Goal: Task Accomplishment & Management: Manage account settings

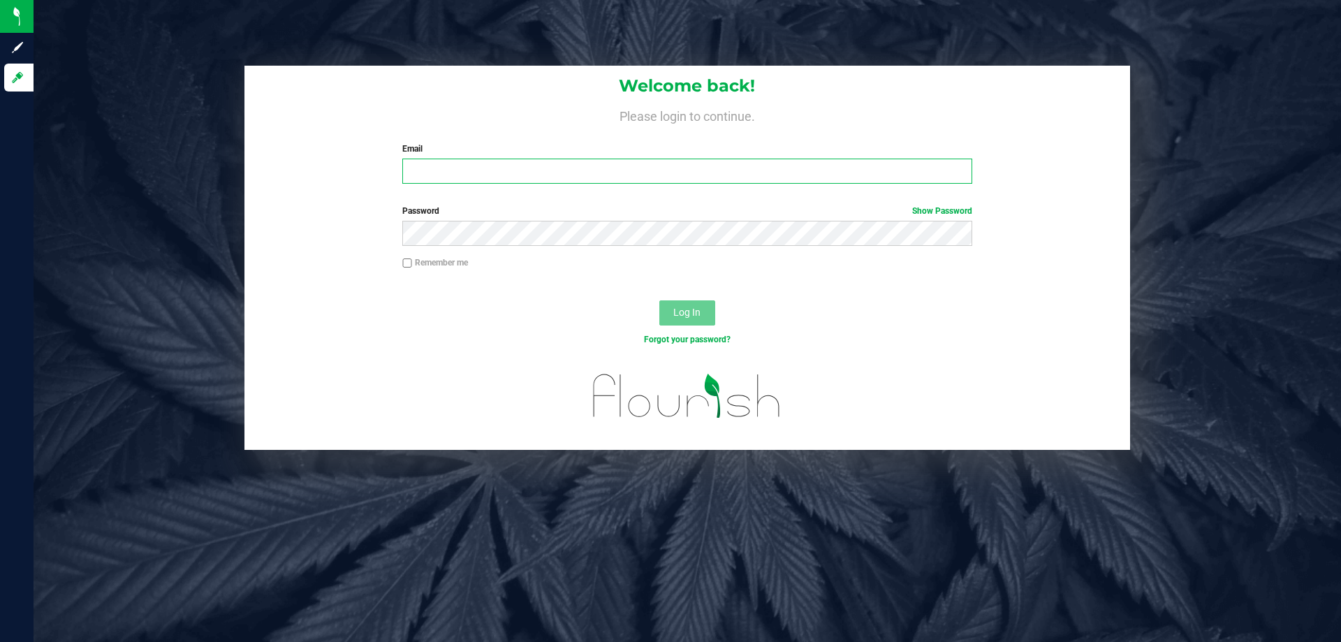
click at [485, 161] on input "Email" at bounding box center [686, 171] width 569 height 25
type input "[EMAIL_ADDRESS][DOMAIN_NAME]"
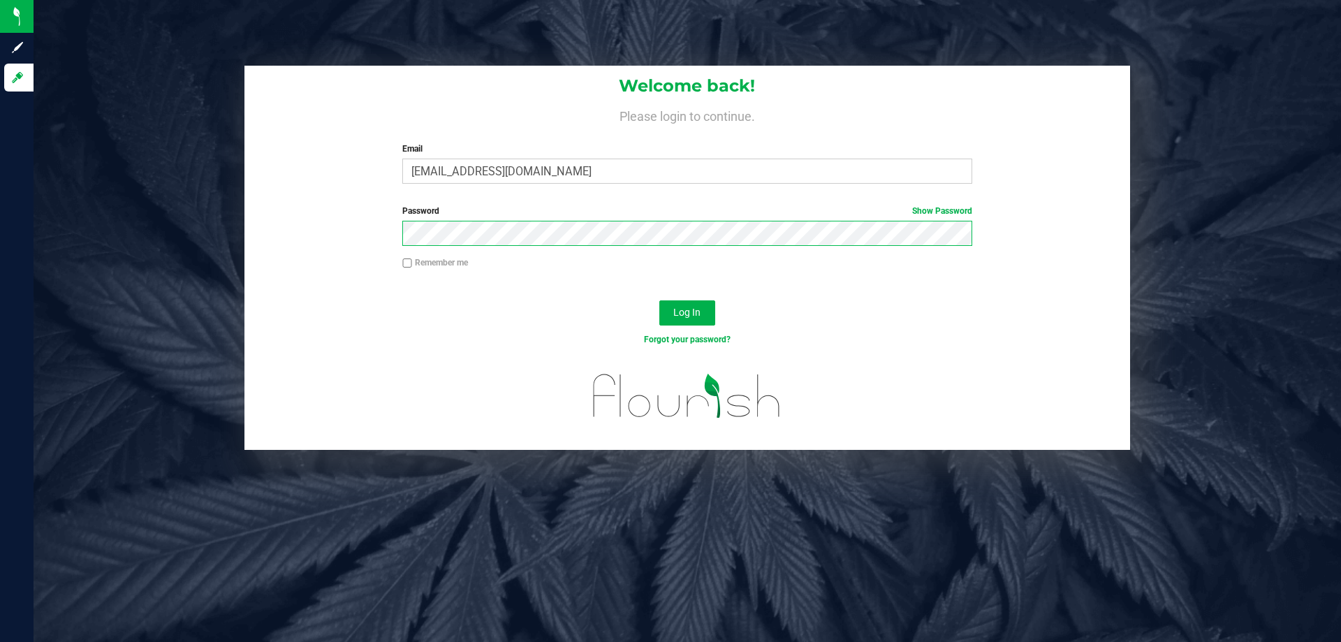
click at [659, 300] on button "Log In" at bounding box center [687, 312] width 56 height 25
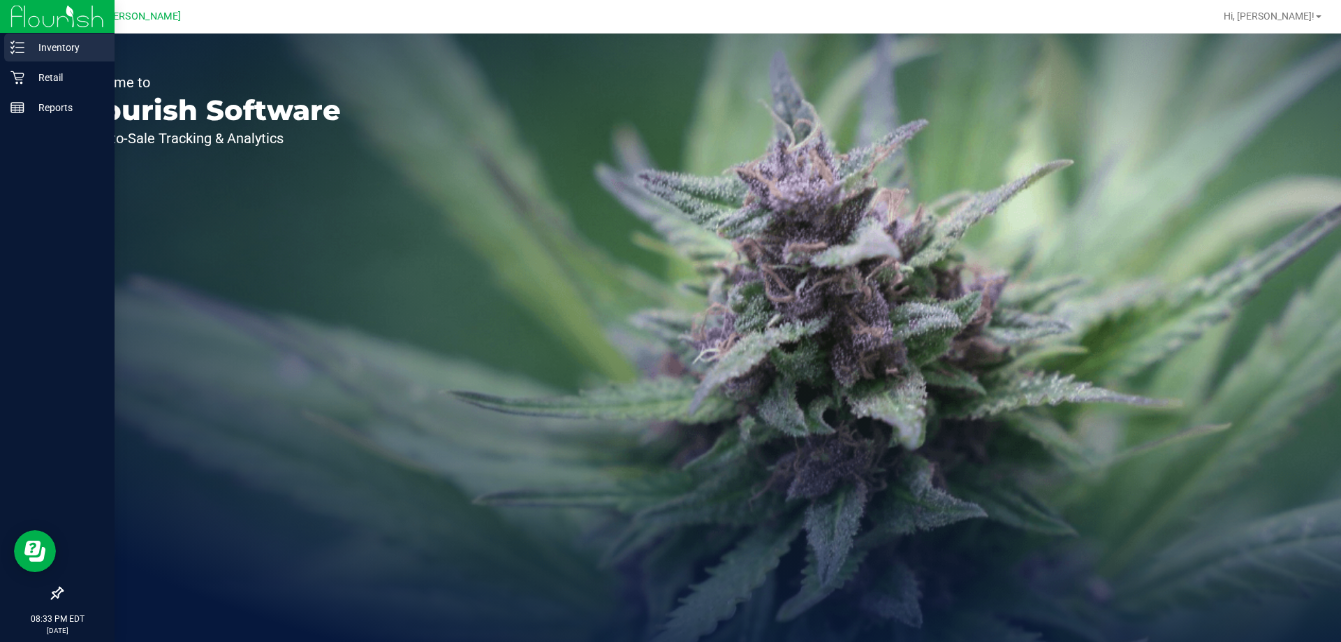
click at [41, 53] on p "Inventory" at bounding box center [66, 47] width 84 height 17
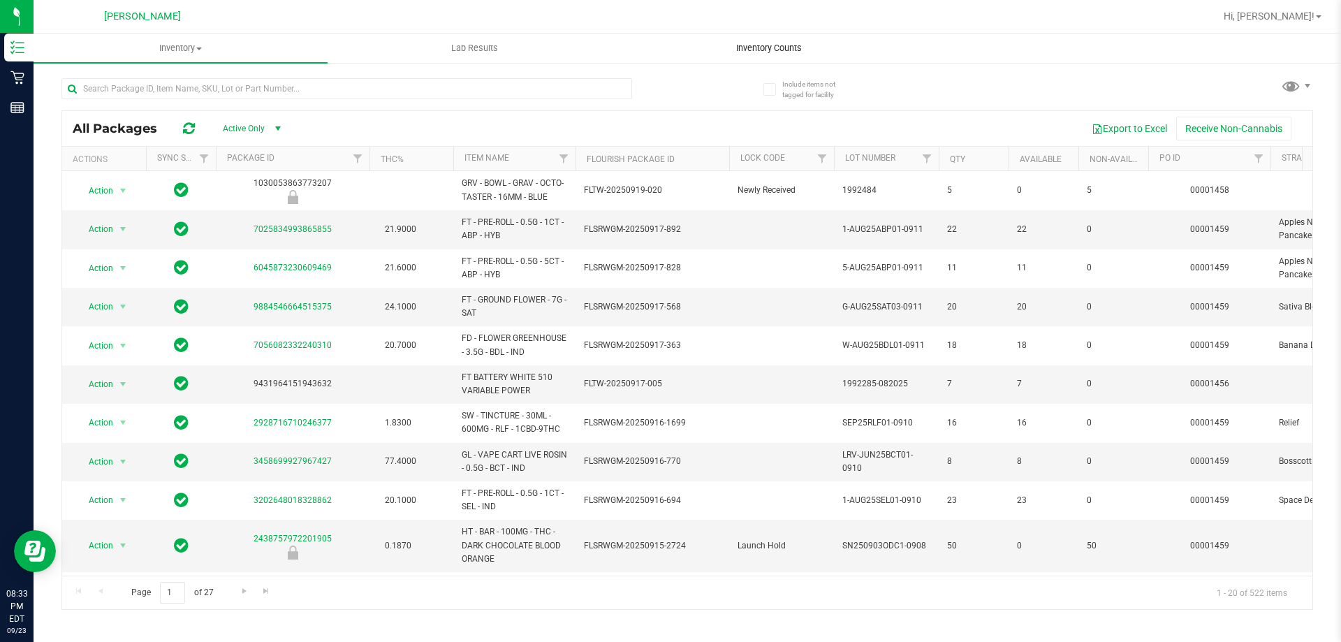
click at [752, 40] on uib-tab-heading "Inventory Counts" at bounding box center [768, 48] width 293 height 28
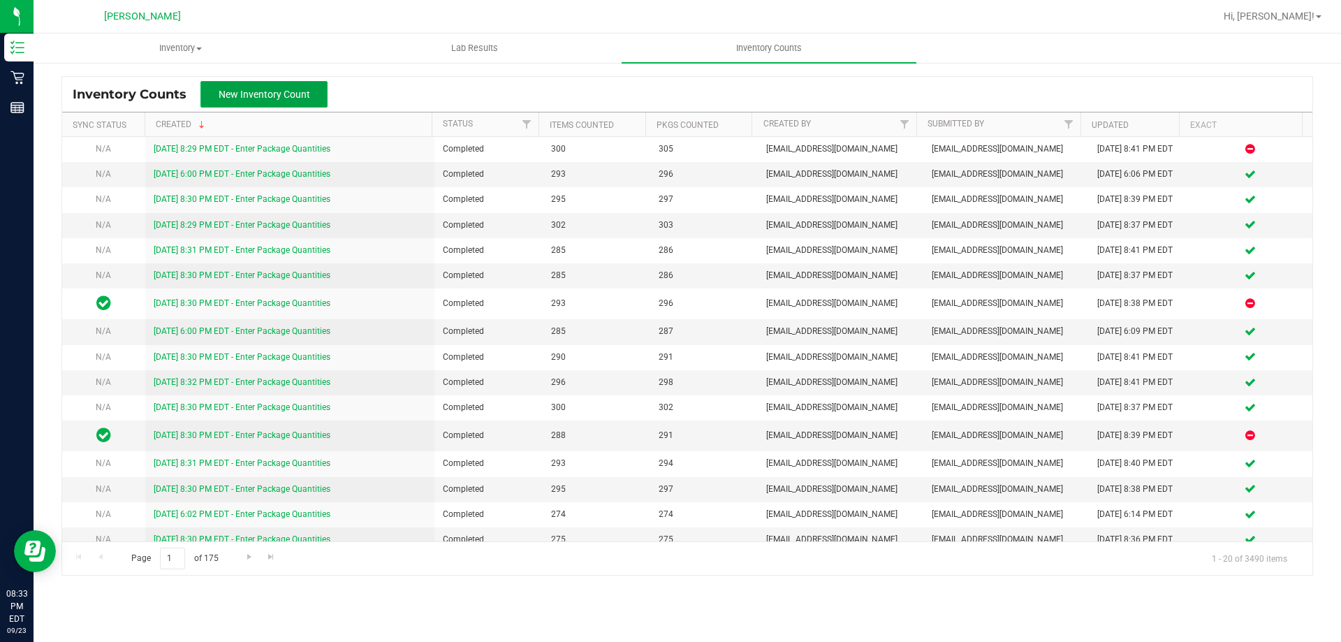
click at [305, 87] on button "New Inventory Count" at bounding box center [263, 94] width 127 height 27
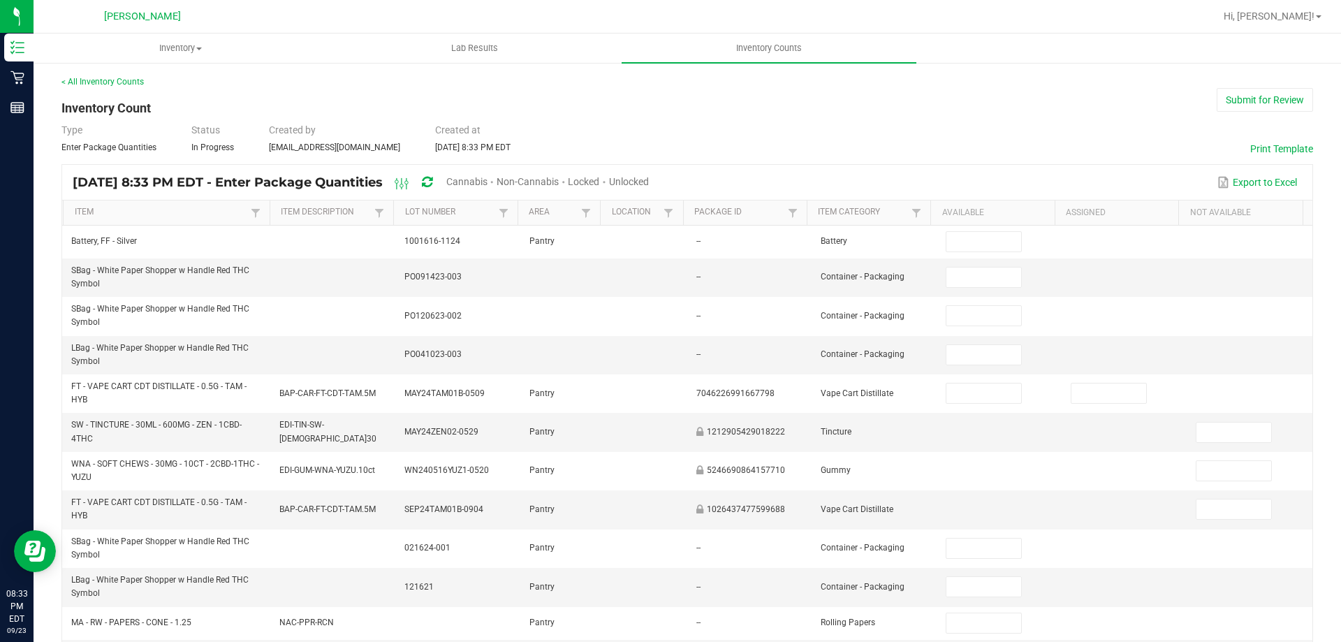
click at [649, 183] on span "Unlocked" at bounding box center [629, 181] width 40 height 11
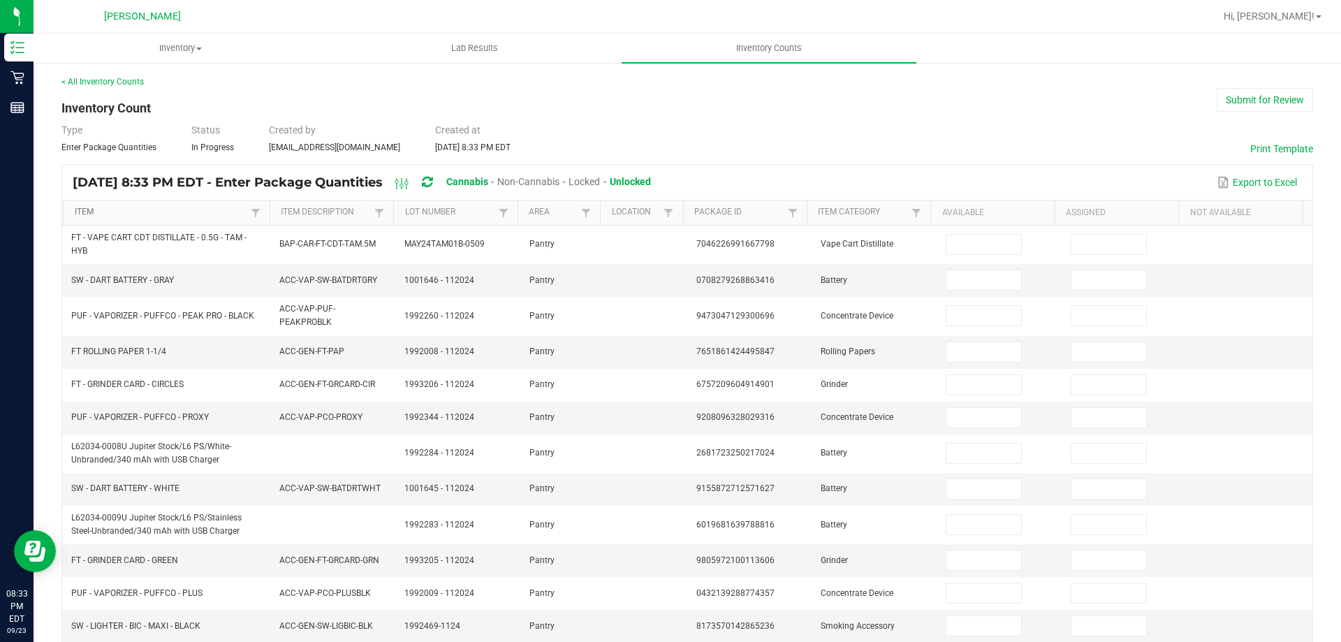
click at [192, 207] on link "Item" at bounding box center [161, 212] width 173 height 11
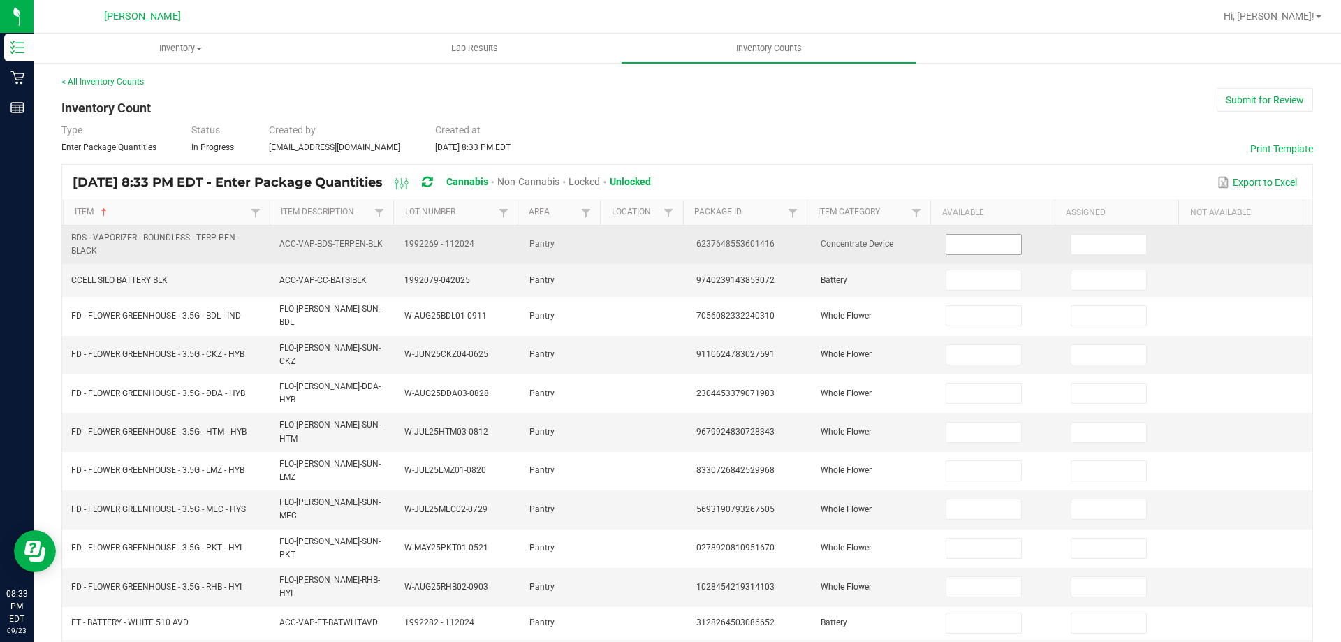
click at [957, 251] on input at bounding box center [983, 245] width 74 height 20
type input "1"
type input "5"
type input "18"
type input "16"
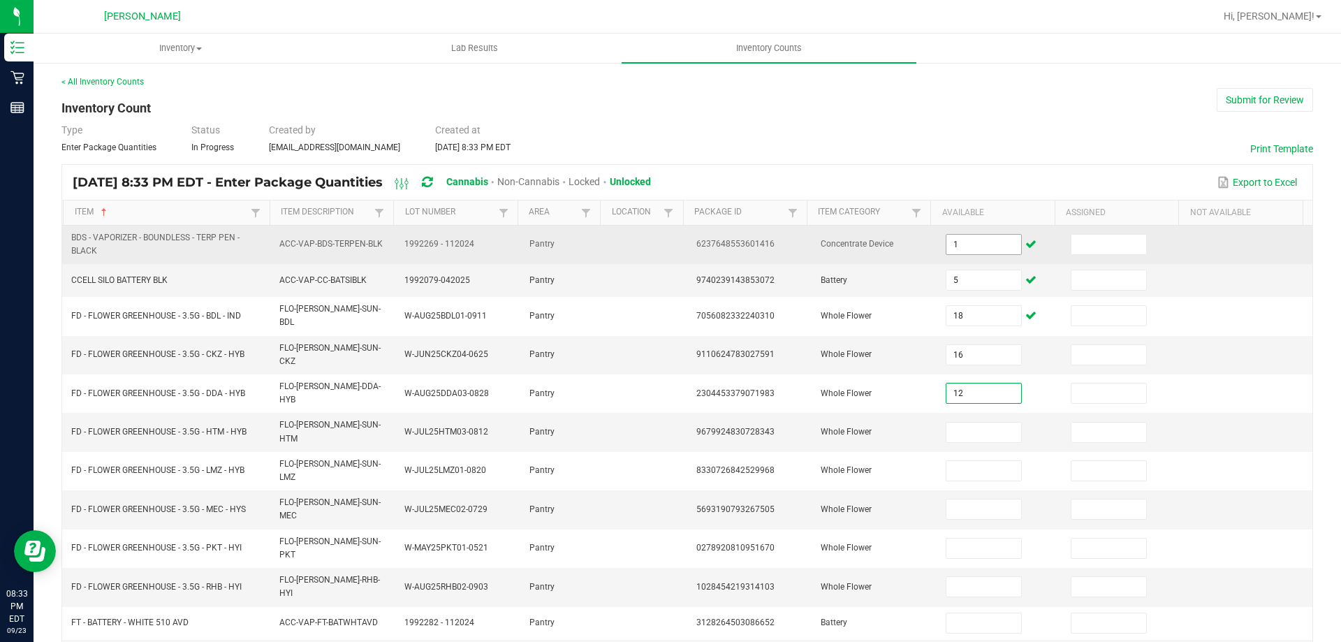
type input "12"
type input "10"
type input "9"
type input "18"
type input "4"
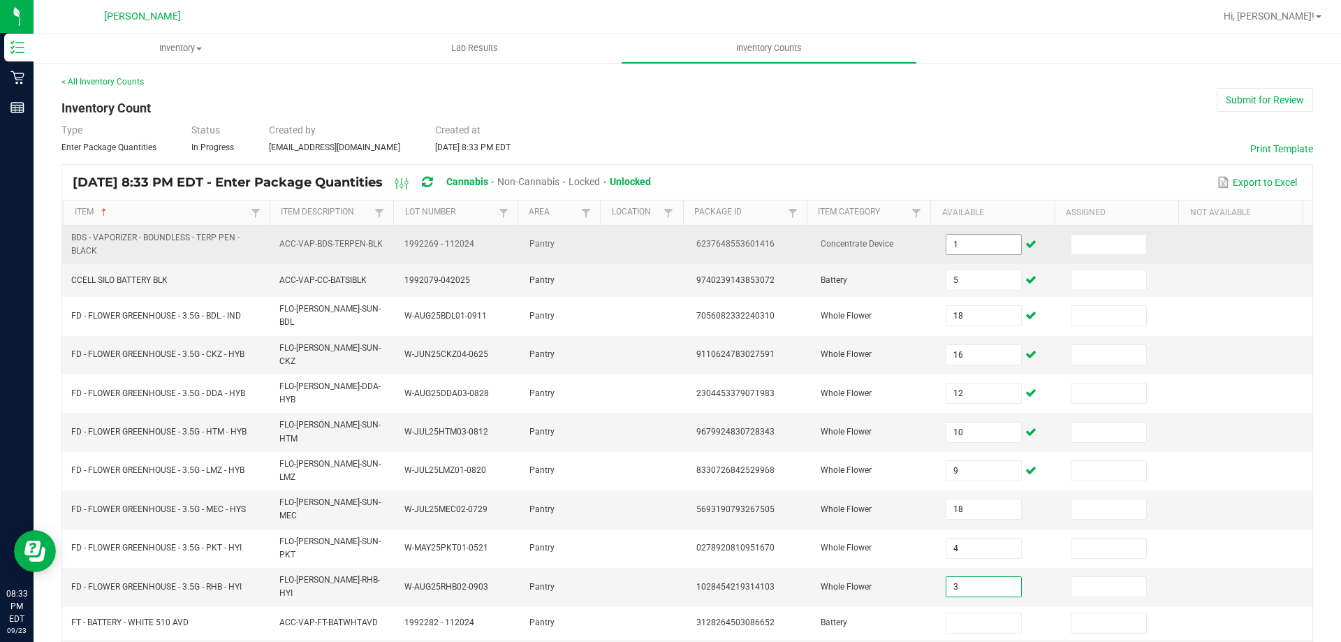
type input "3"
type input "35"
type input "2"
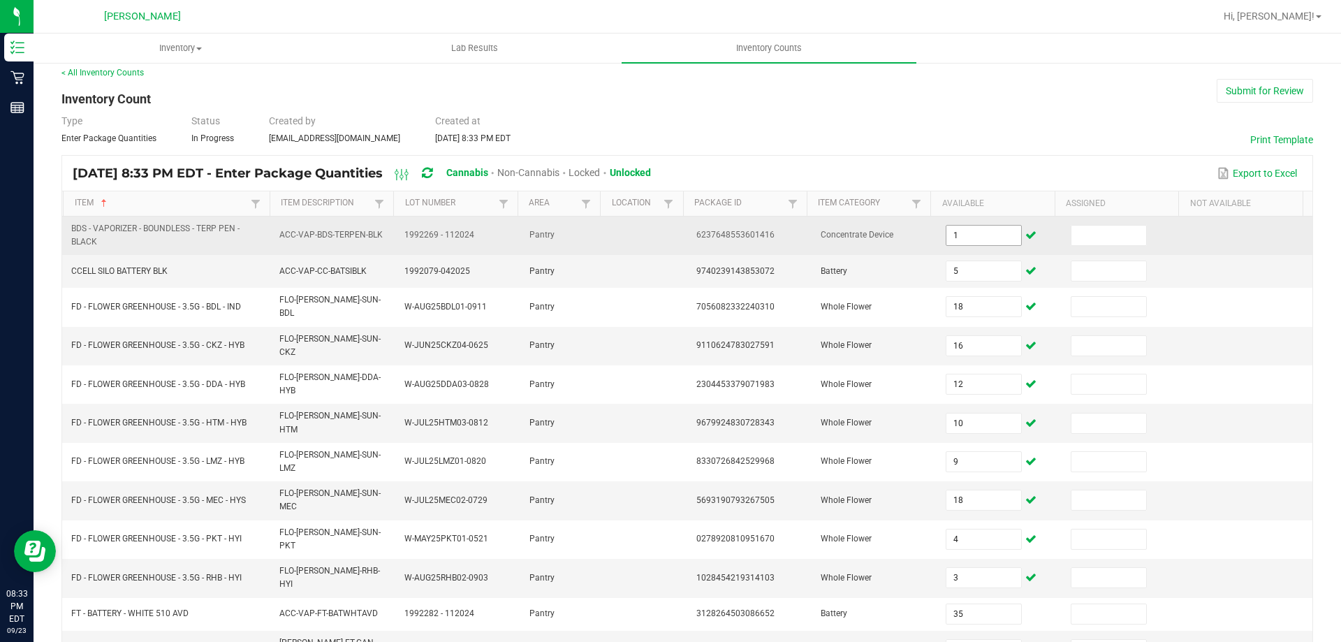
type input "3"
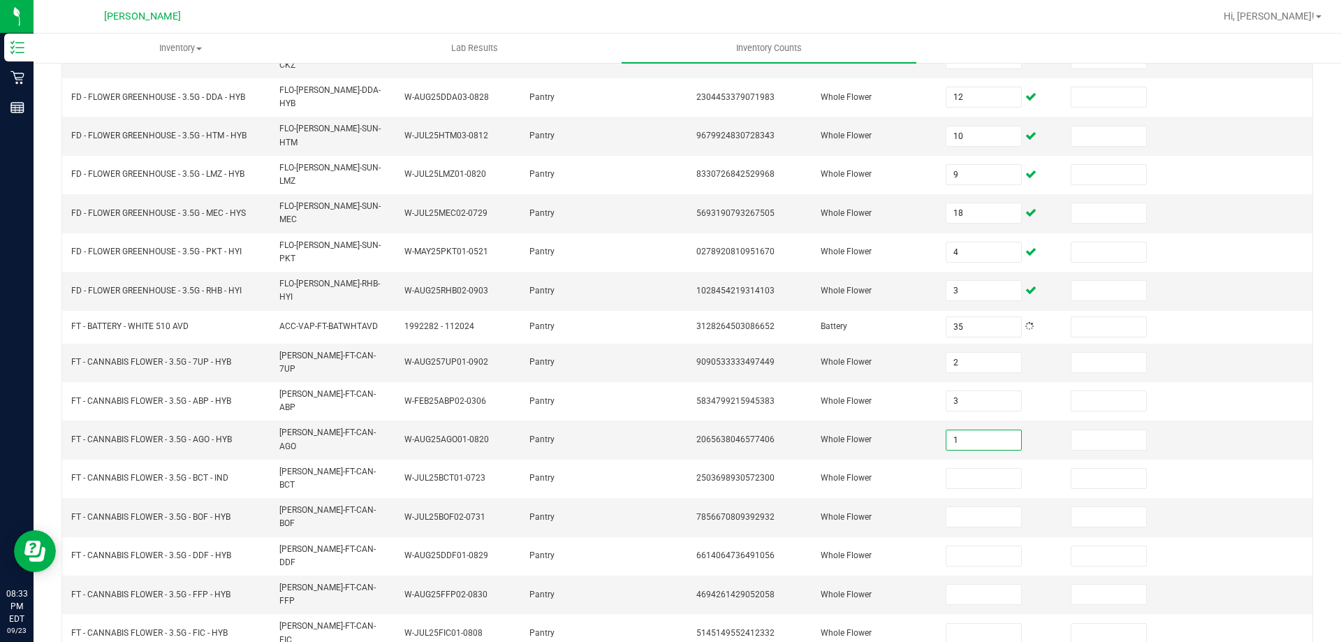
type input "1"
type input "6"
type input "11"
type input "18"
type input "4"
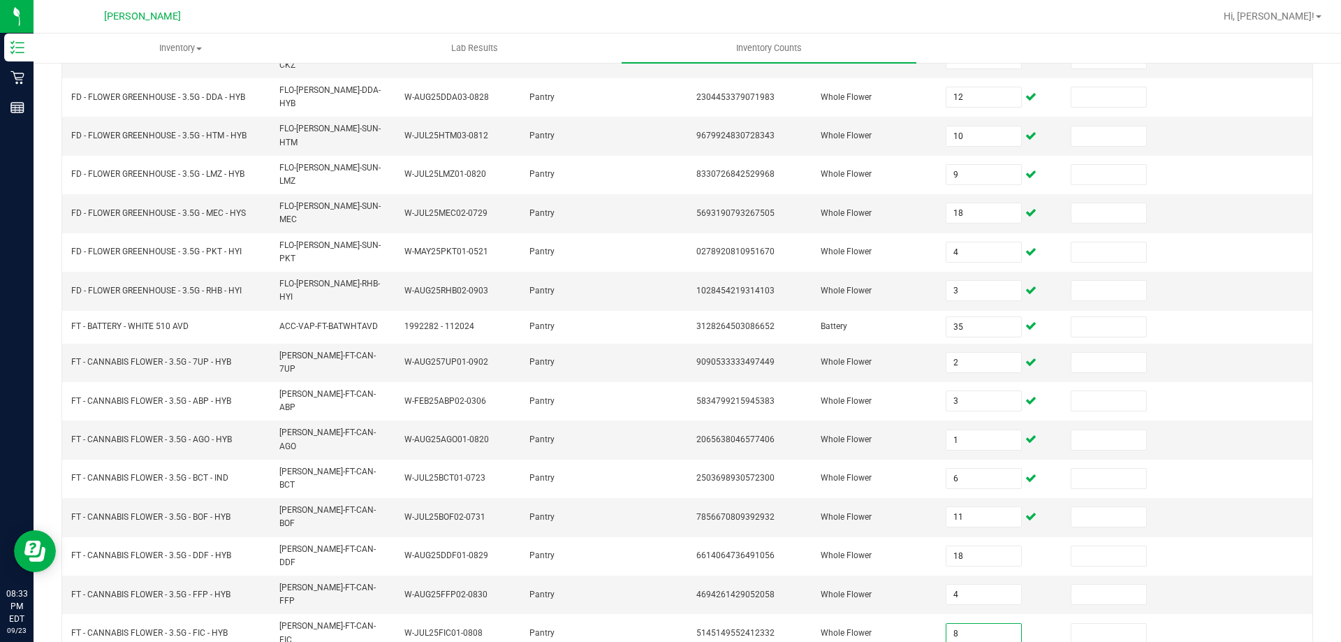
type input "8"
type input "10"
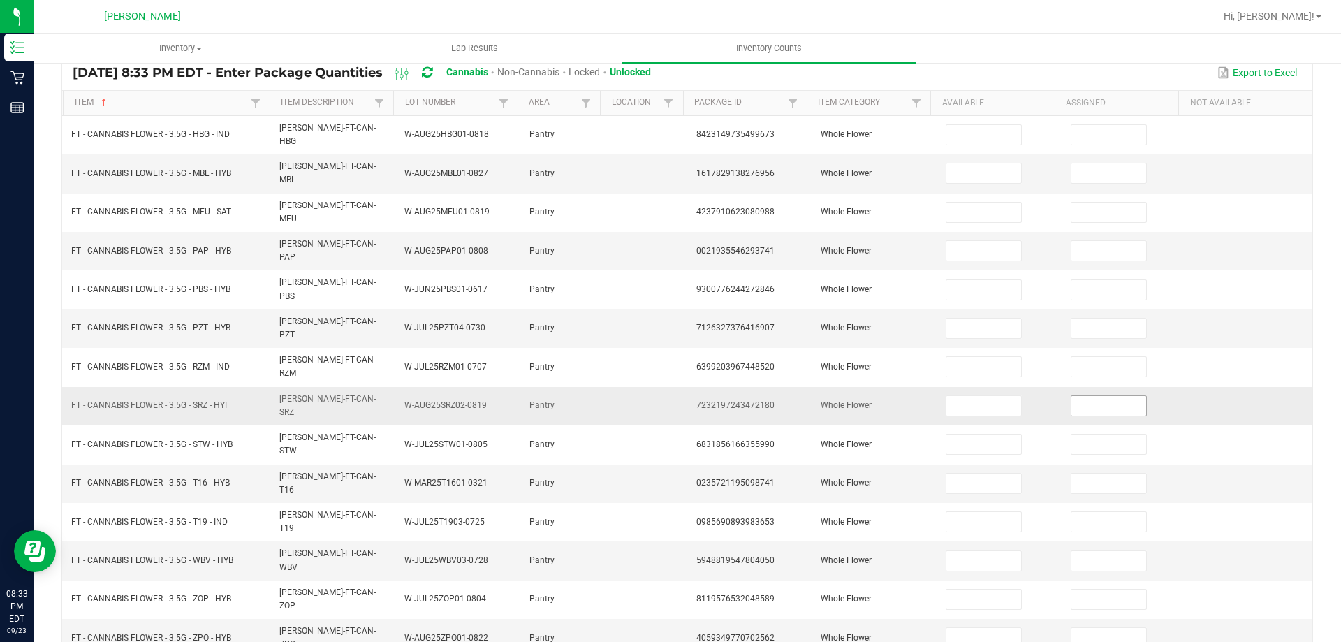
scroll to position [0, 0]
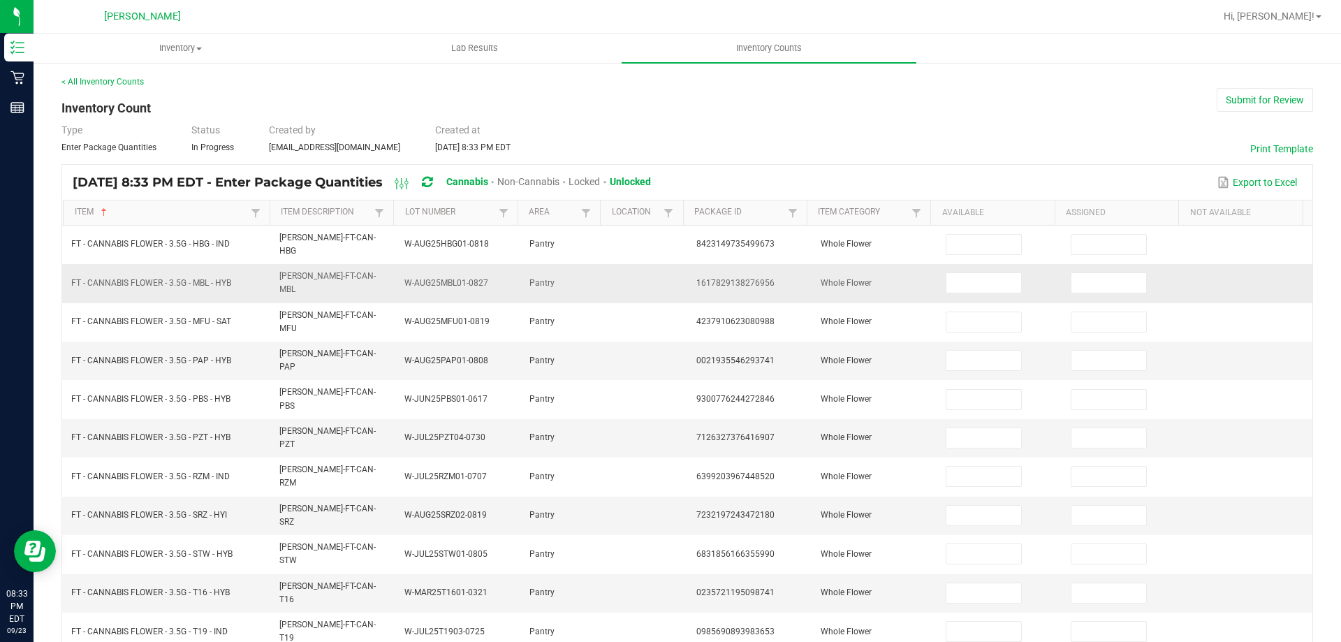
click at [950, 264] on td at bounding box center [999, 283] width 125 height 38
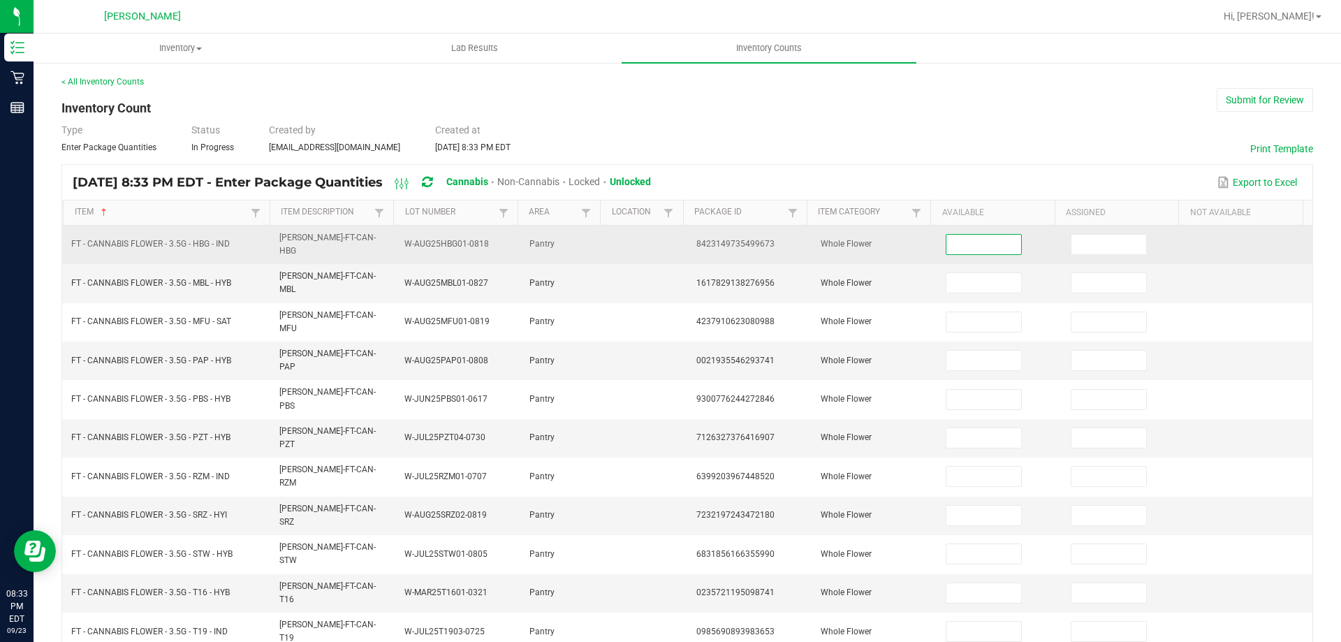
click at [960, 244] on input at bounding box center [983, 245] width 74 height 20
type input "12"
type input "7"
type input "2"
type input "6"
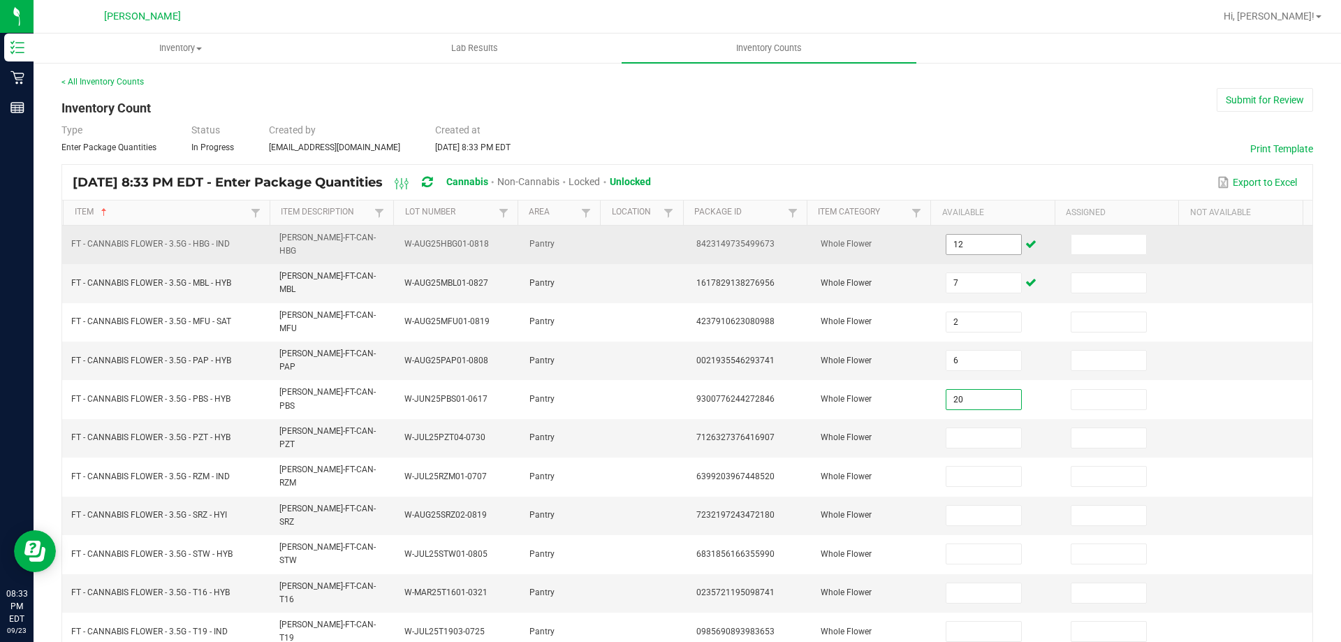
type input "20"
type input "6"
type input "16"
type input "7"
type input "15"
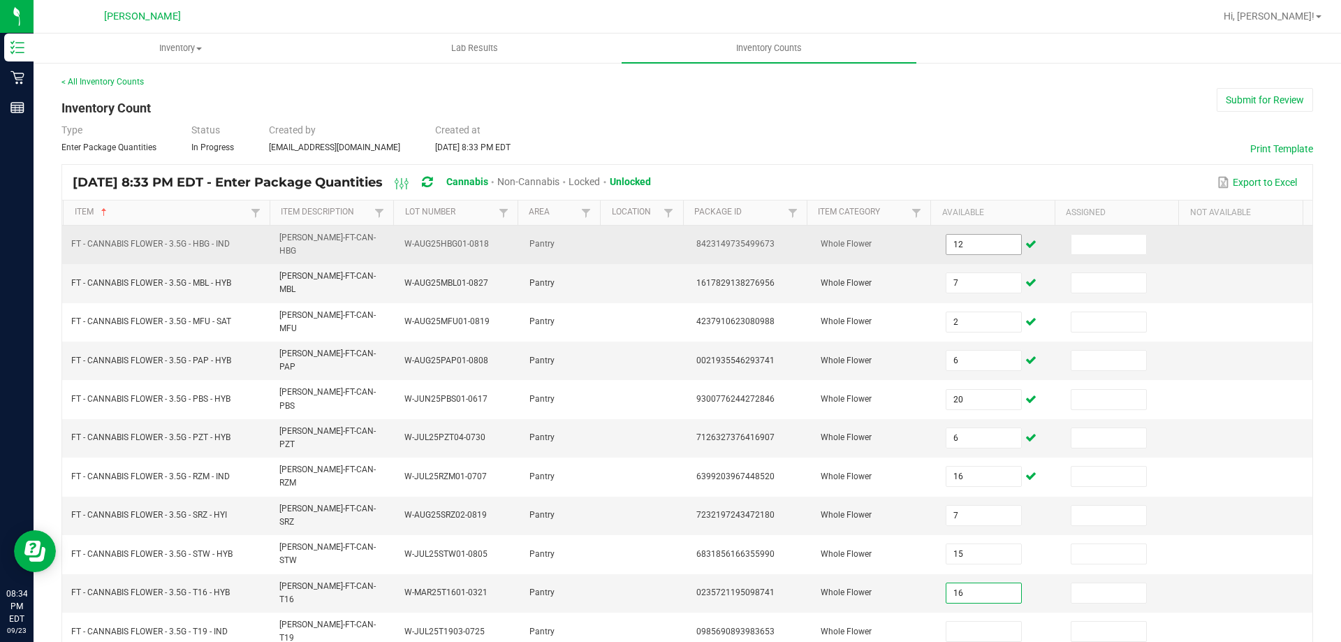
type input "16"
type input "10"
type input "6"
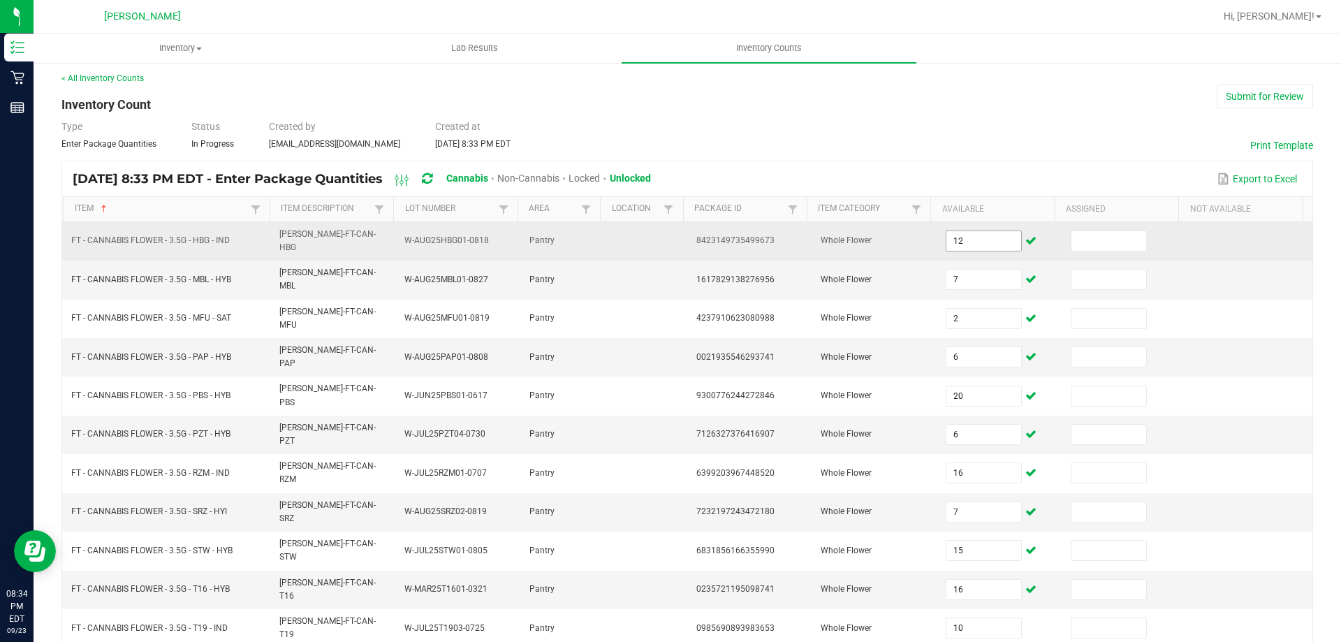
type input "5"
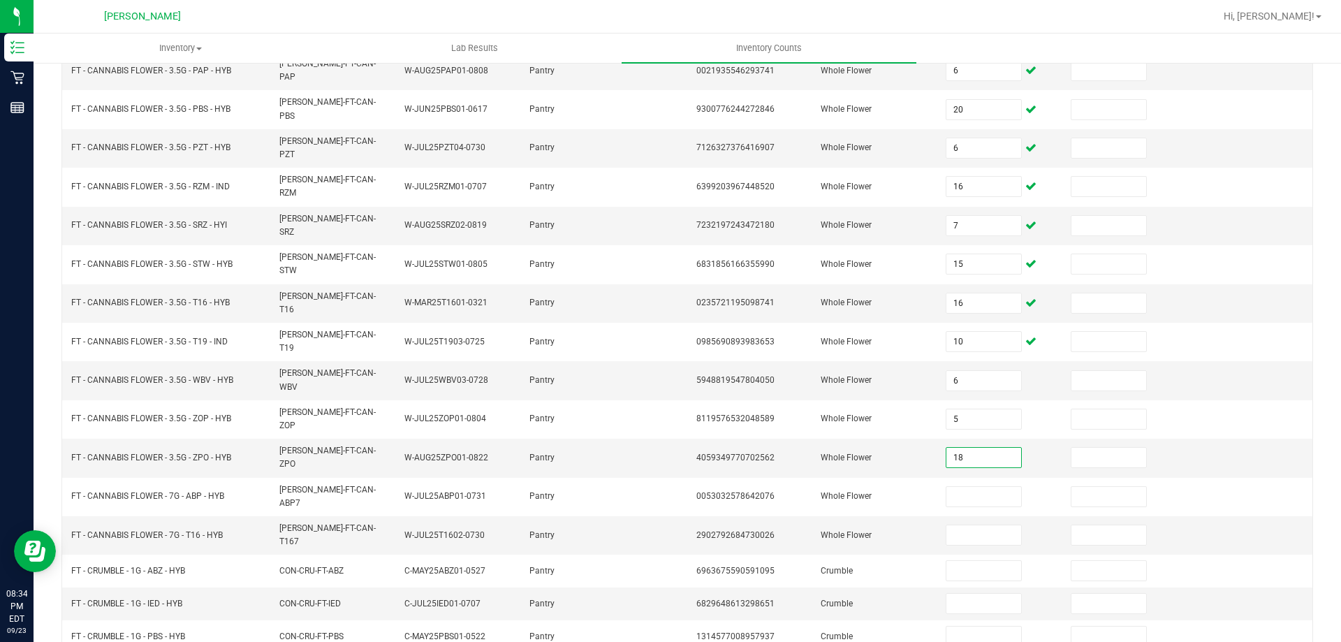
type input "18"
type input "19"
type input "15"
type input "5"
type input "1"
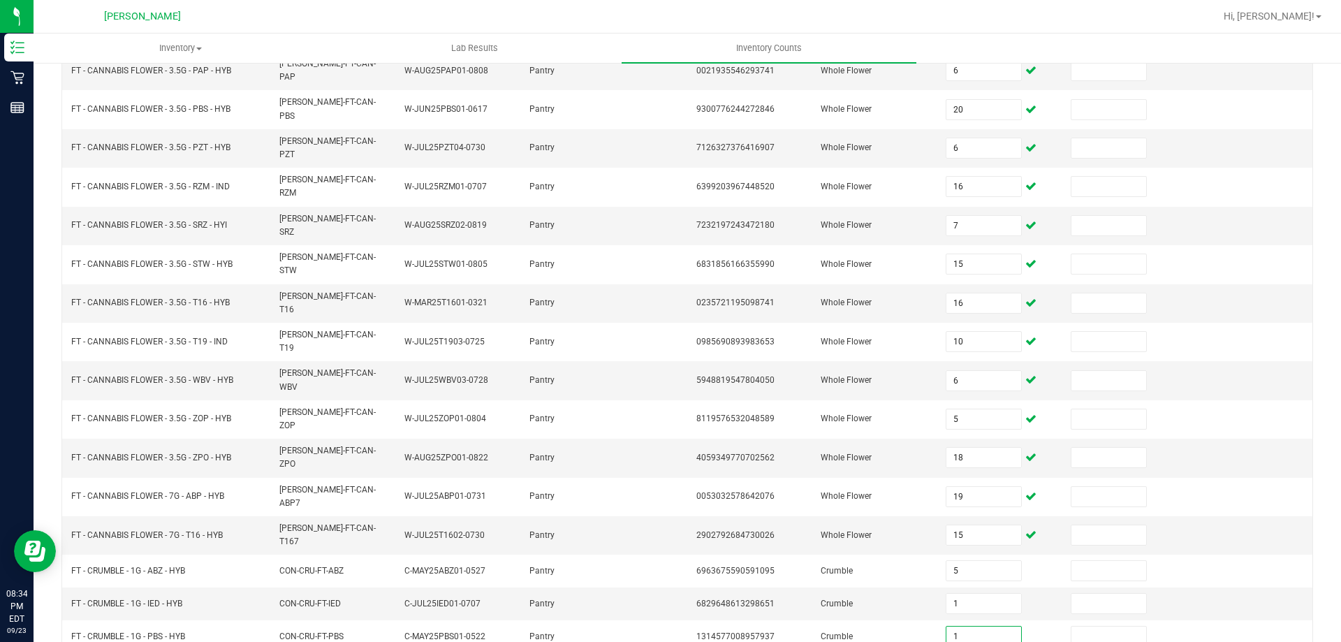
type input "1"
type input "5"
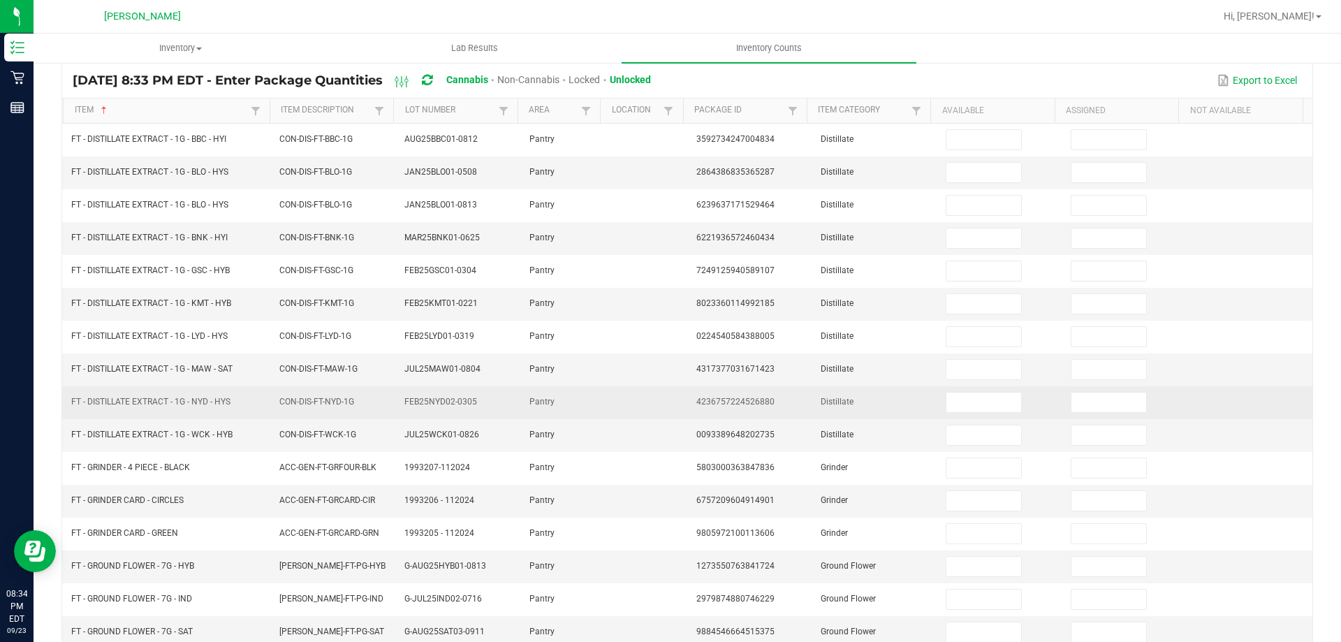
scroll to position [0, 0]
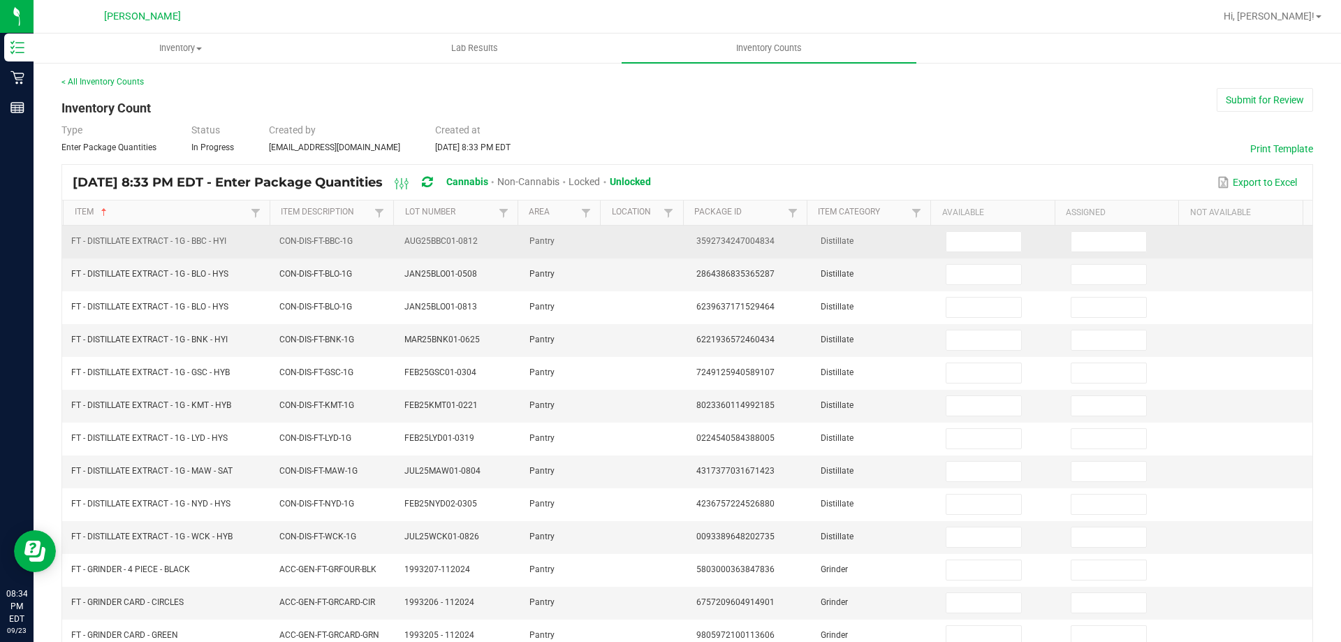
click at [958, 256] on td at bounding box center [999, 242] width 125 height 33
click at [953, 240] on input at bounding box center [983, 242] width 74 height 20
type input "7"
type input "1"
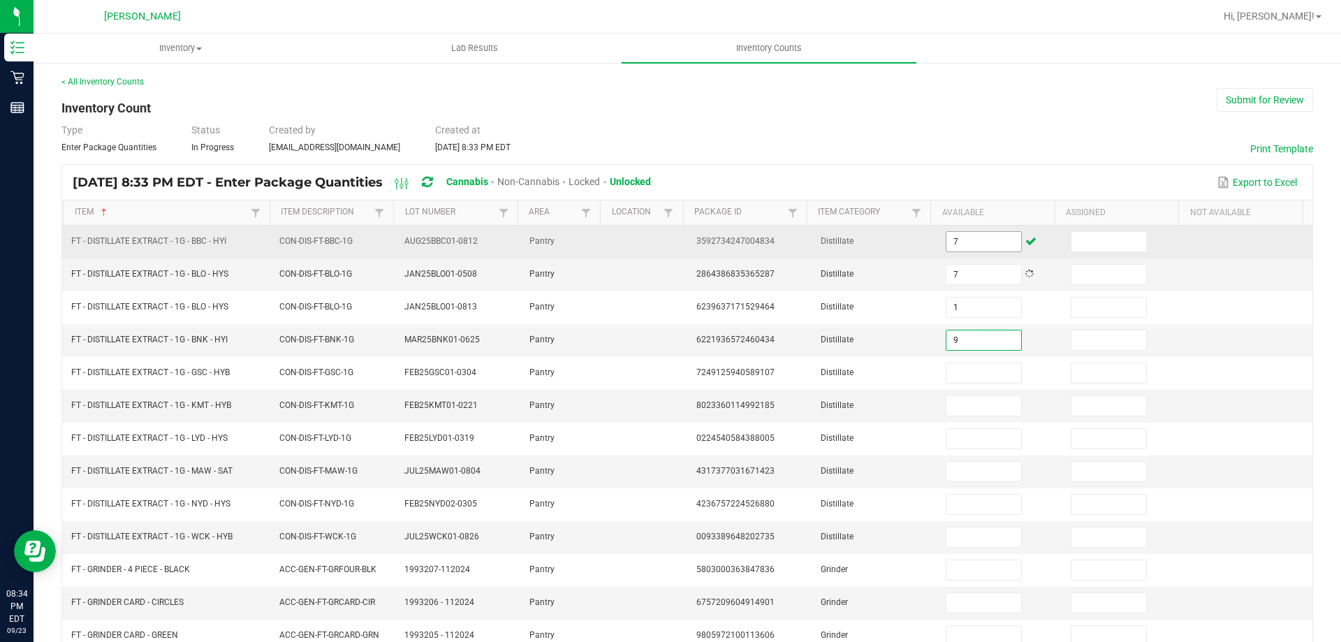
type input "9"
type input "12"
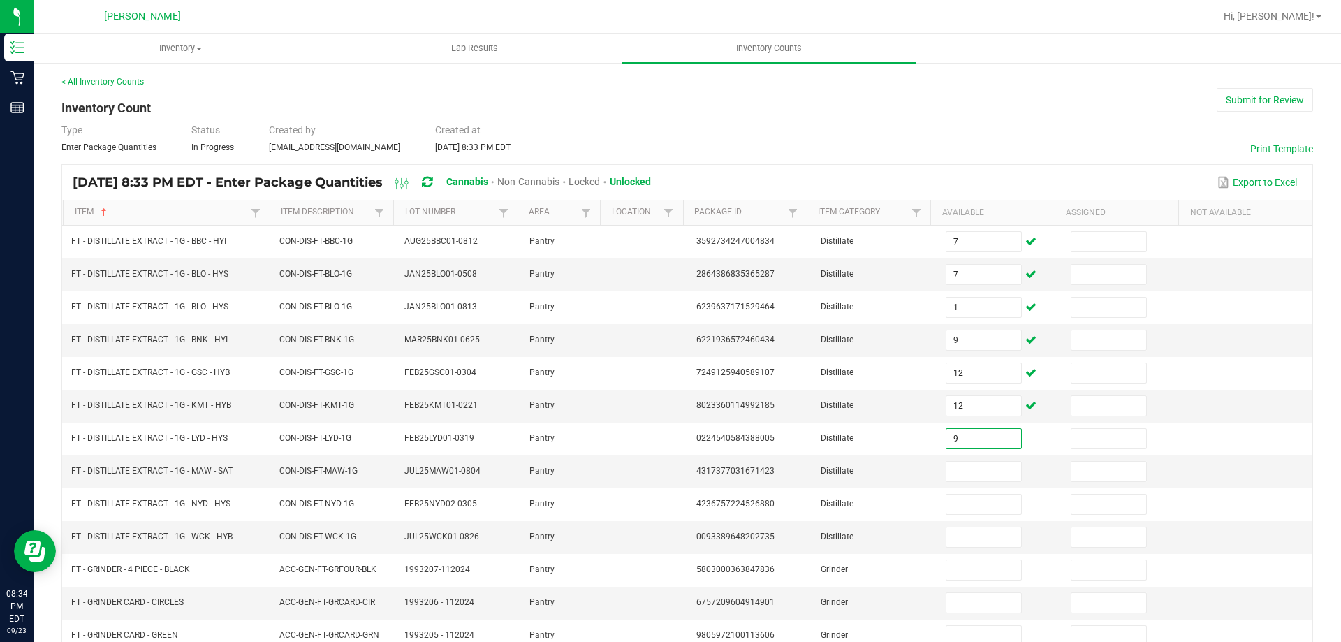
type input "9"
type input "11"
type input "7"
type input "11"
type input "2"
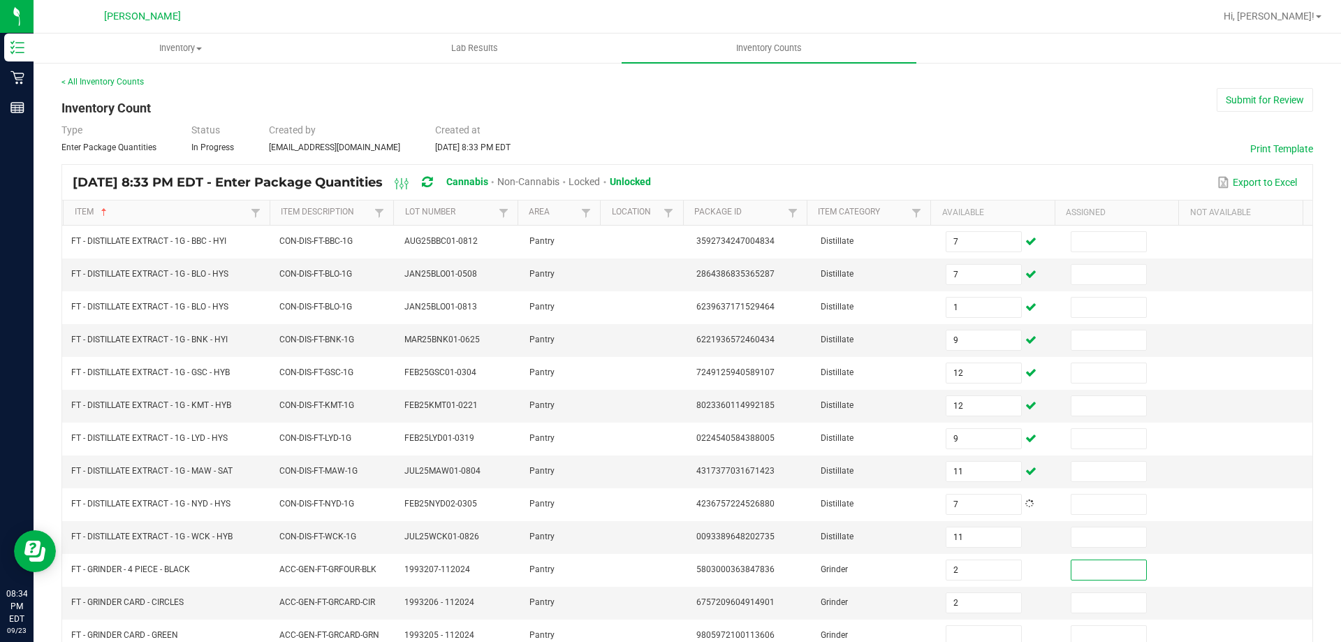
type input "2"
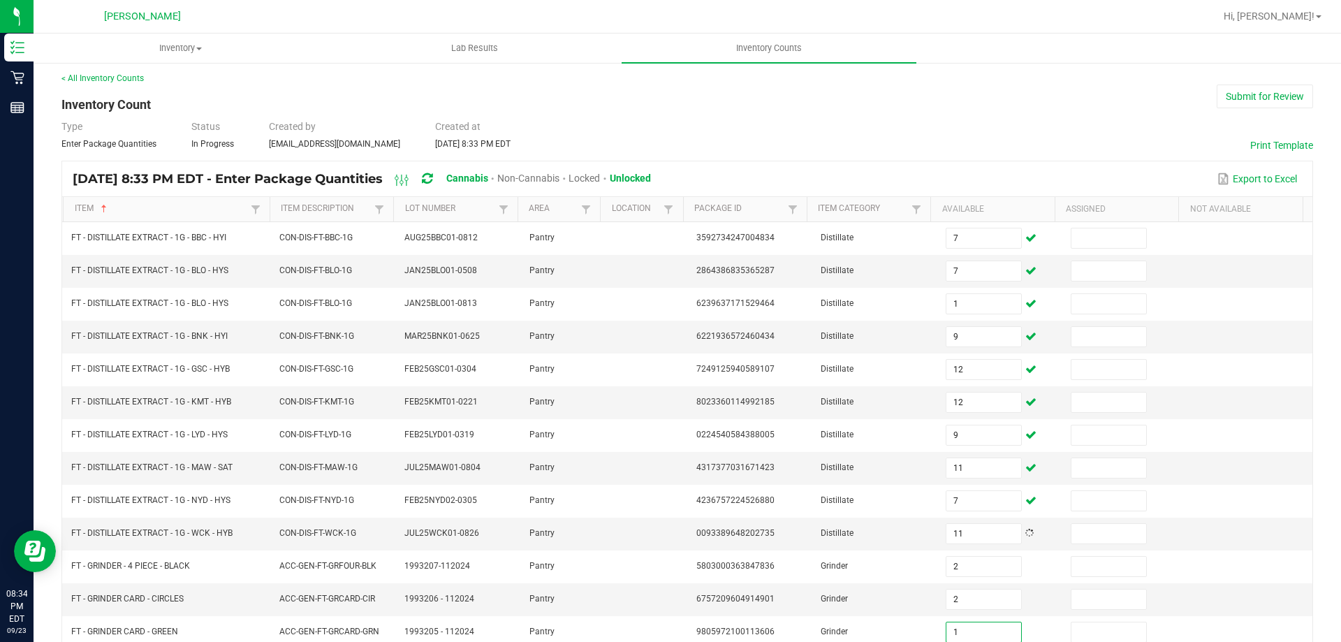
type input "1"
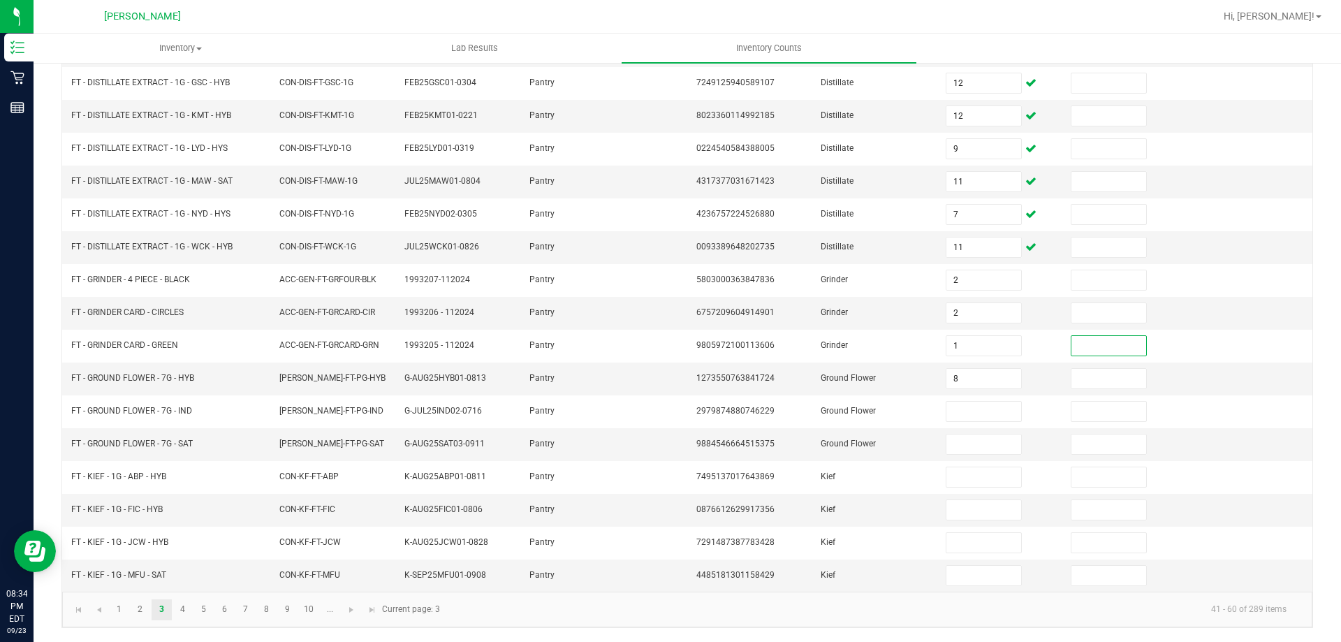
type input "8"
type input "6"
type input "20"
type input "2"
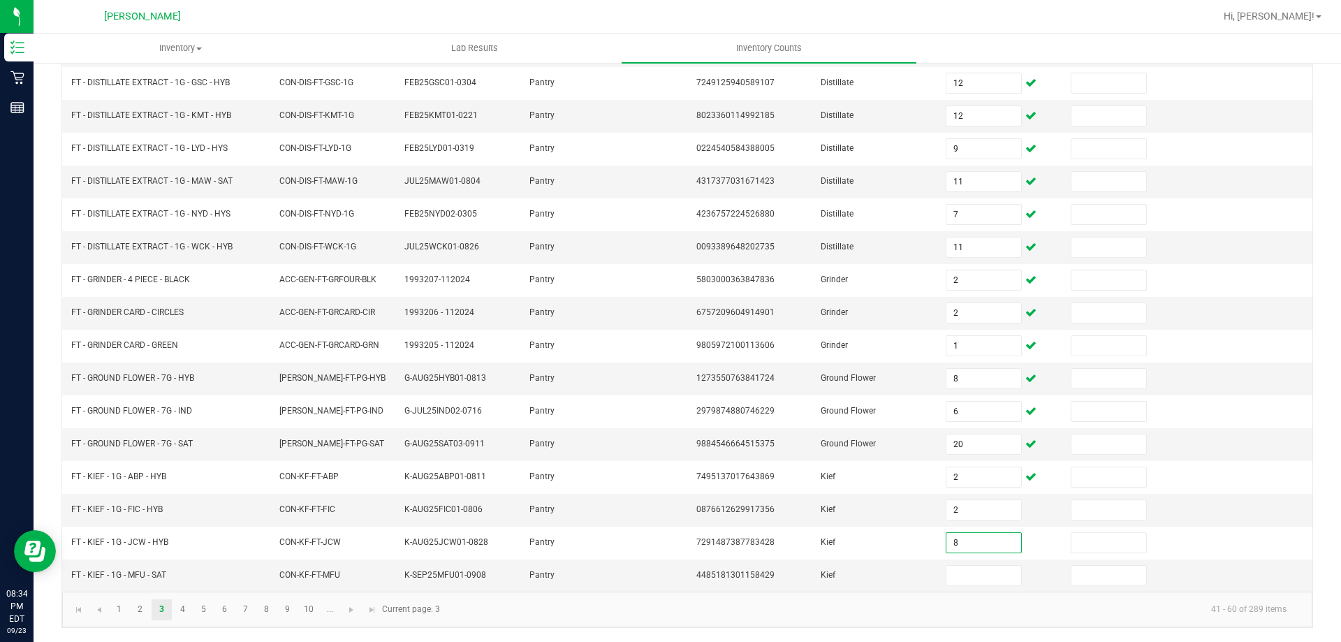
type input "8"
click at [353, 613] on span "Go to the next page" at bounding box center [351, 609] width 11 height 11
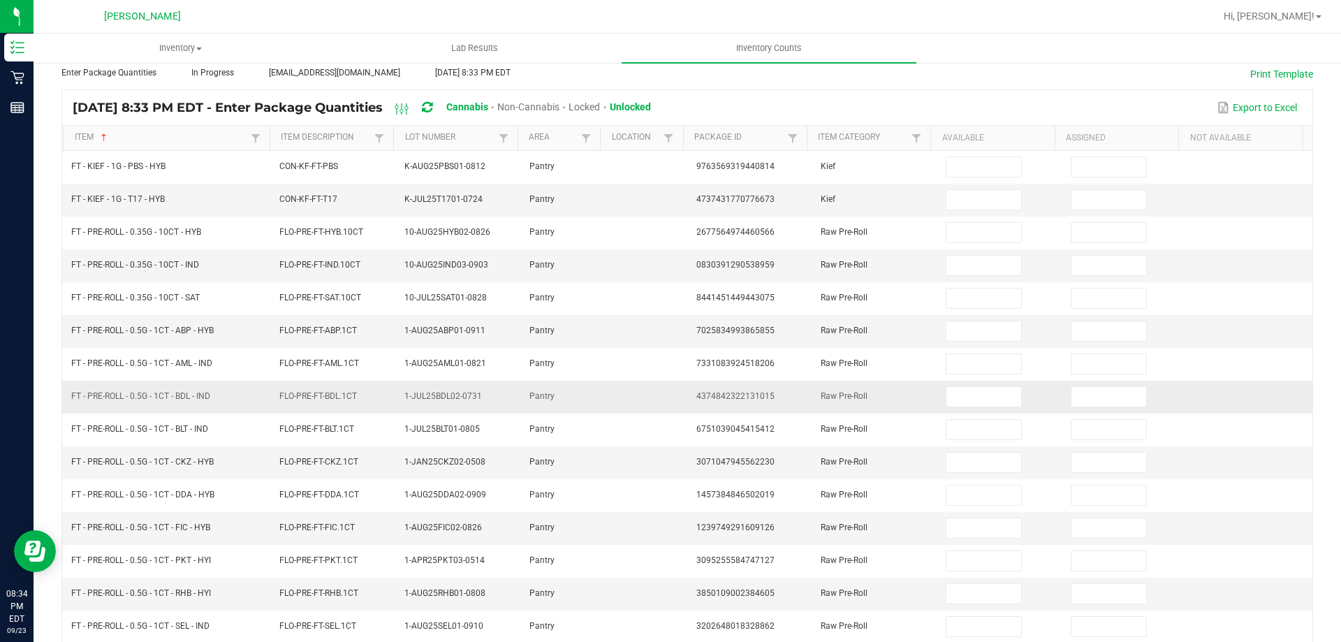
scroll to position [0, 0]
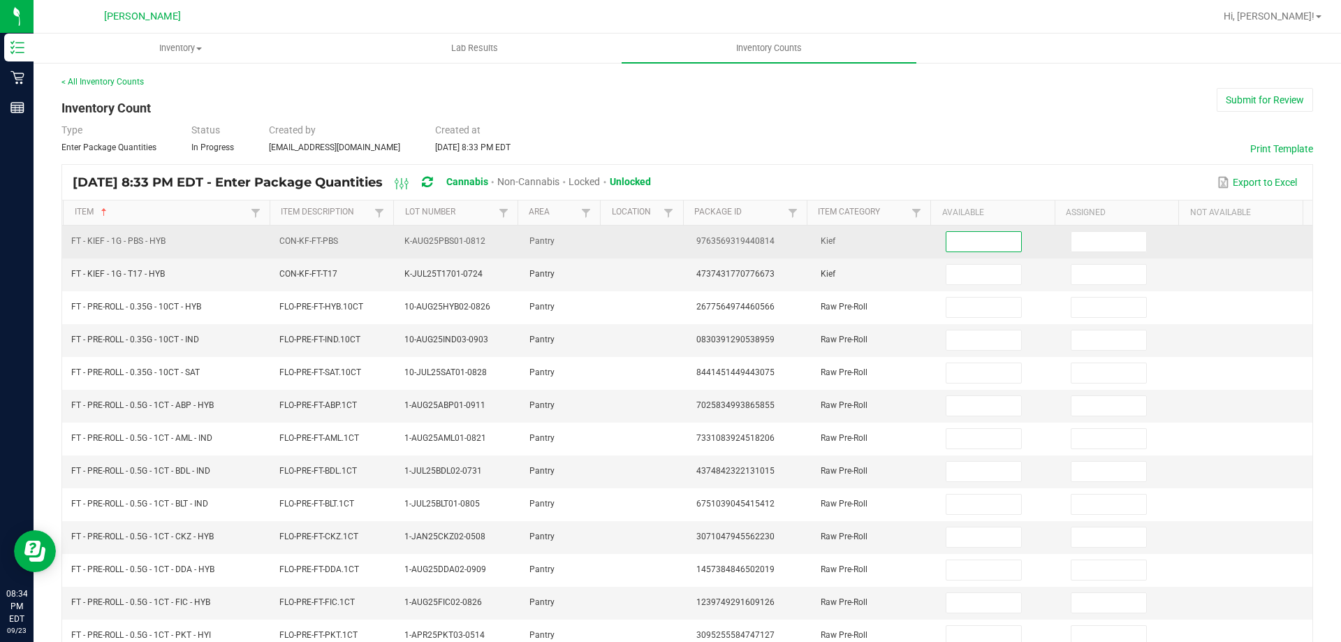
click at [969, 240] on input at bounding box center [983, 242] width 74 height 20
type input "7"
type input "1"
type input "5"
type input "15"
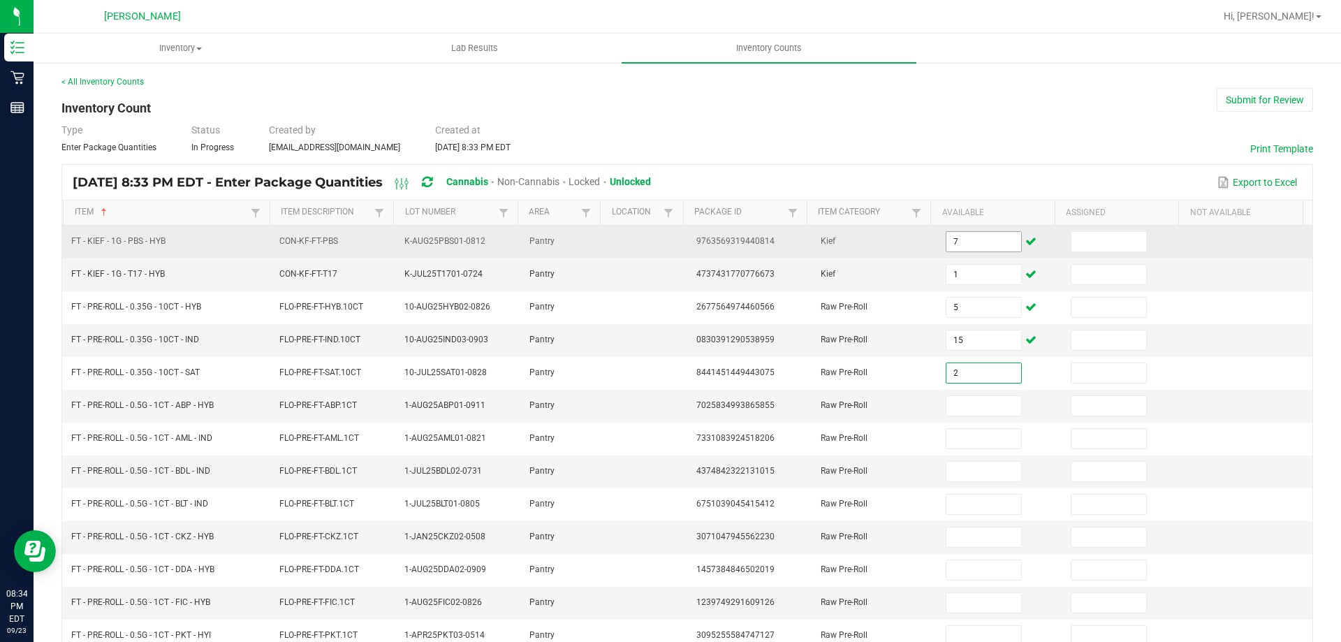
type input "2"
type input "22"
type input "11"
type input "10"
type input "19"
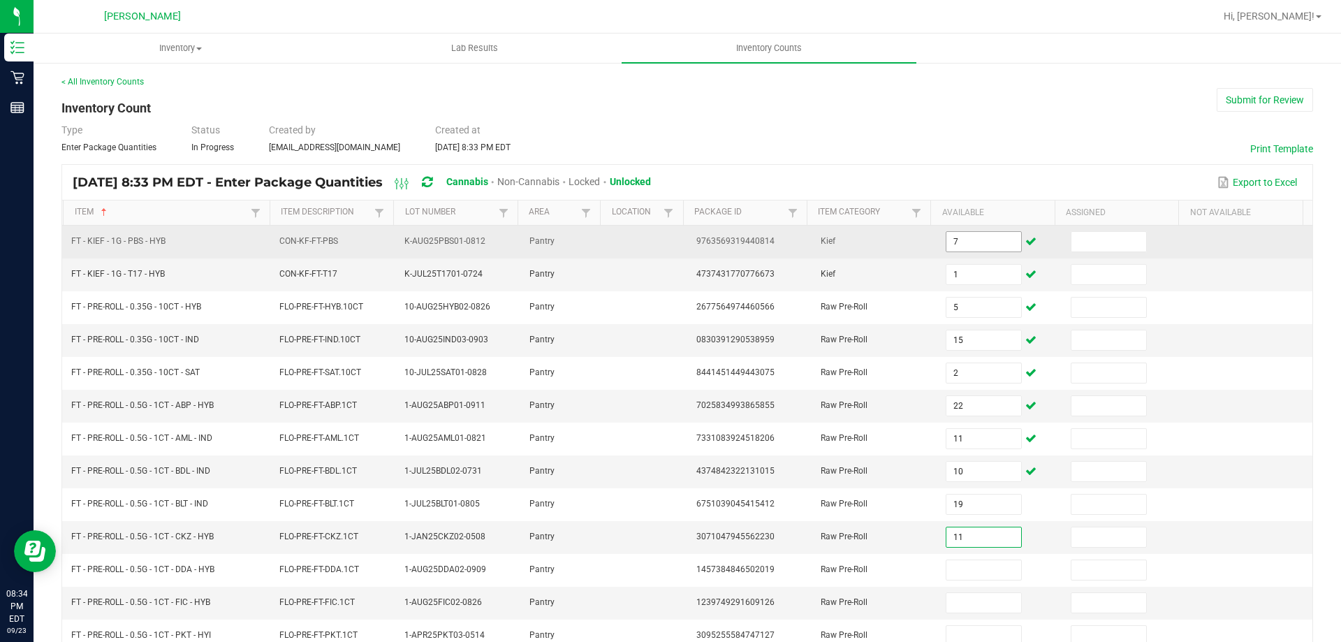
type input "11"
type input "25"
type input "22"
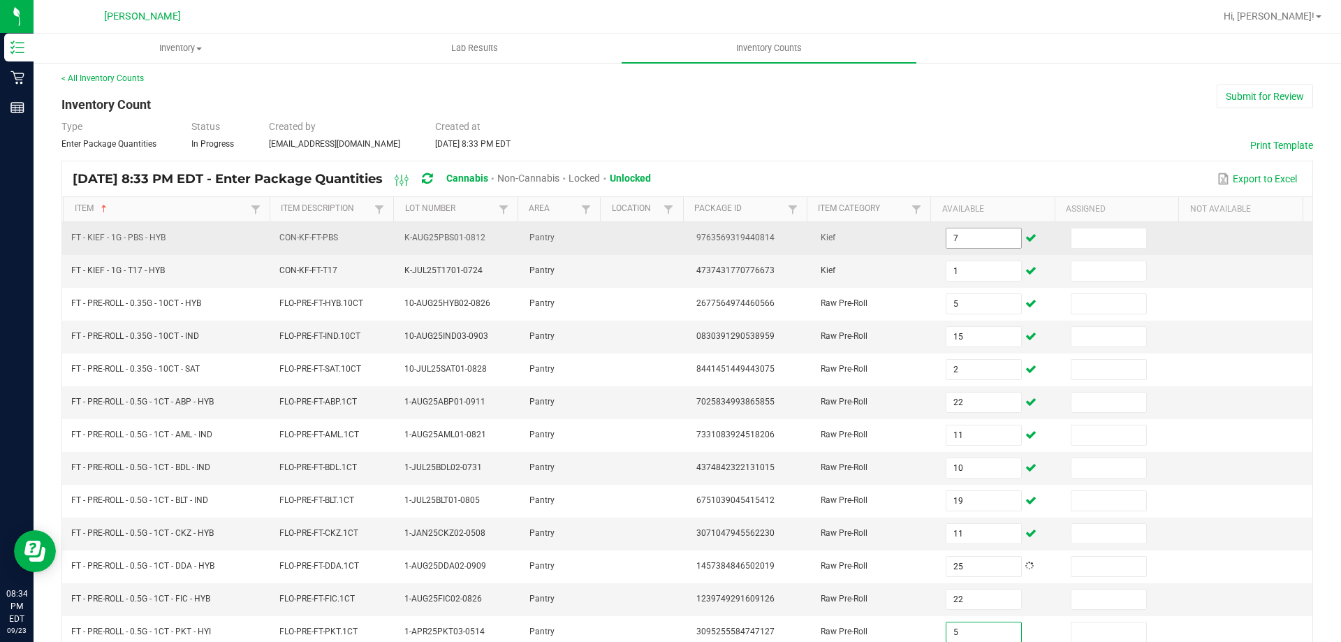
type input "5"
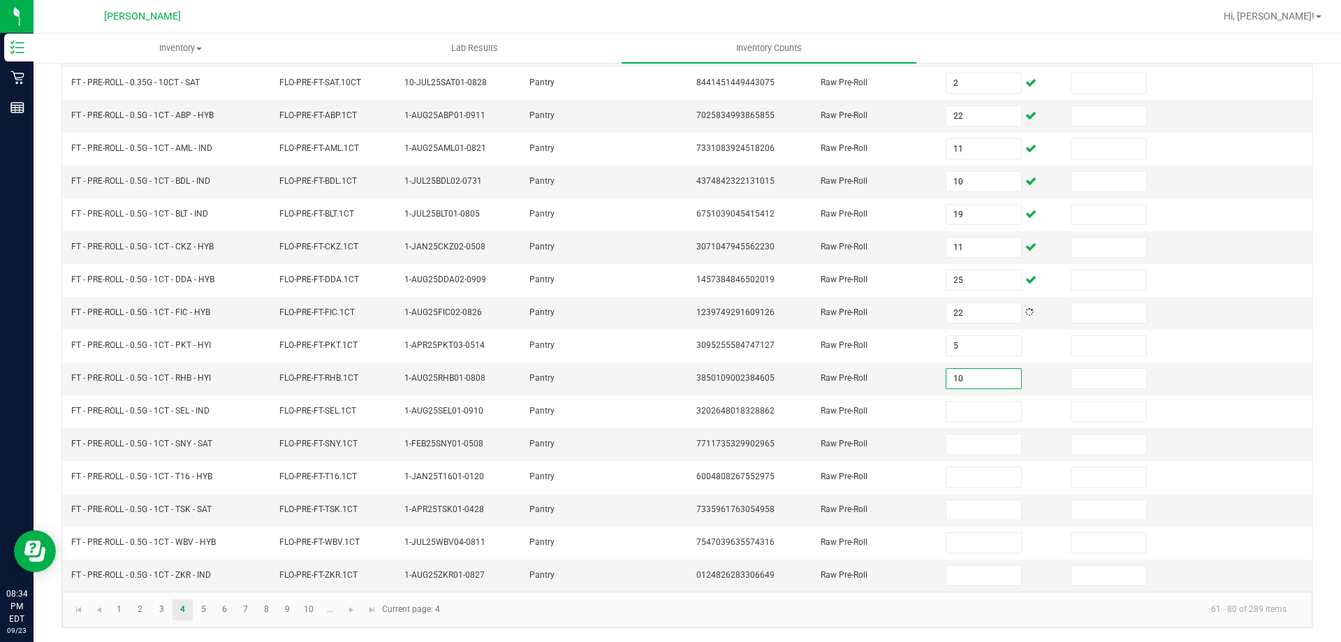
type input "10"
type input "23"
type input "14"
type input "2"
type input "25"
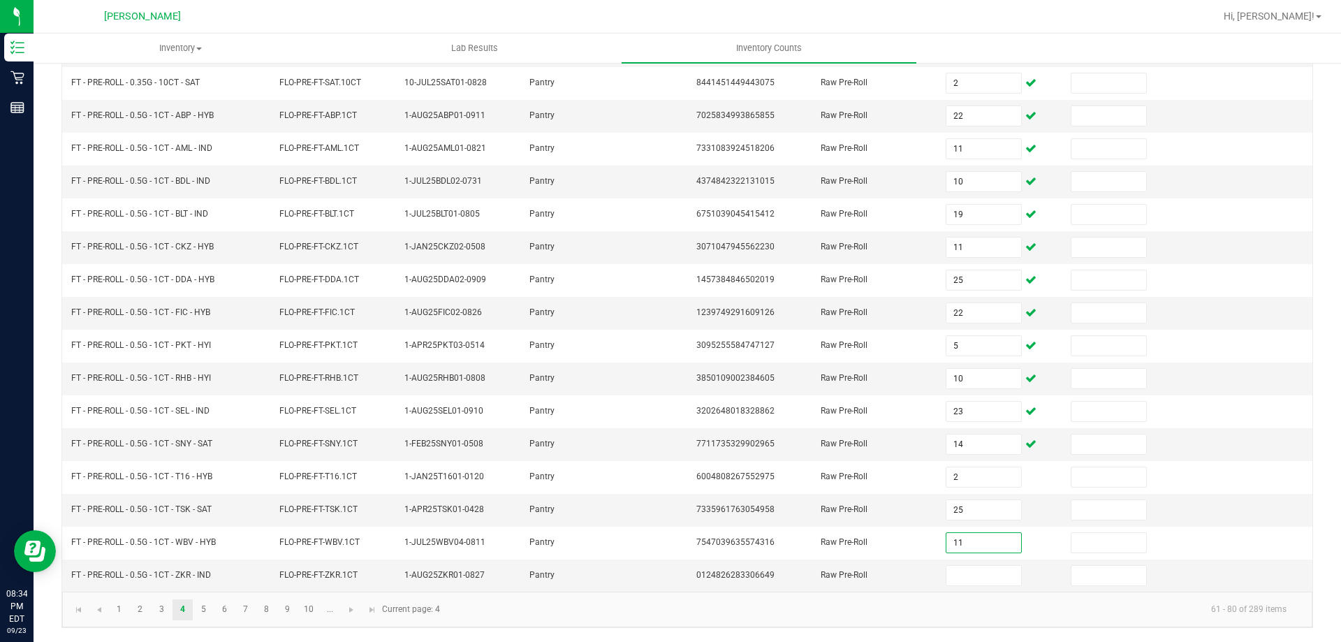
type input "11"
type input "1"
click at [353, 608] on span "Go to the next page" at bounding box center [351, 609] width 11 height 11
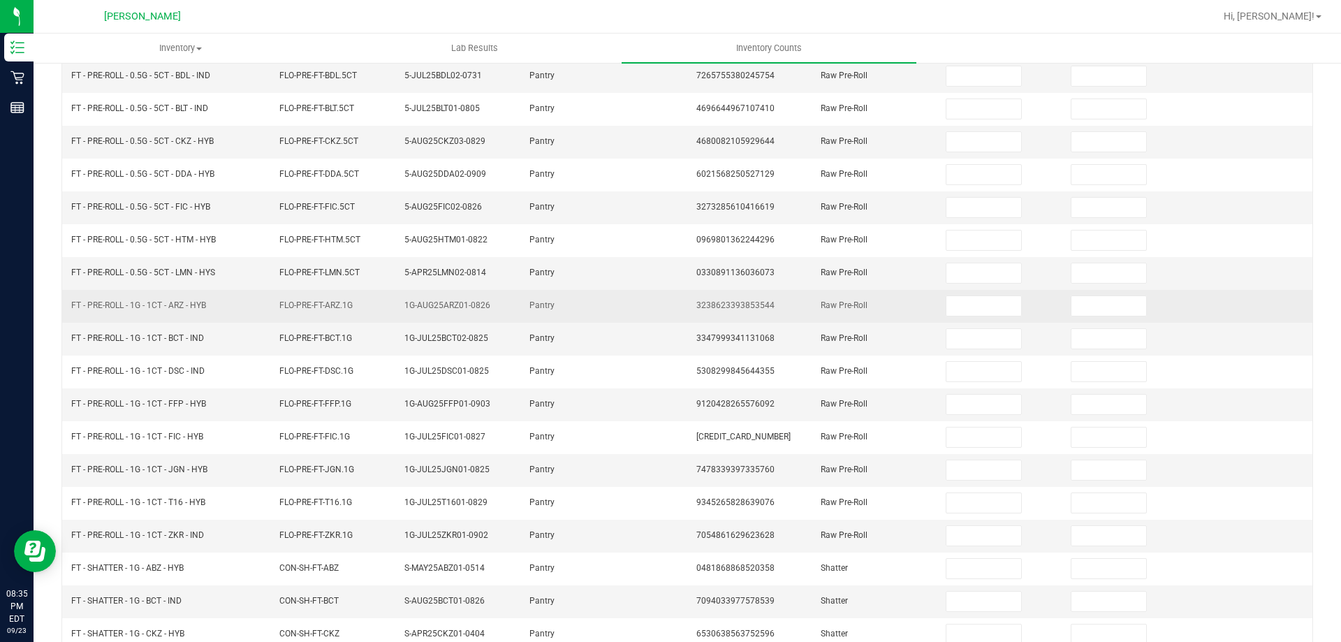
scroll to position [0, 0]
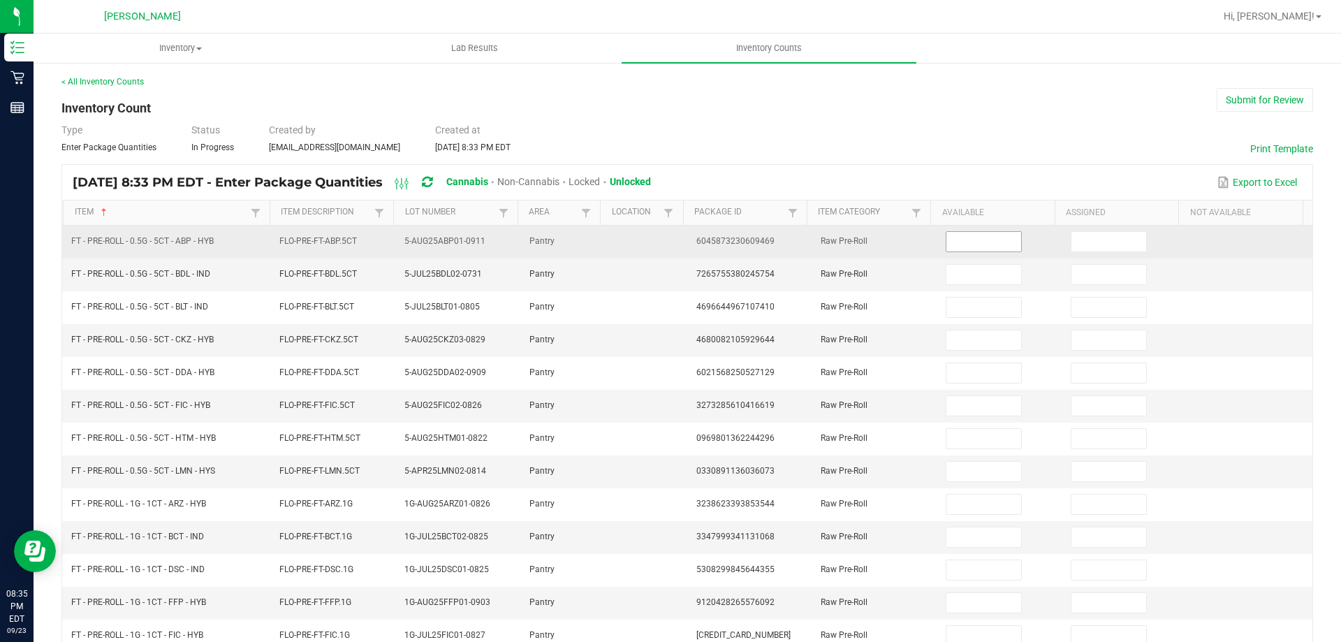
click at [980, 243] on input at bounding box center [983, 242] width 74 height 20
type input "11"
type input "4"
type input "2"
type input "9"
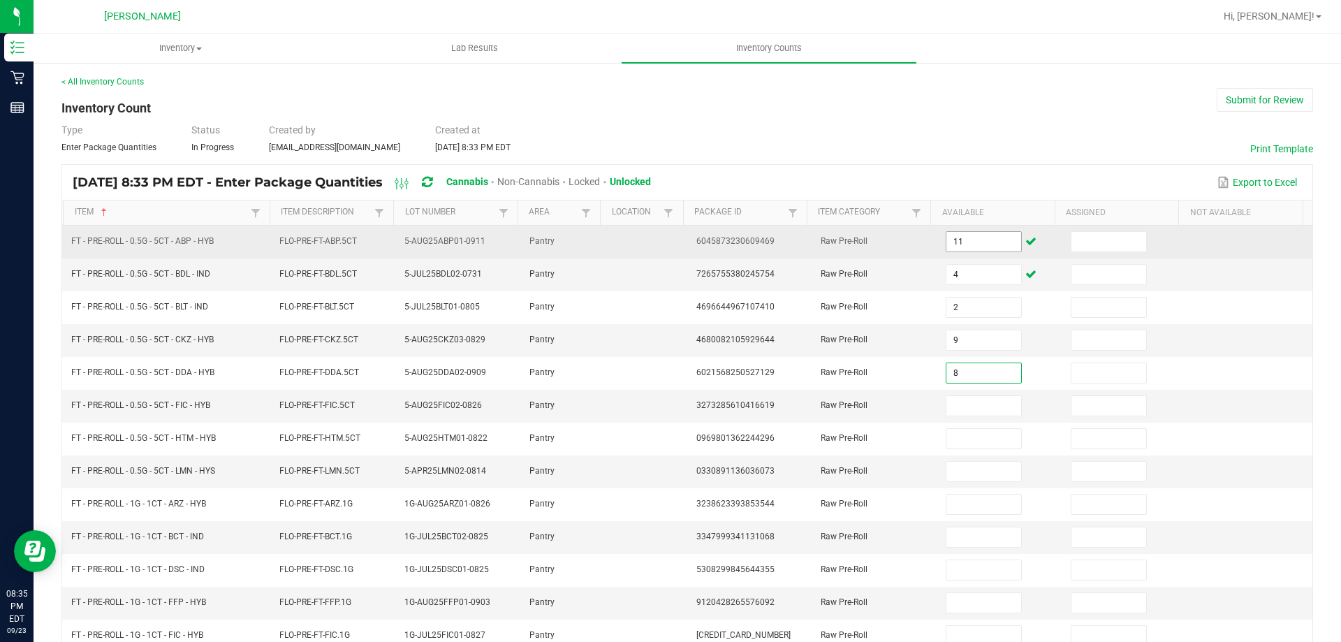
type input "8"
type input "3"
type input "2"
type input "3"
type input "15"
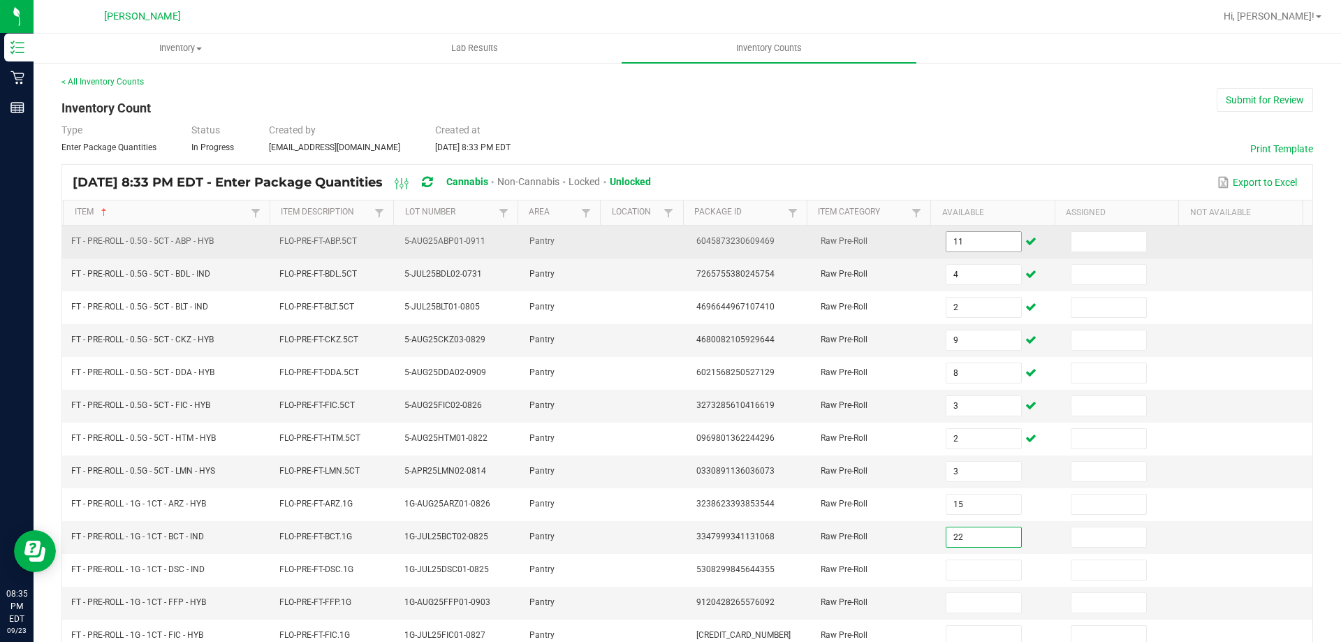
type input "22"
type input "14"
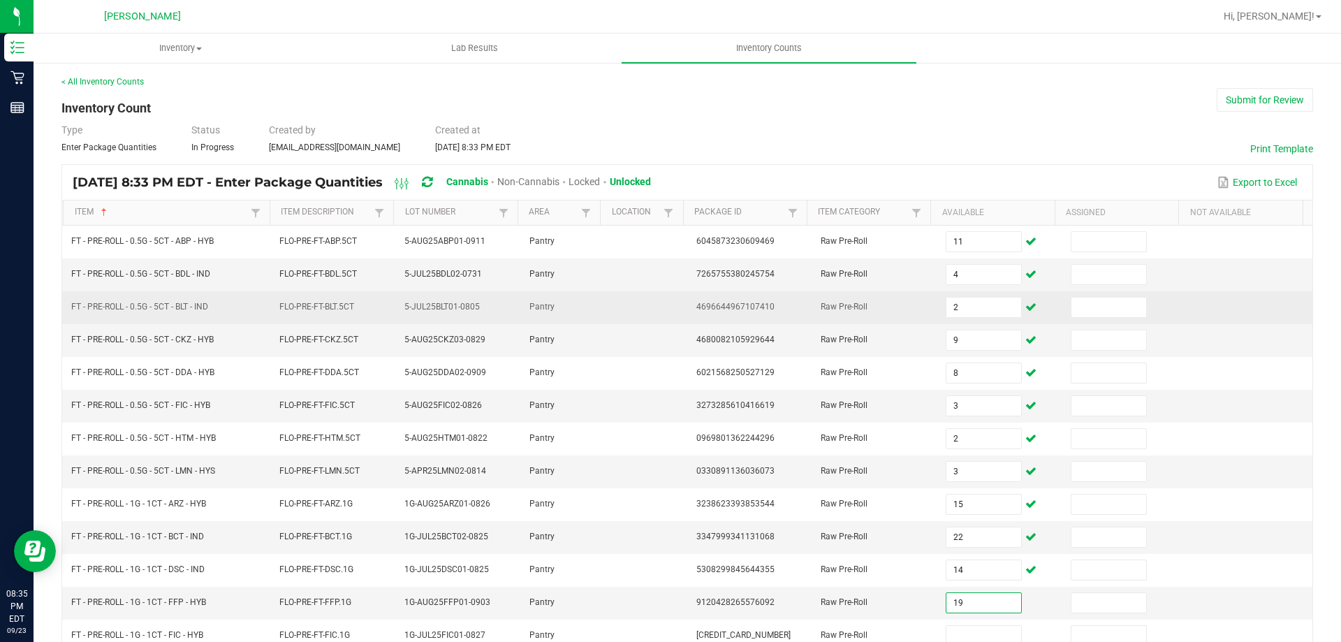
type input "19"
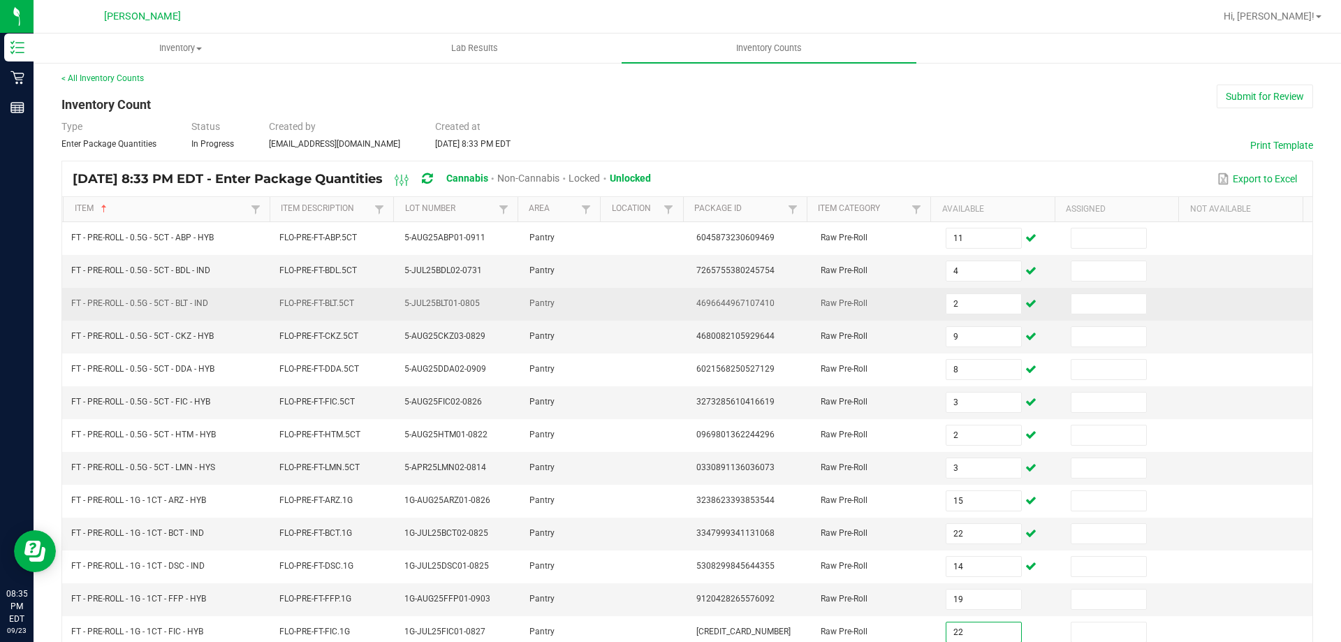
type input "22"
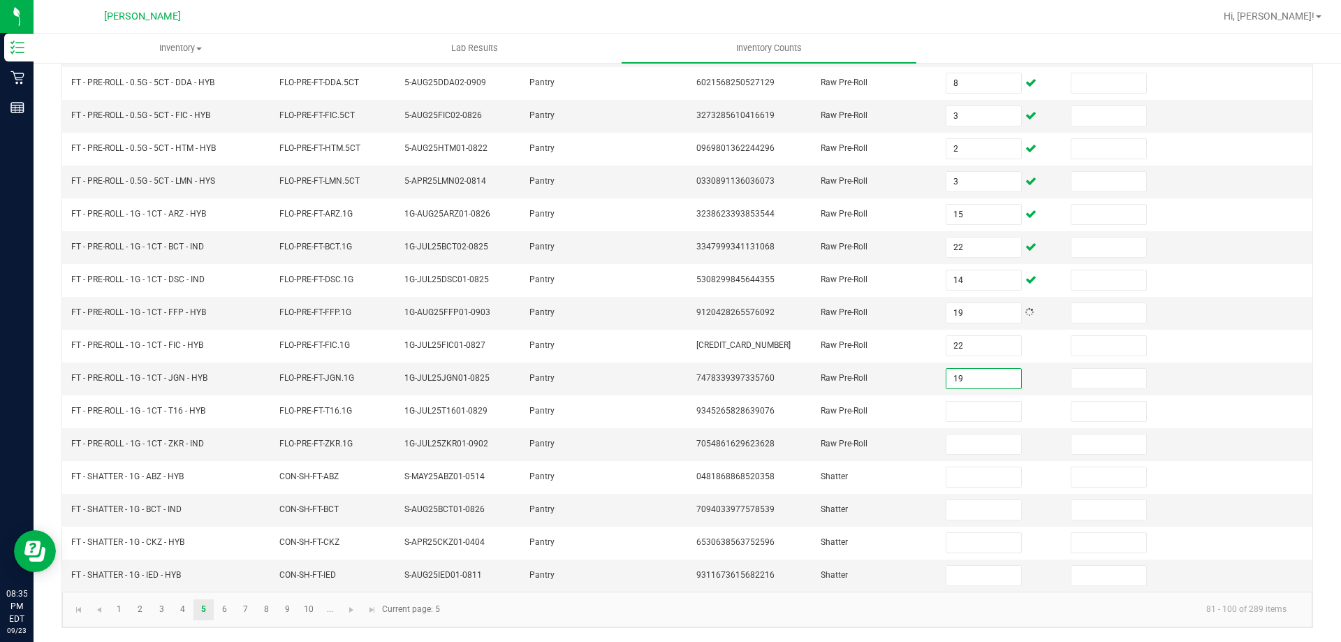
type input "19"
type input "25"
type input "24"
type input "7"
type input "3"
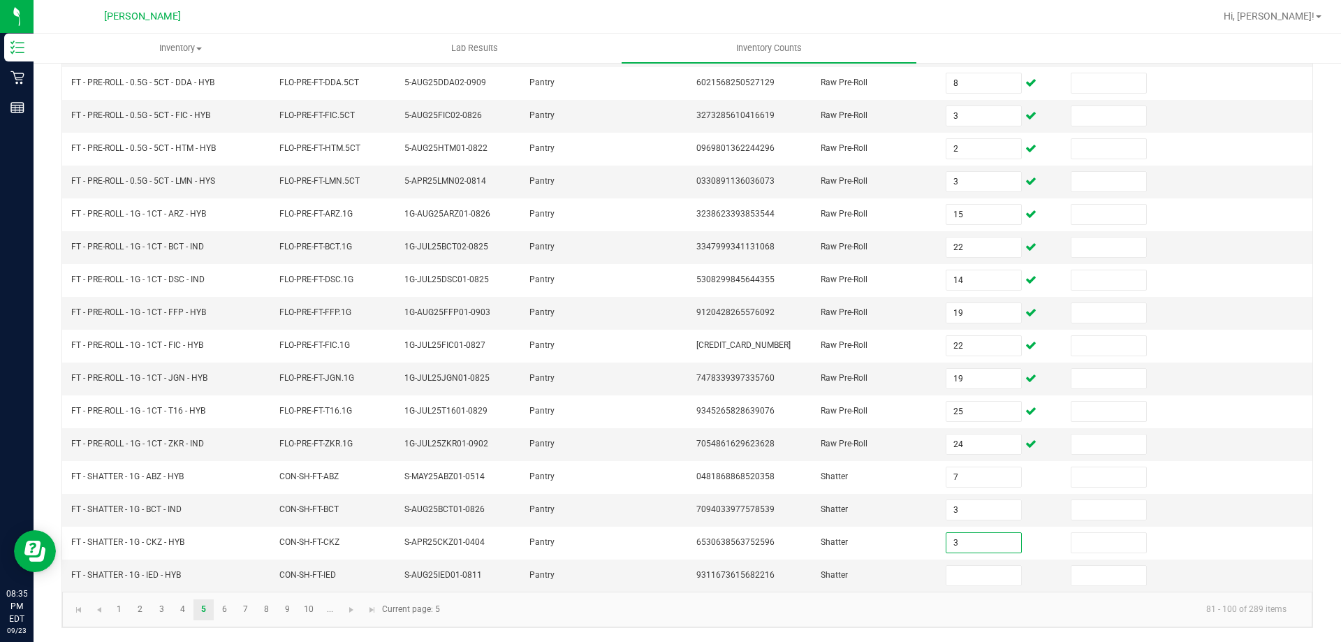
type input "3"
type input "4"
click at [346, 606] on span "Go to the next page" at bounding box center [351, 609] width 11 height 11
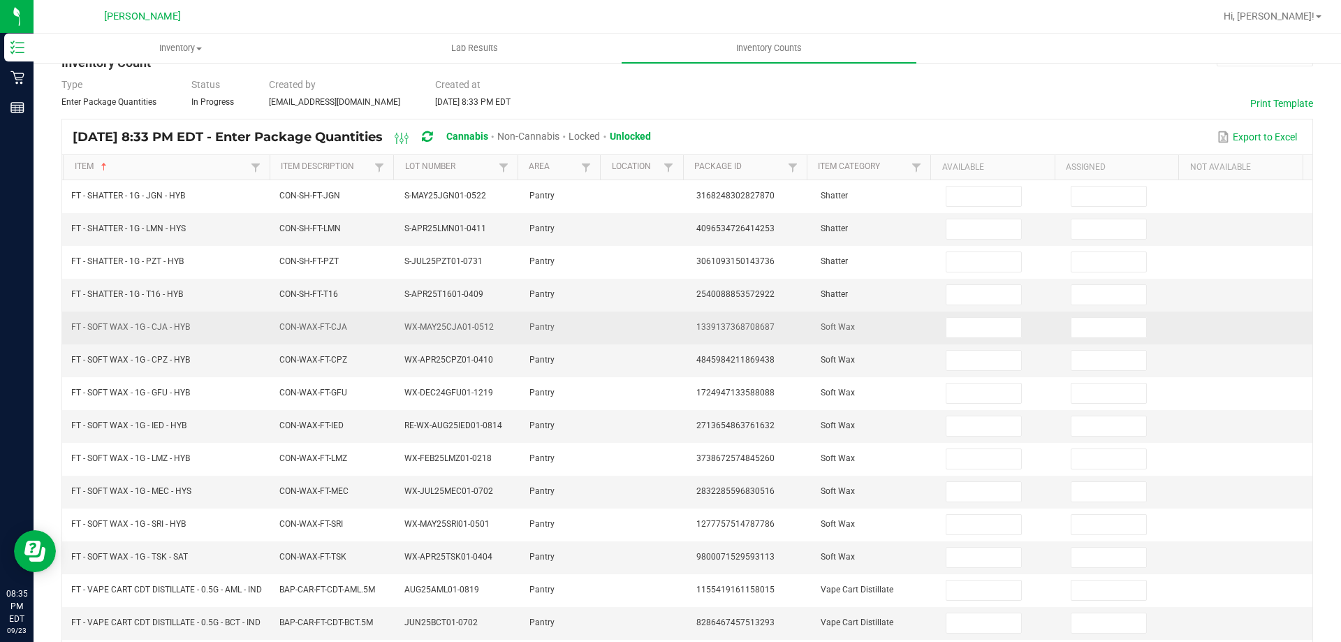
scroll to position [0, 0]
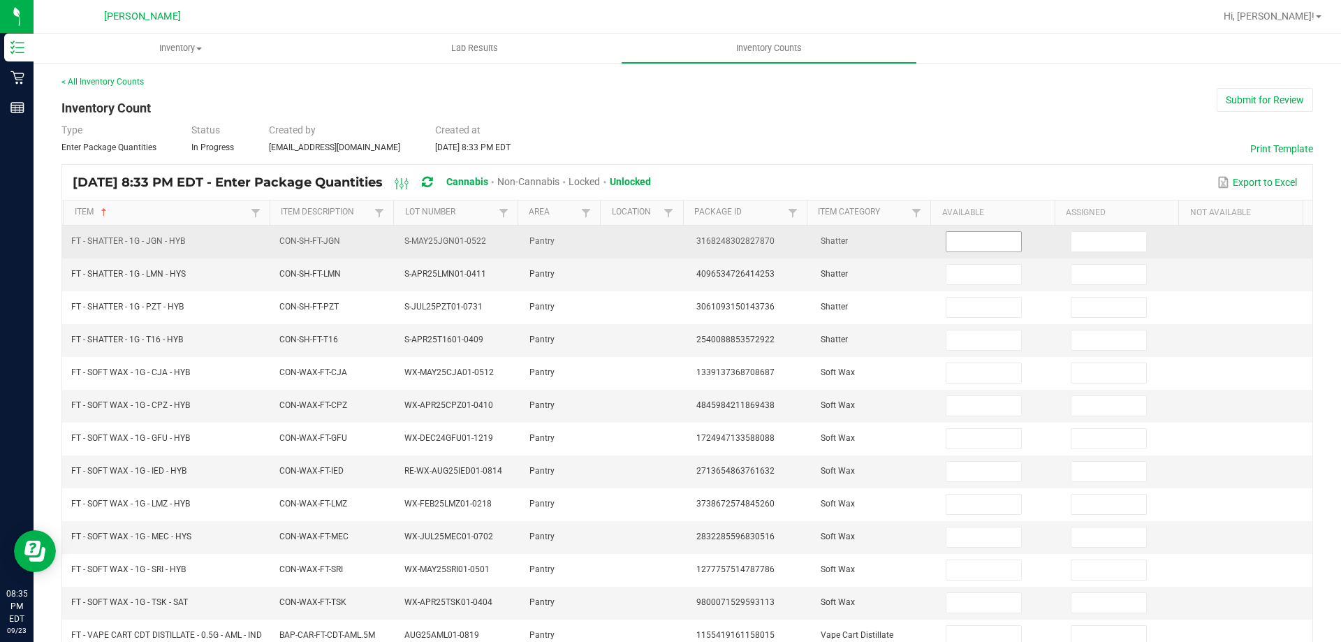
click at [967, 240] on input at bounding box center [983, 242] width 74 height 20
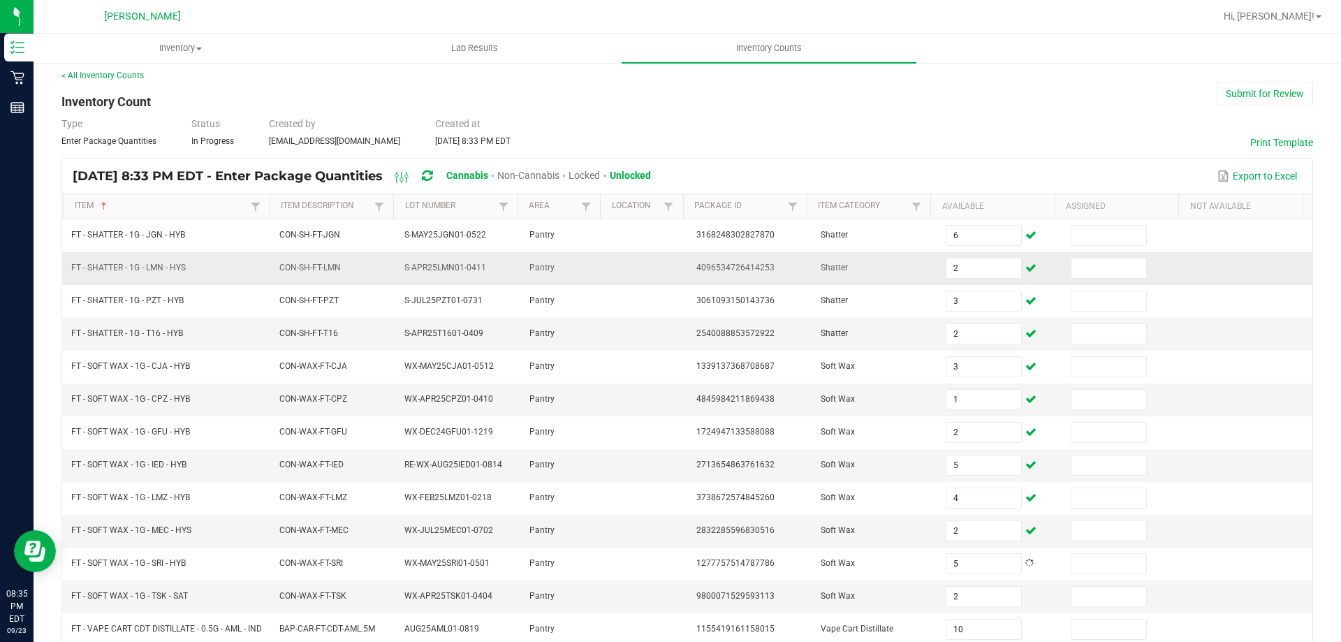
scroll to position [337, 0]
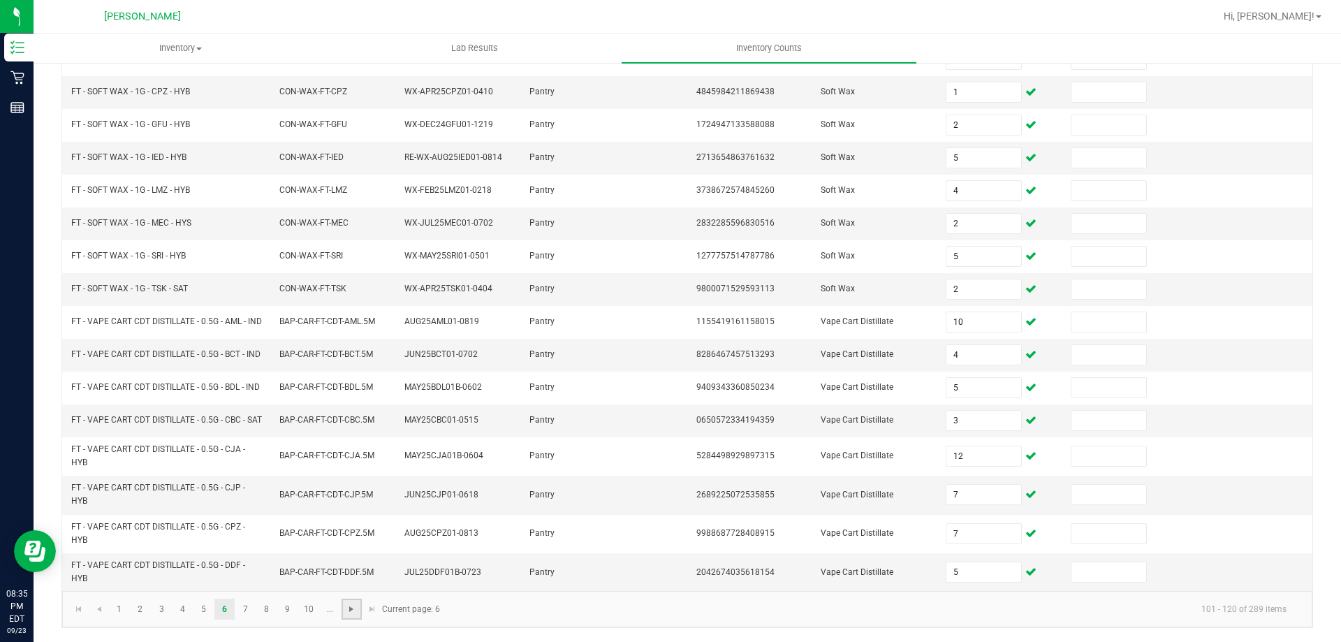
click at [353, 609] on span "Go to the next page" at bounding box center [351, 609] width 11 height 11
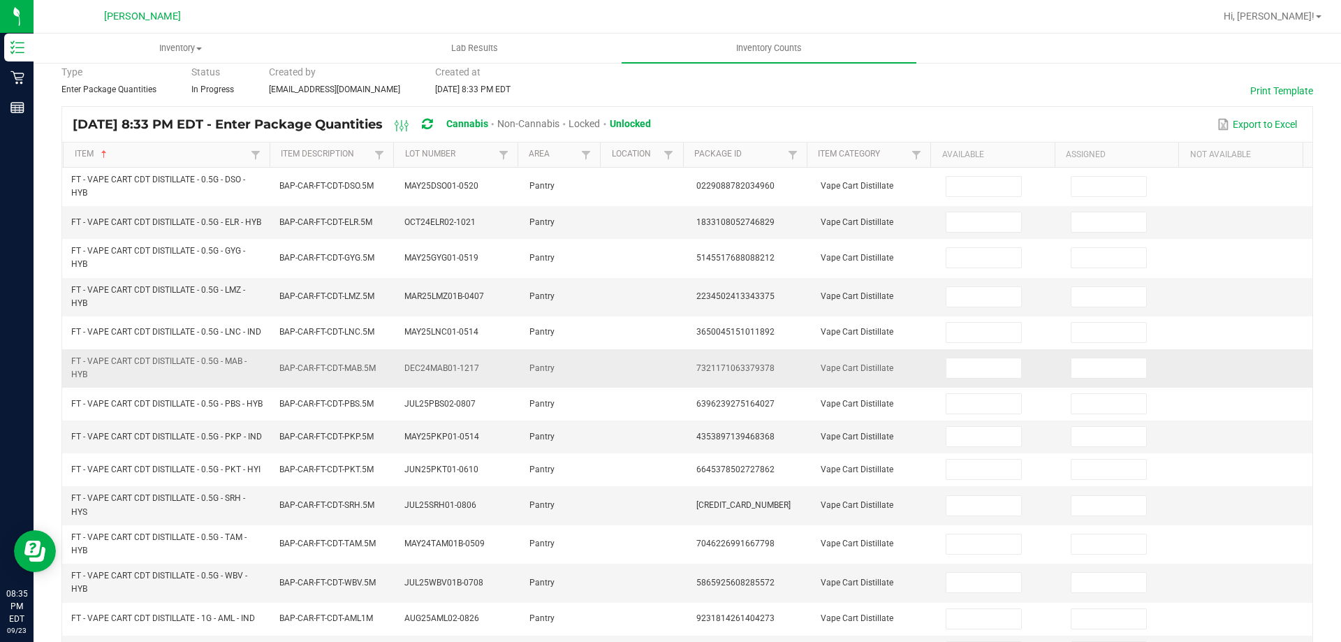
scroll to position [0, 0]
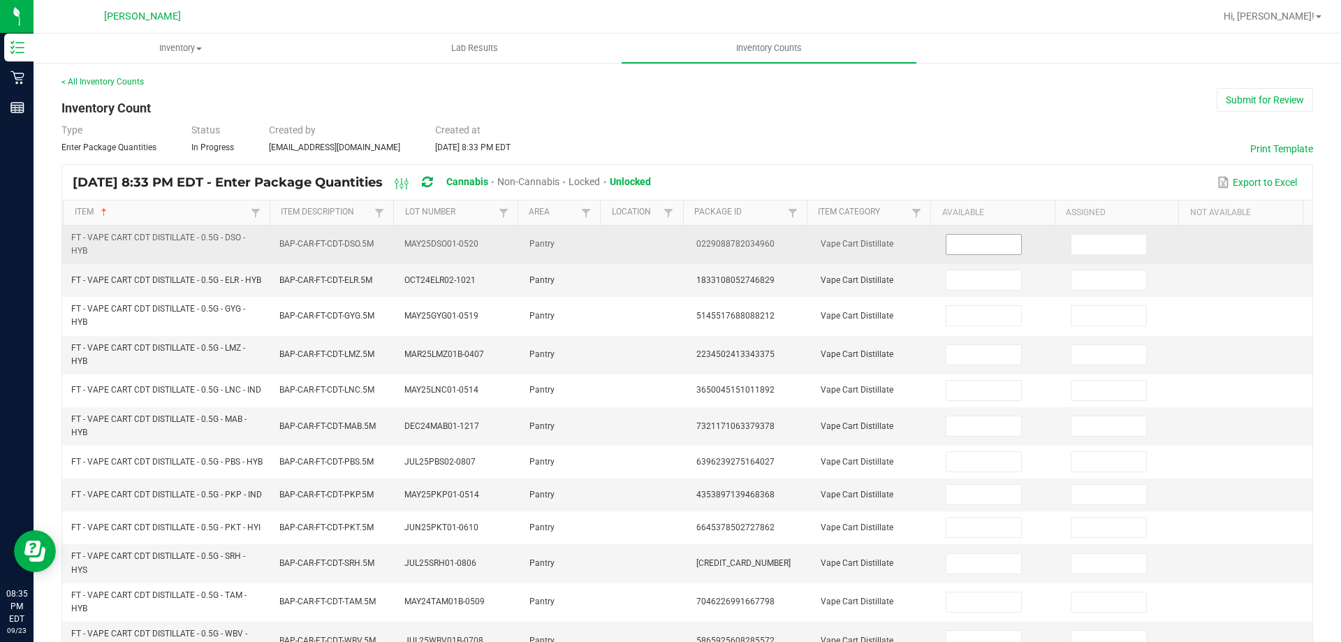
click at [968, 249] on input at bounding box center [983, 245] width 74 height 20
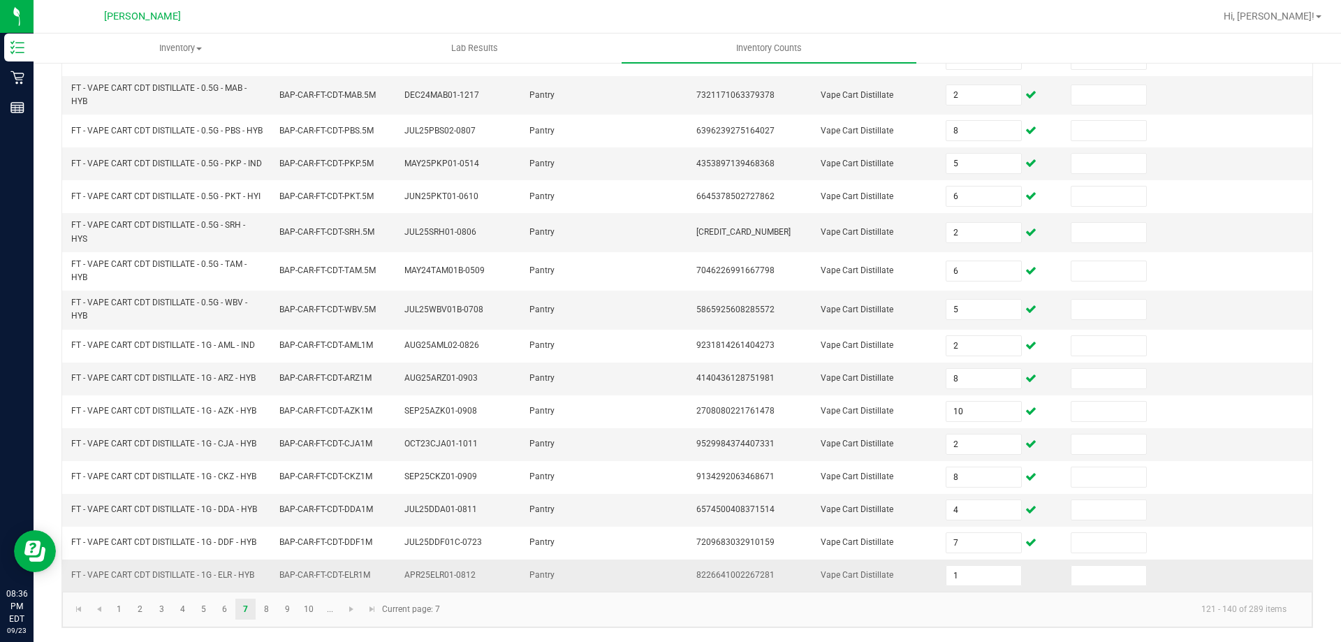
scroll to position [360, 0]
click at [352, 601] on link at bounding box center [352, 609] width 20 height 21
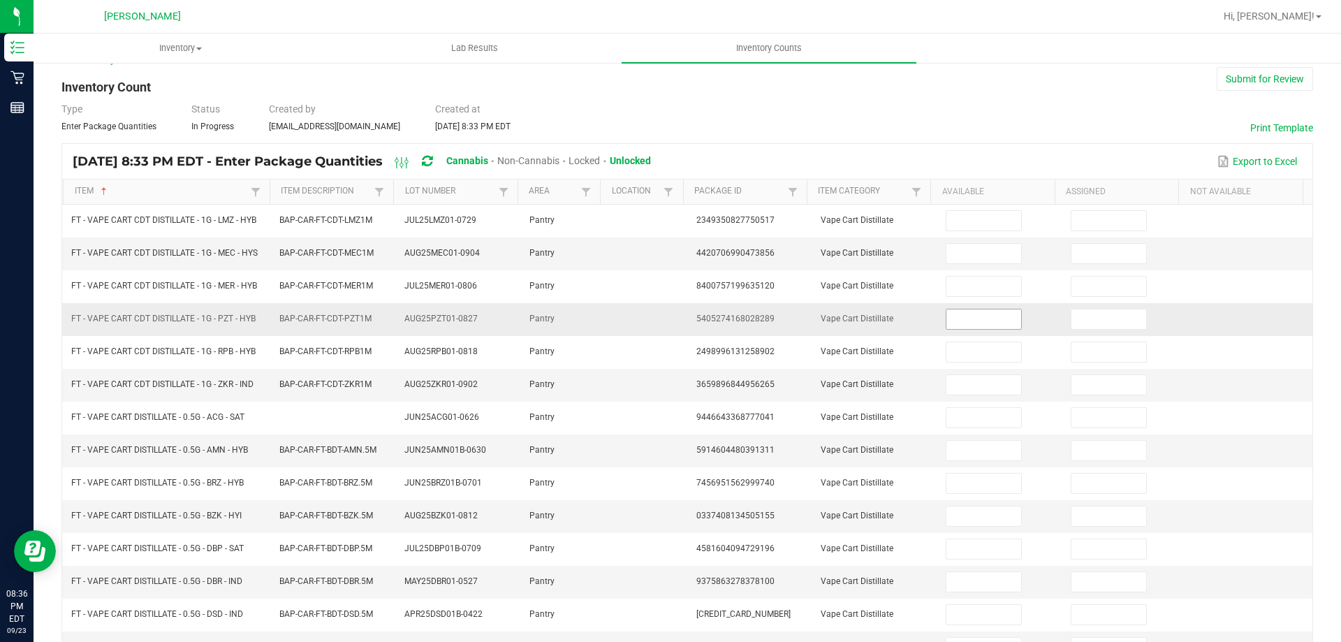
scroll to position [0, 0]
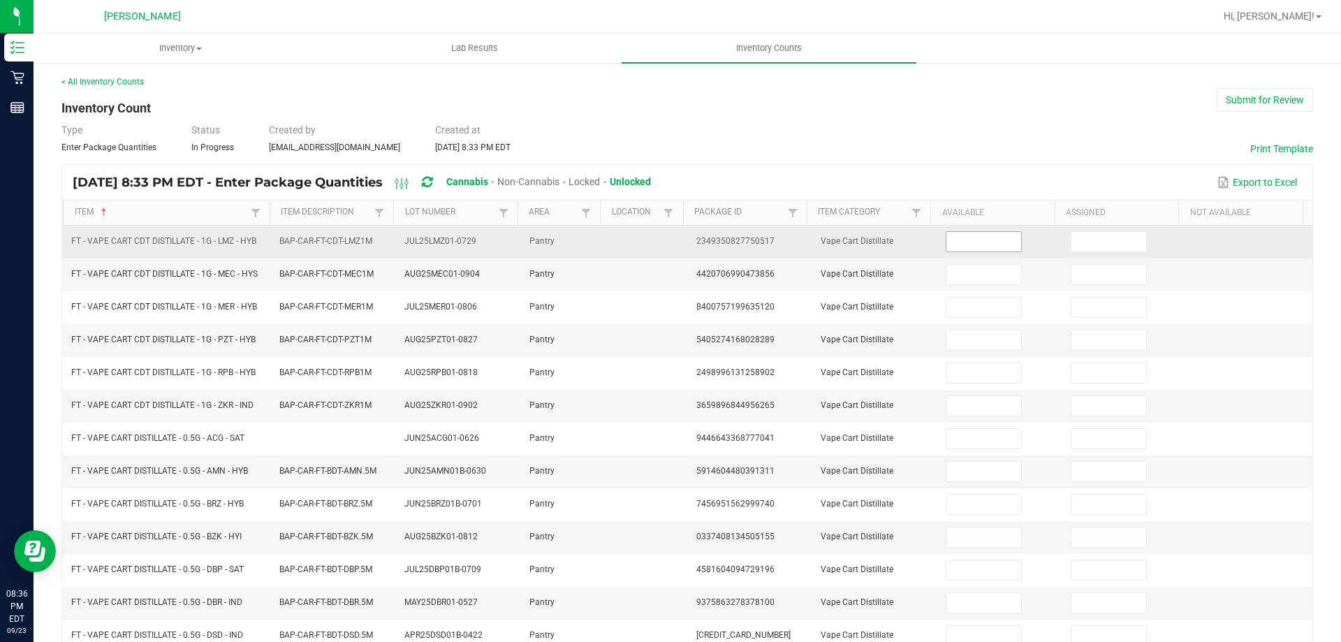
click at [982, 241] on input at bounding box center [983, 242] width 74 height 20
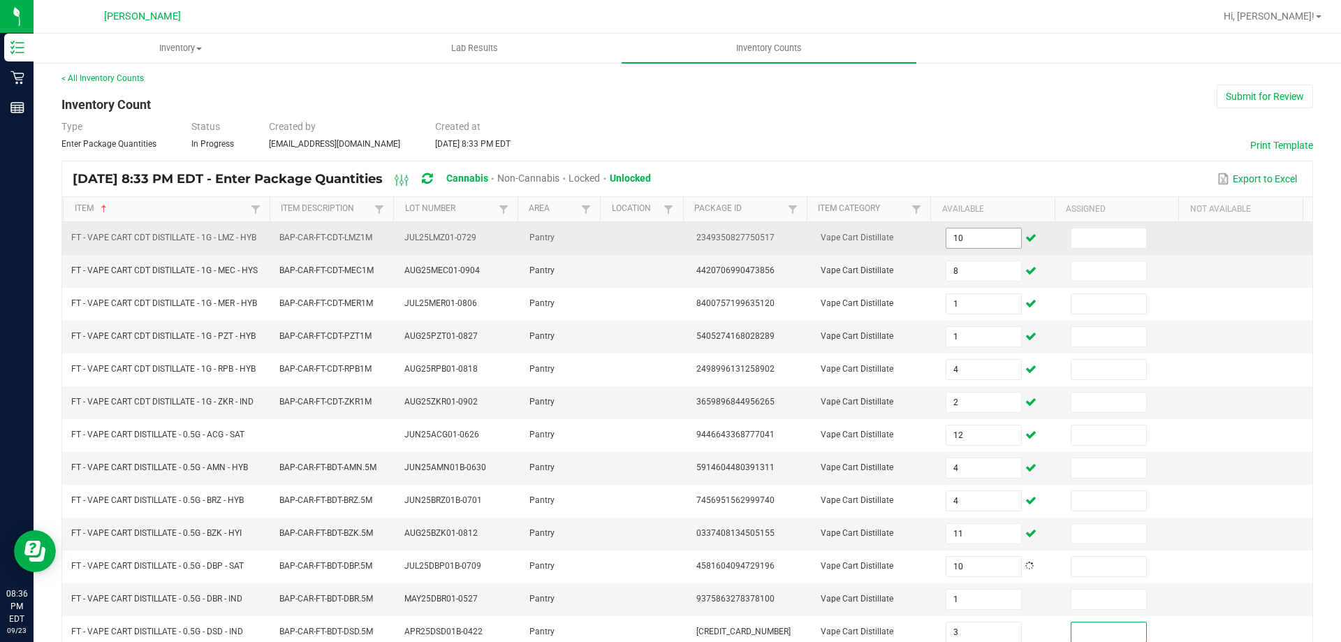
scroll to position [290, 0]
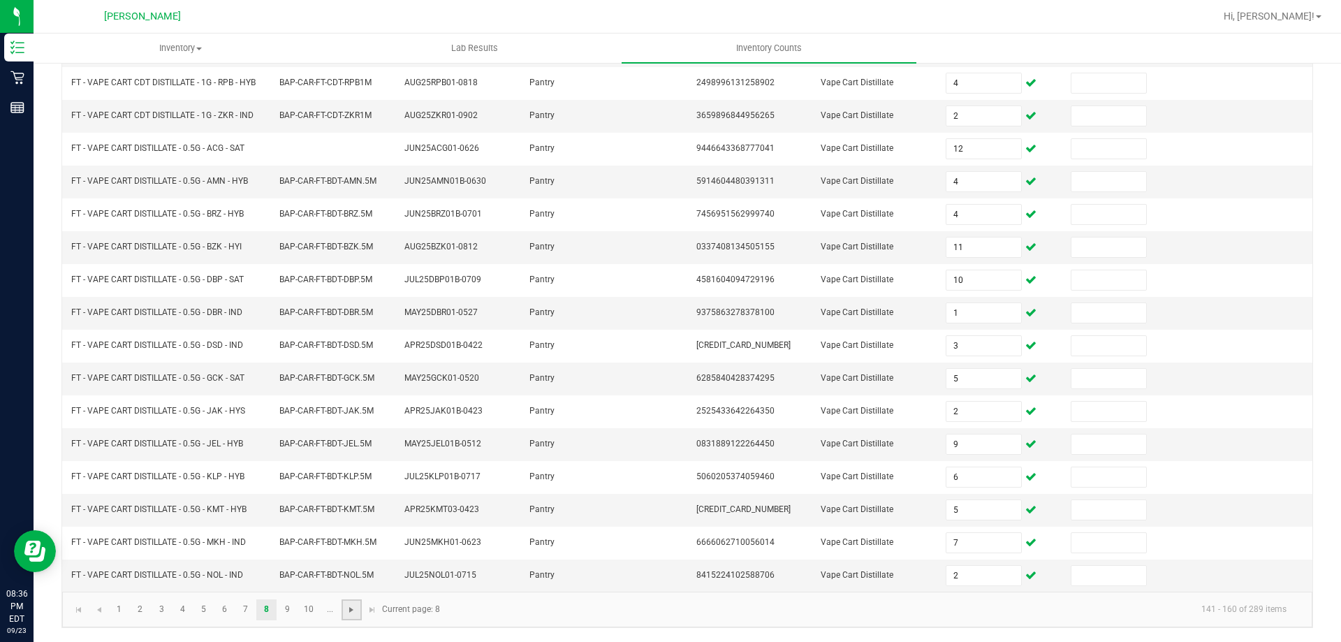
click at [355, 607] on span "Go to the next page" at bounding box center [351, 609] width 11 height 11
click at [261, 611] on link "8" at bounding box center [266, 609] width 20 height 21
click at [991, 580] on input "2" at bounding box center [983, 576] width 74 height 20
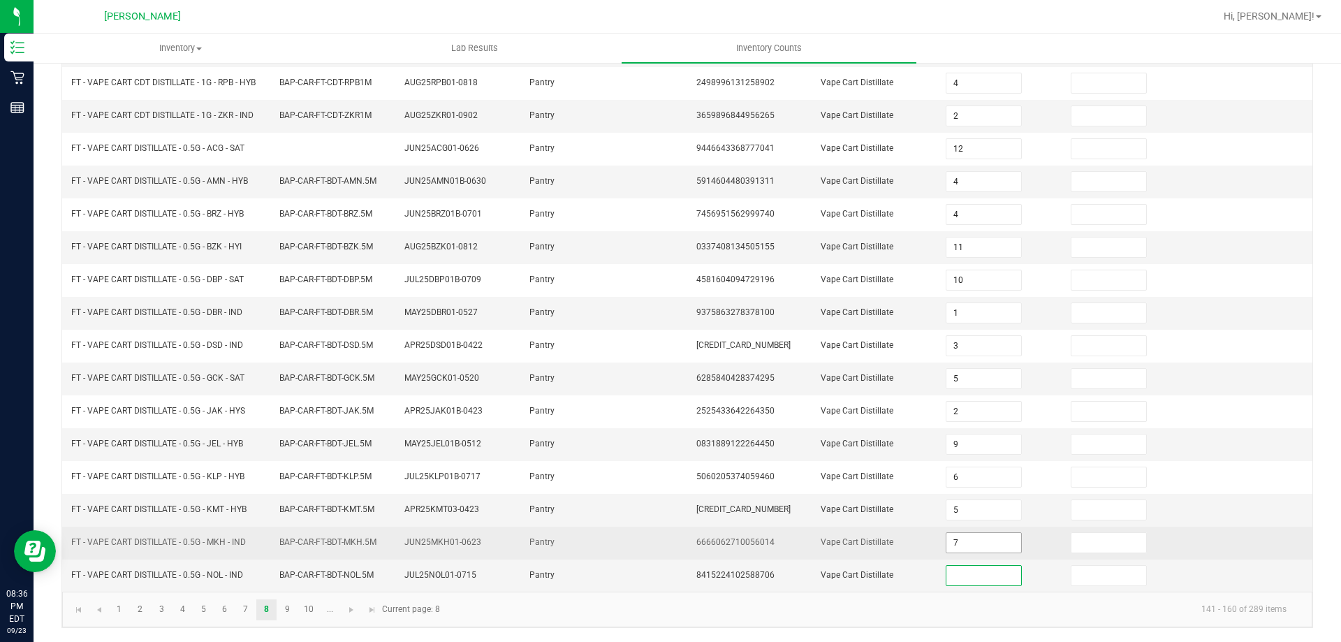
click at [982, 548] on input "7" at bounding box center [983, 543] width 74 height 20
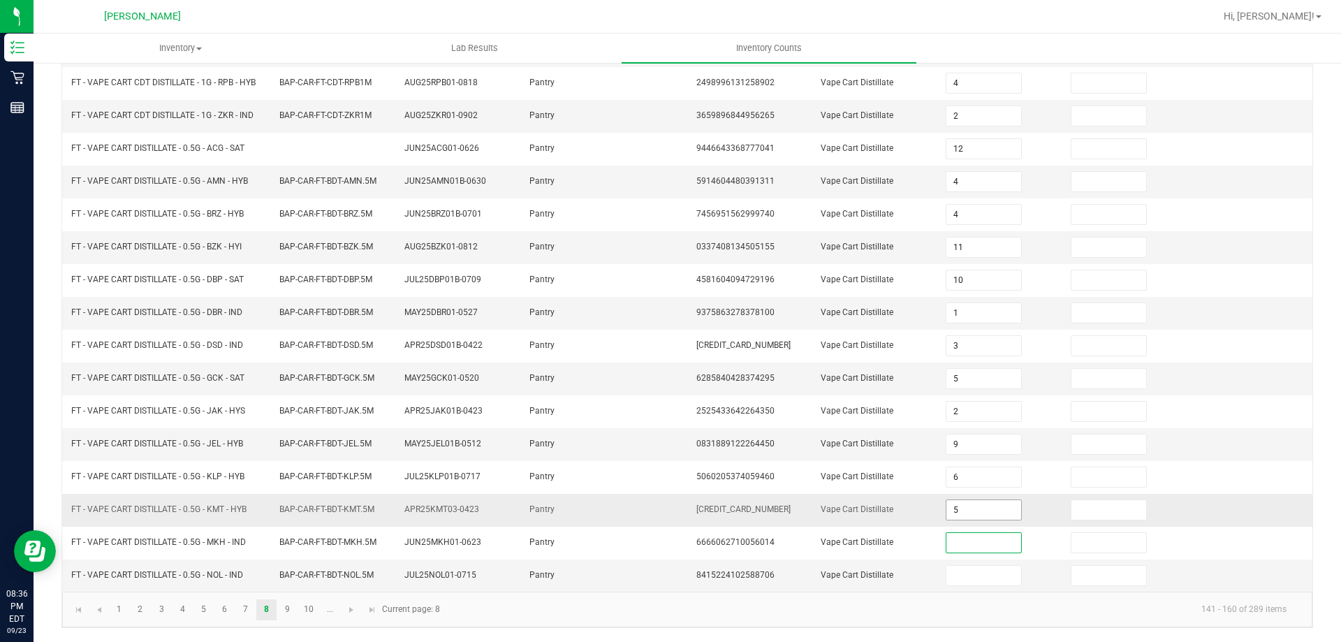
click at [979, 513] on input "5" at bounding box center [983, 510] width 74 height 20
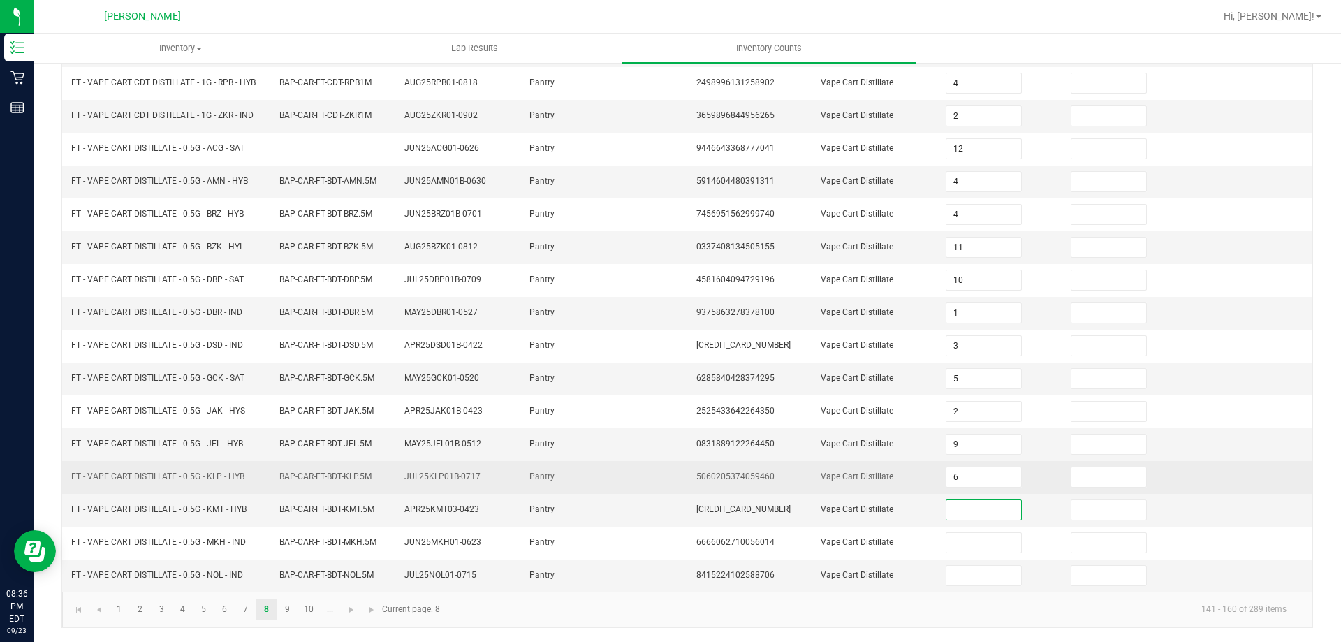
click at [979, 490] on td "6" at bounding box center [999, 477] width 125 height 33
click at [979, 474] on input "6" at bounding box center [983, 477] width 74 height 20
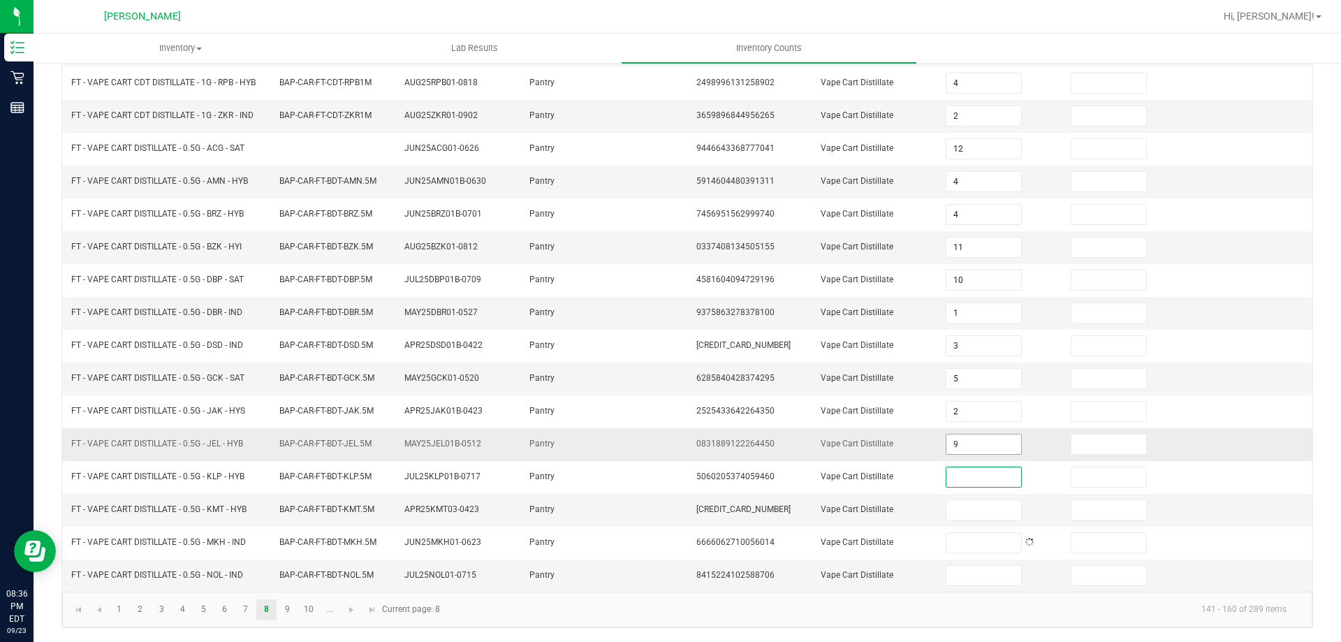
click at [981, 448] on input "9" at bounding box center [983, 444] width 74 height 20
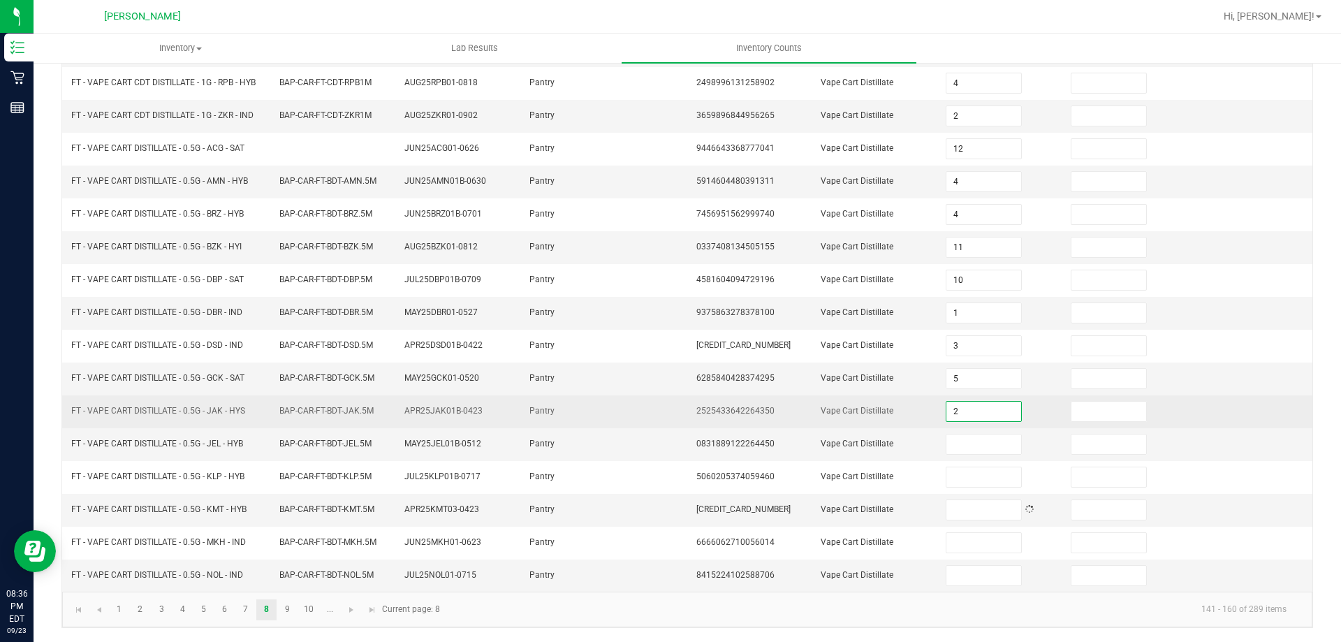
click at [986, 415] on input "2" at bounding box center [983, 412] width 74 height 20
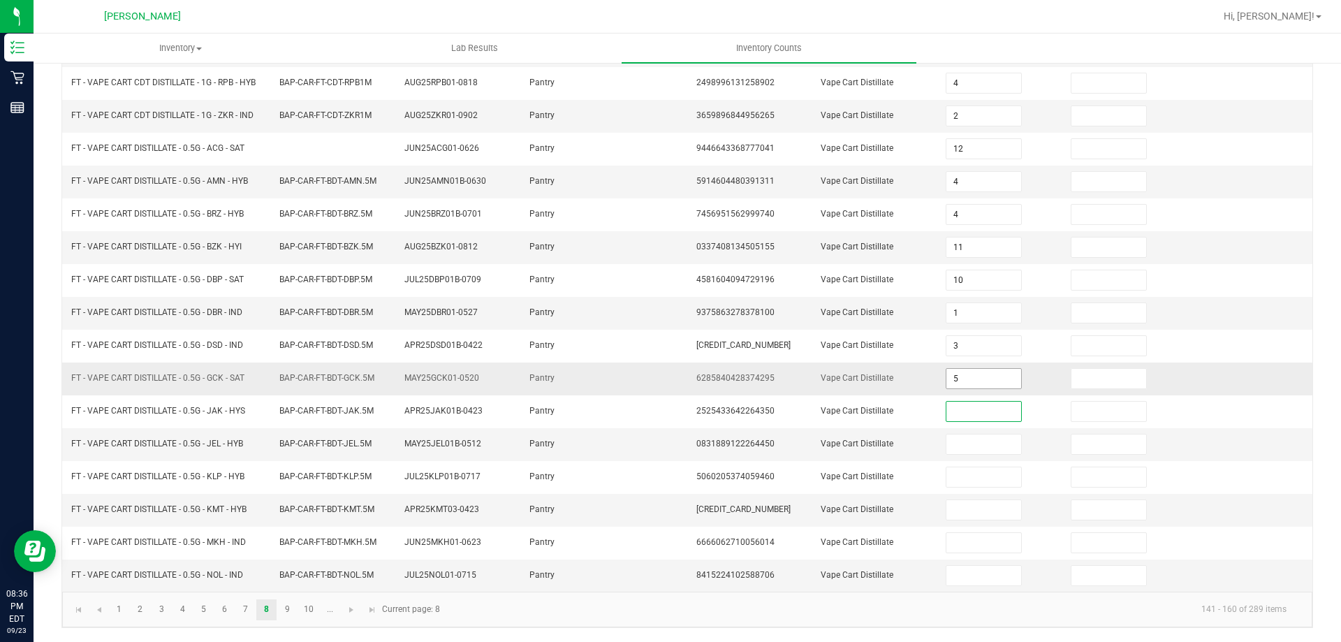
click at [987, 371] on input "5" at bounding box center [983, 379] width 74 height 20
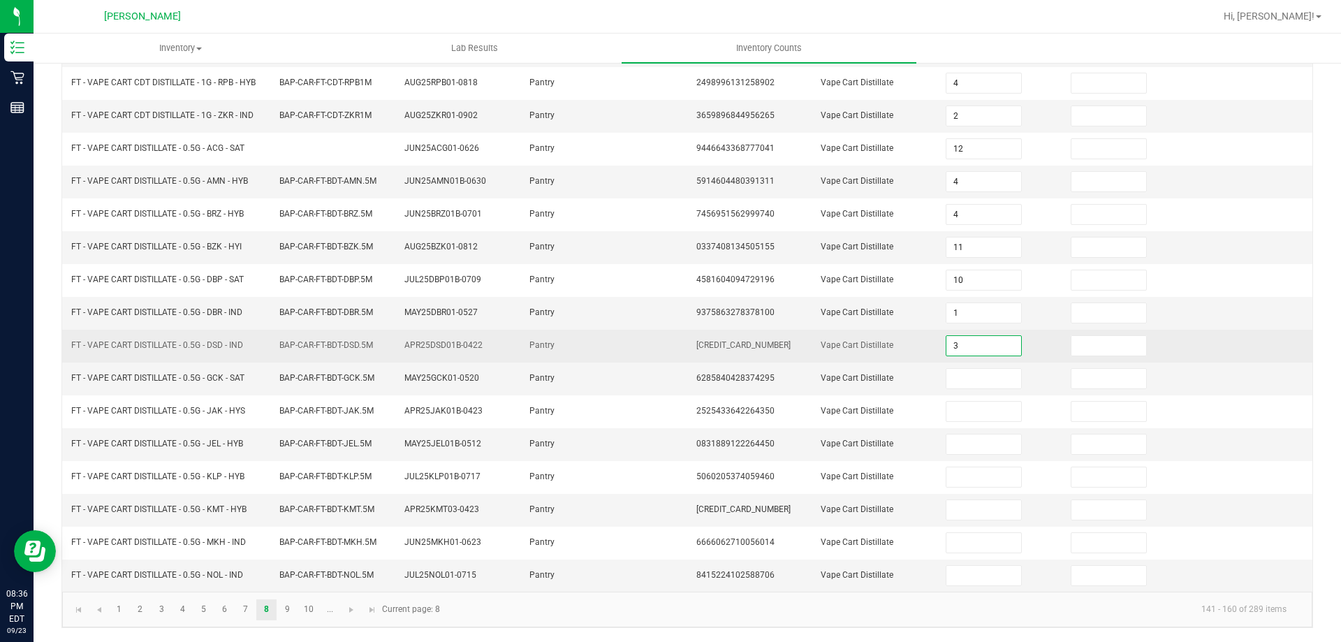
click at [987, 344] on input "3" at bounding box center [983, 346] width 74 height 20
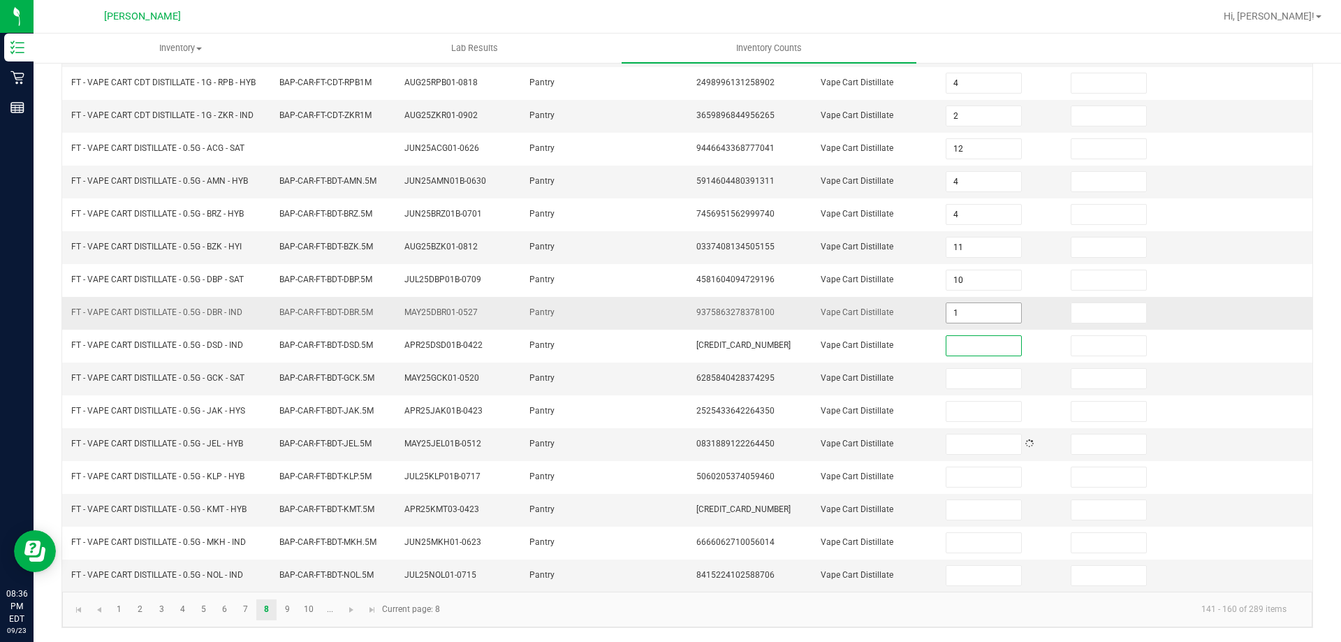
click at [981, 321] on input "1" at bounding box center [983, 313] width 74 height 20
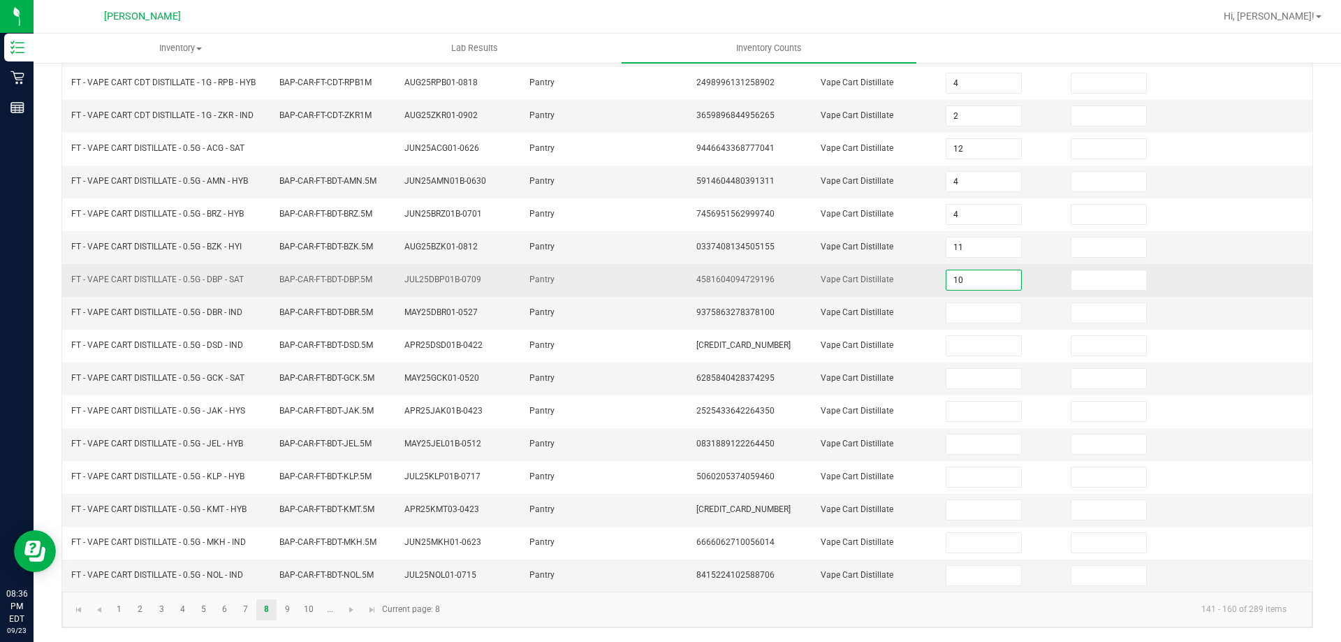
click at [959, 283] on input "10" at bounding box center [983, 280] width 74 height 20
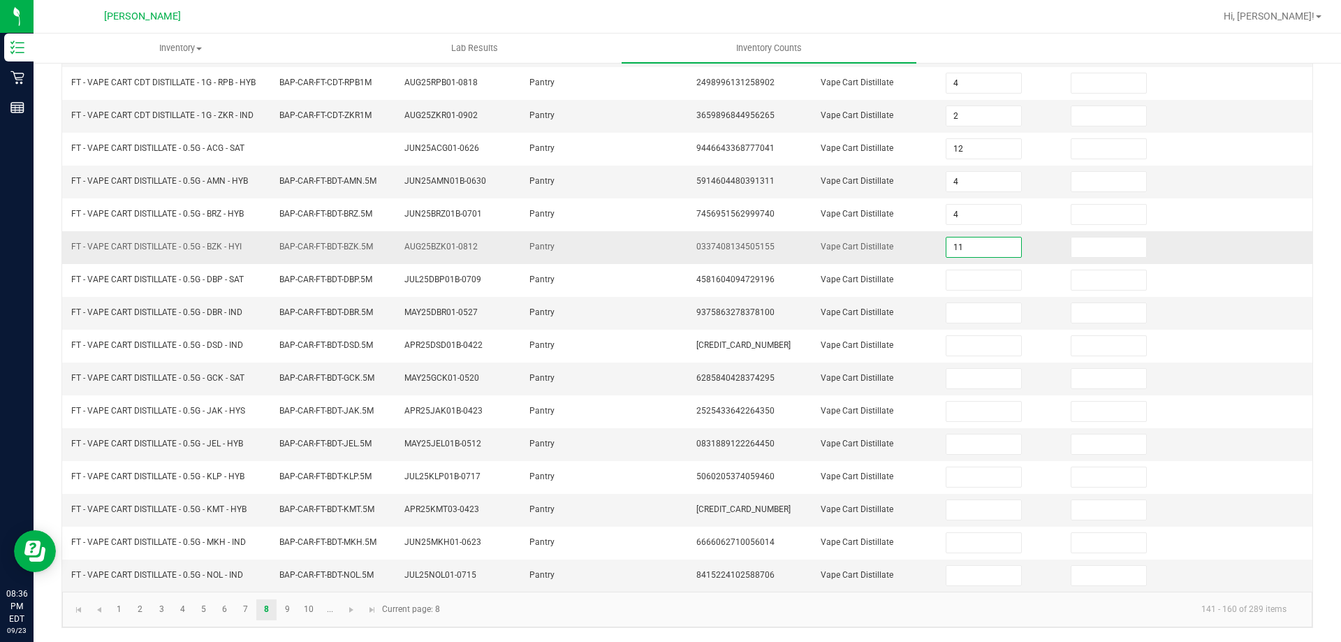
click at [958, 247] on input "11" at bounding box center [983, 247] width 74 height 20
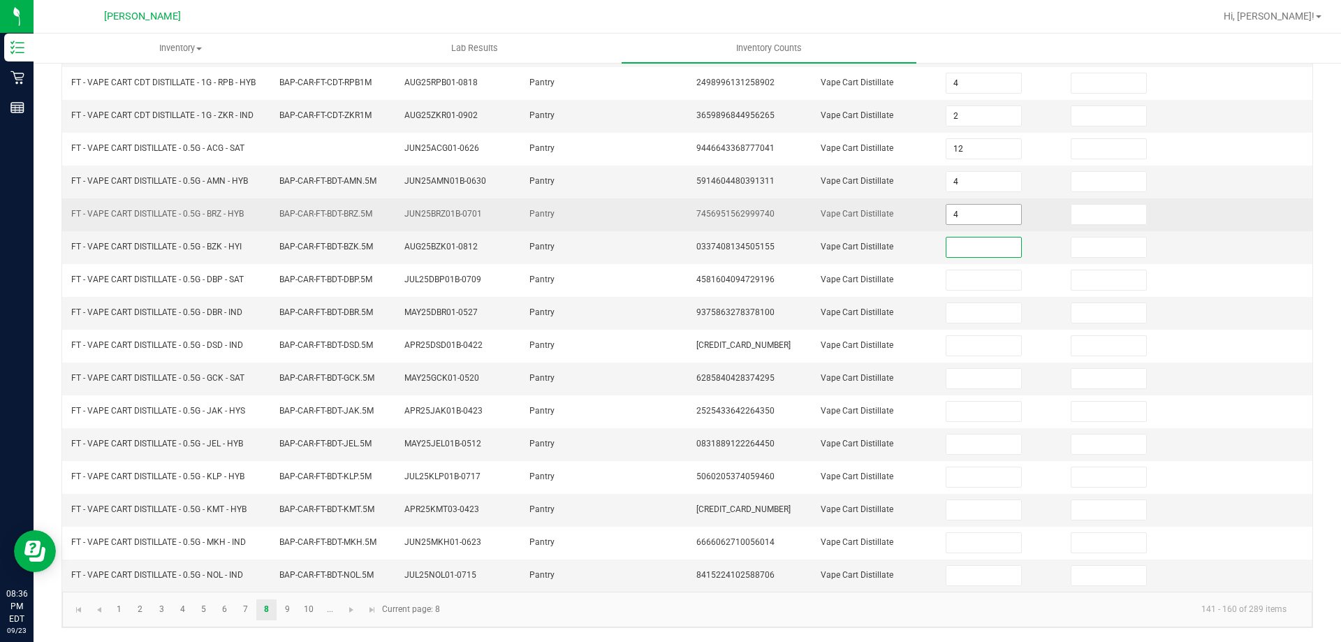
click at [961, 214] on input "4" at bounding box center [983, 215] width 74 height 20
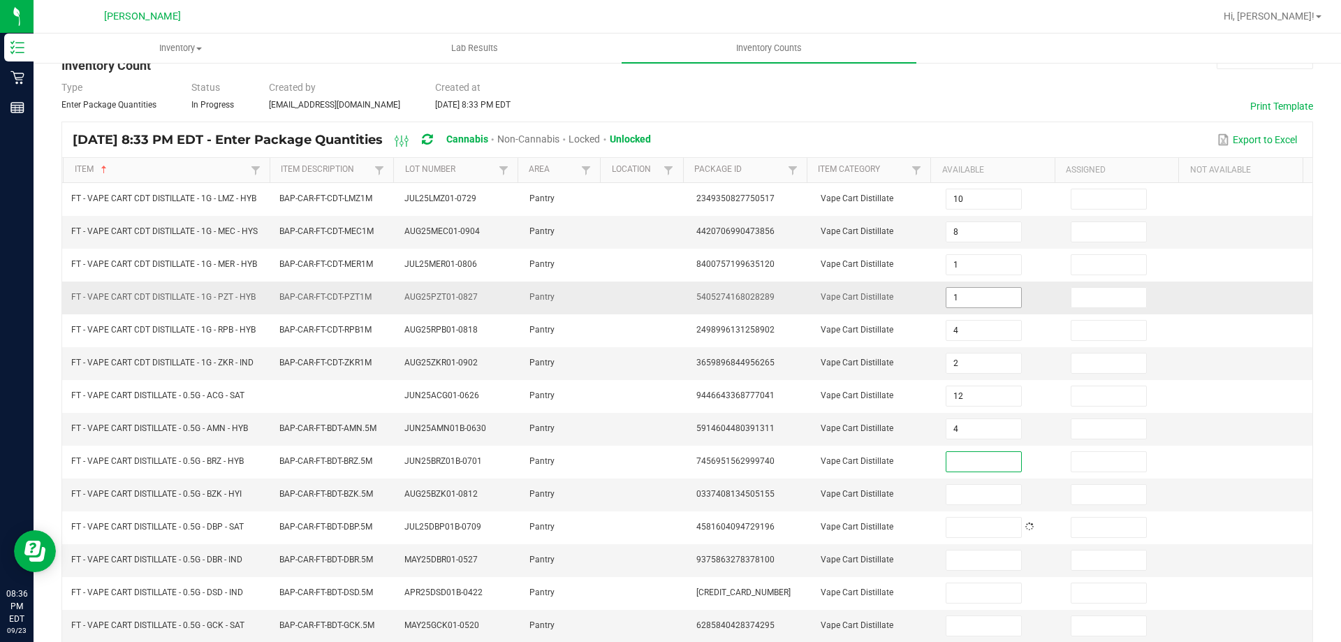
scroll to position [10, 0]
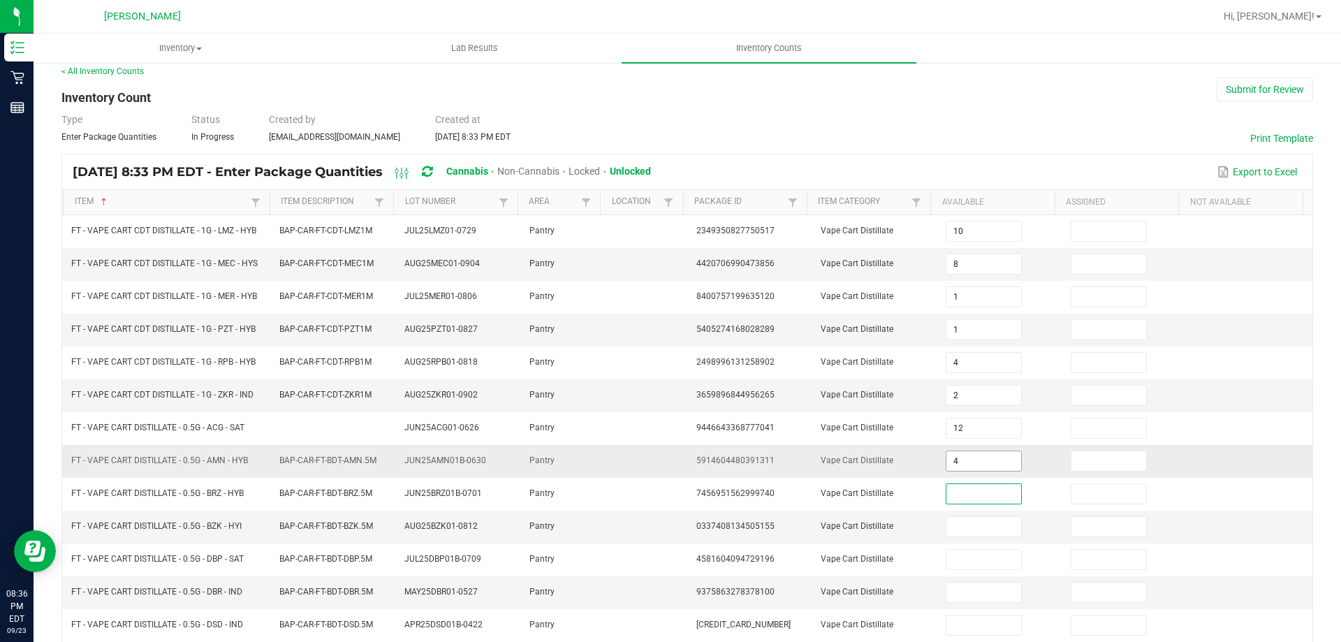
click at [958, 464] on input "4" at bounding box center [983, 461] width 74 height 20
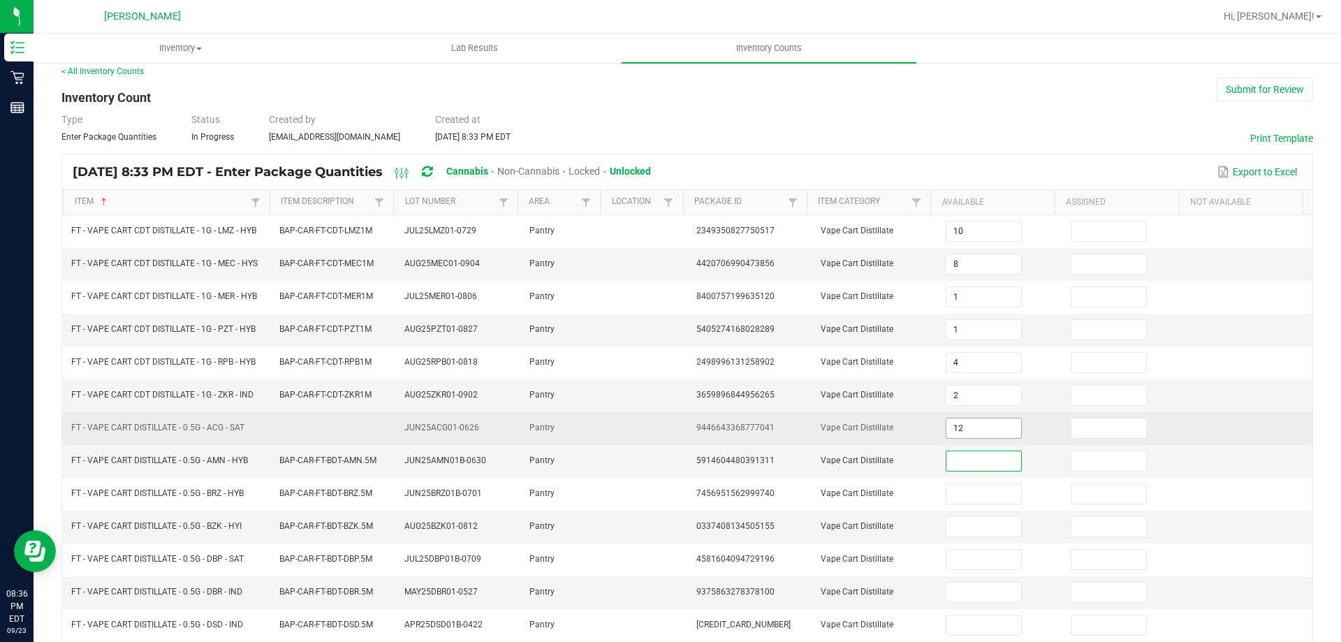
click at [966, 422] on input "12" at bounding box center [983, 428] width 74 height 20
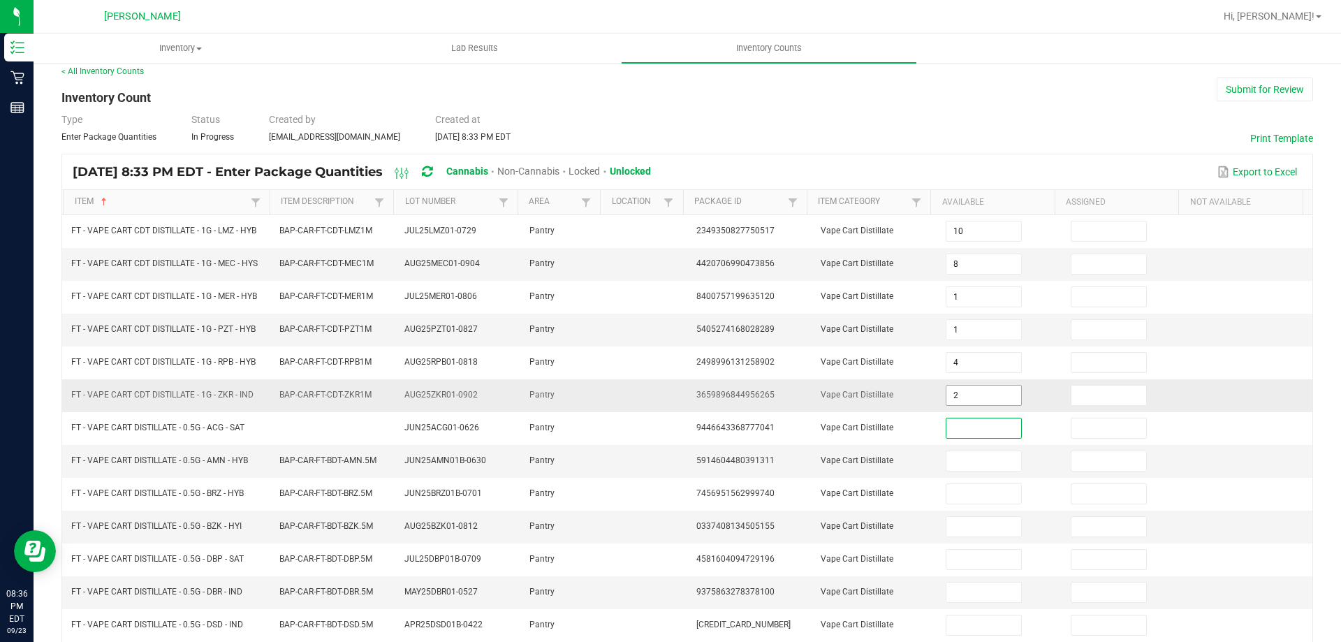
click at [969, 393] on input "2" at bounding box center [983, 396] width 74 height 20
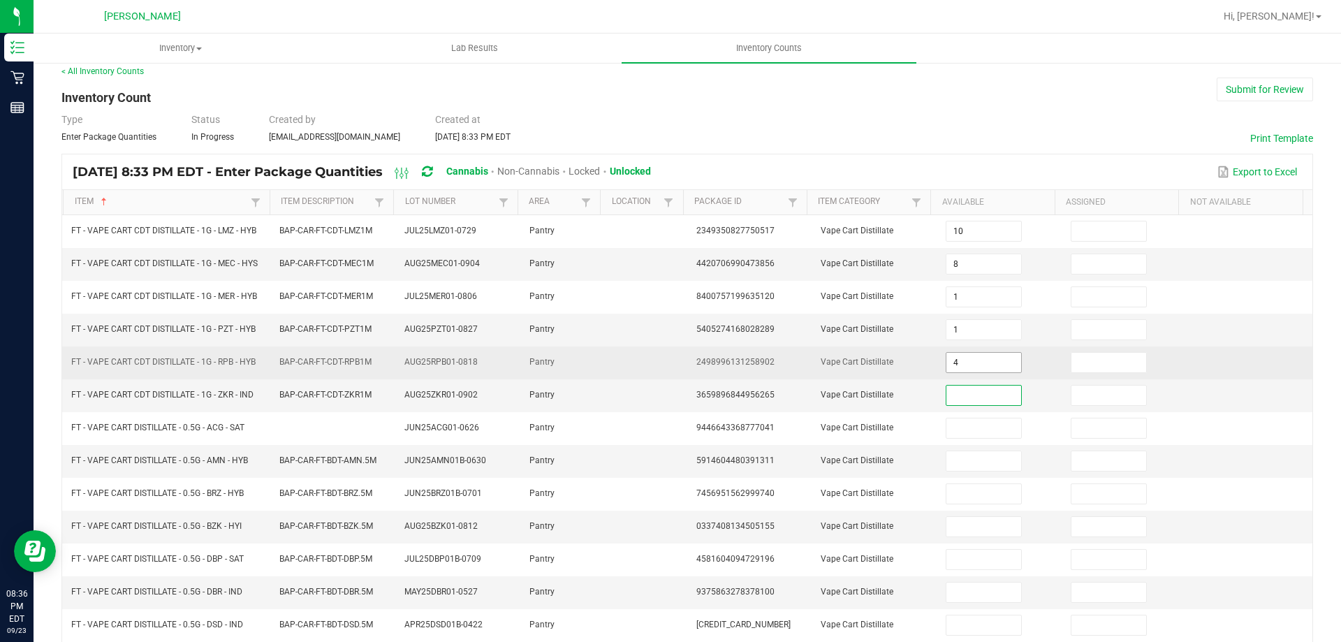
click at [965, 362] on input "4" at bounding box center [983, 363] width 74 height 20
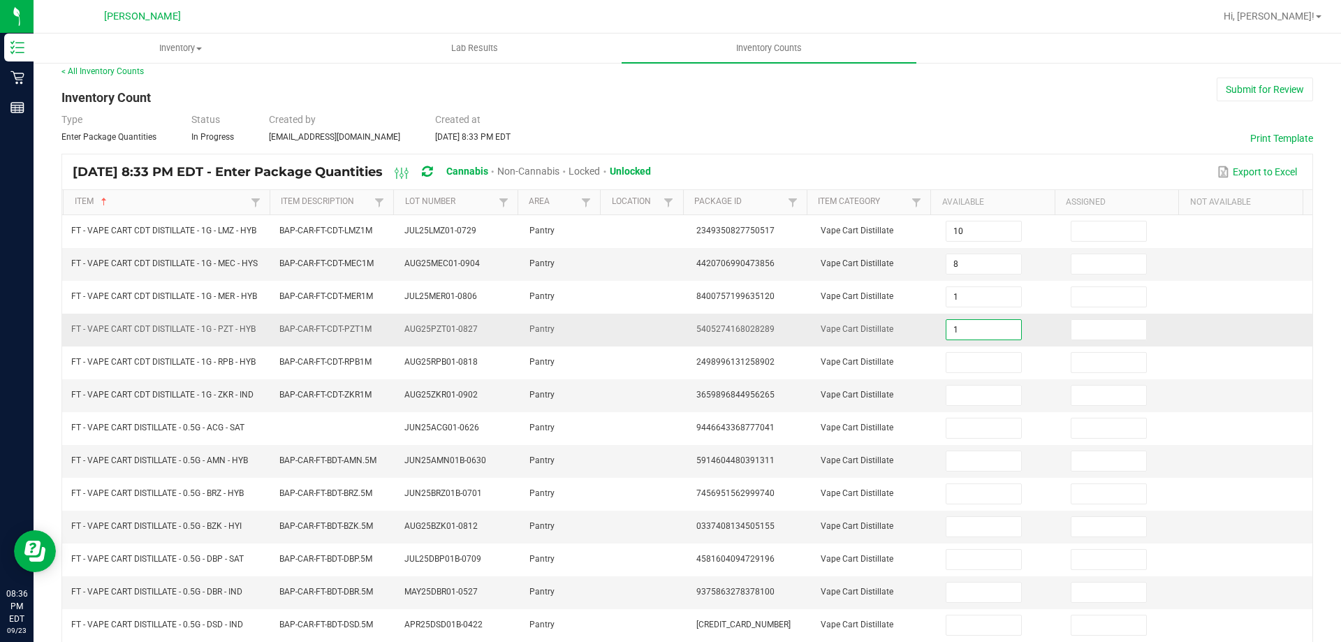
click at [966, 327] on input "1" at bounding box center [983, 330] width 74 height 20
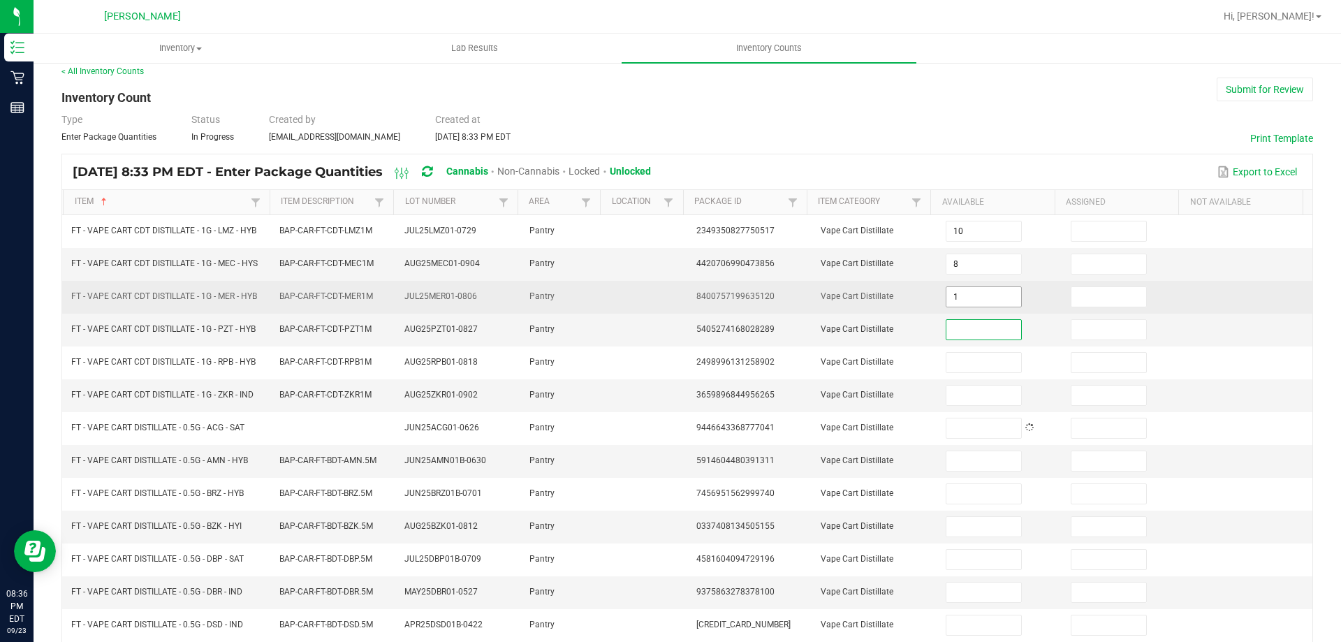
click at [967, 300] on input "1" at bounding box center [983, 297] width 74 height 20
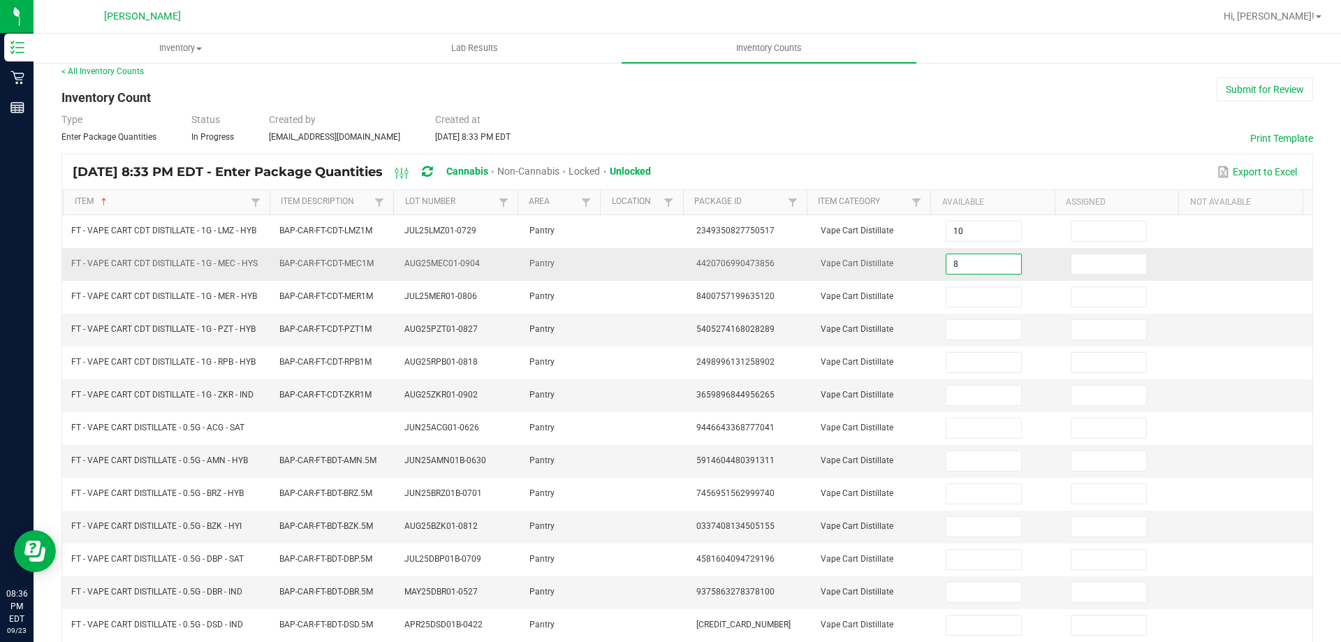
click at [970, 267] on input "8" at bounding box center [983, 264] width 74 height 20
click at [990, 263] on input at bounding box center [983, 264] width 74 height 20
click at [953, 268] on input at bounding box center [983, 264] width 74 height 20
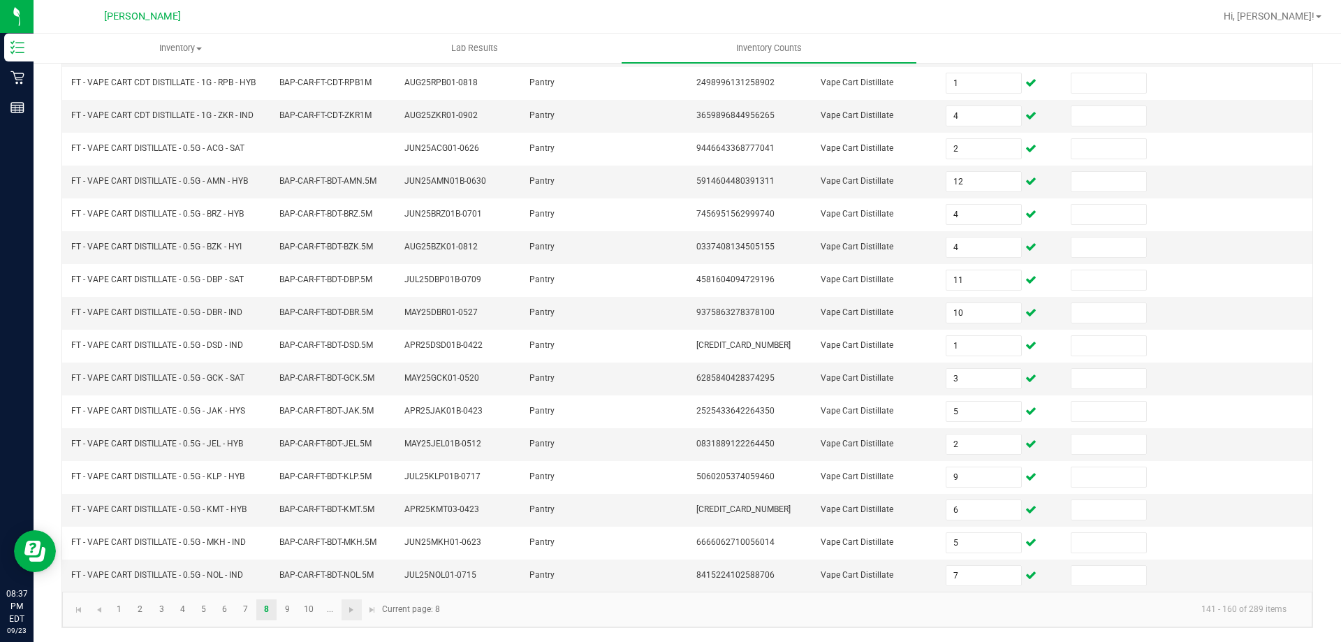
click at [356, 619] on link at bounding box center [352, 609] width 20 height 21
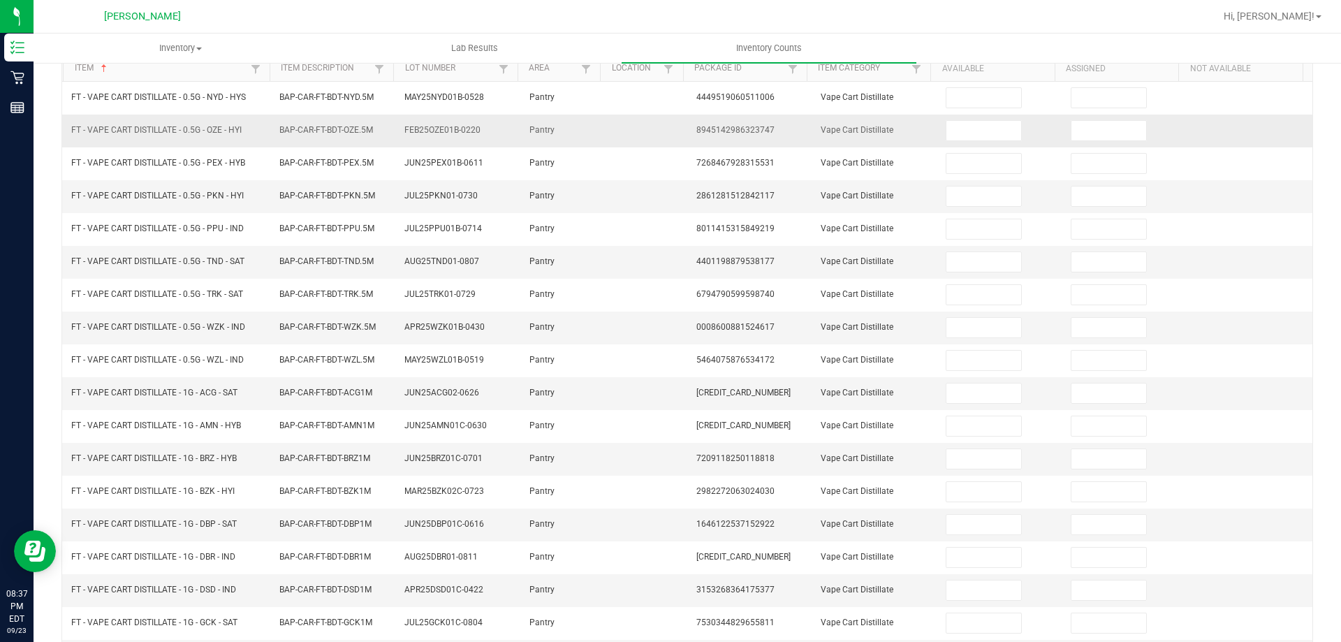
scroll to position [0, 0]
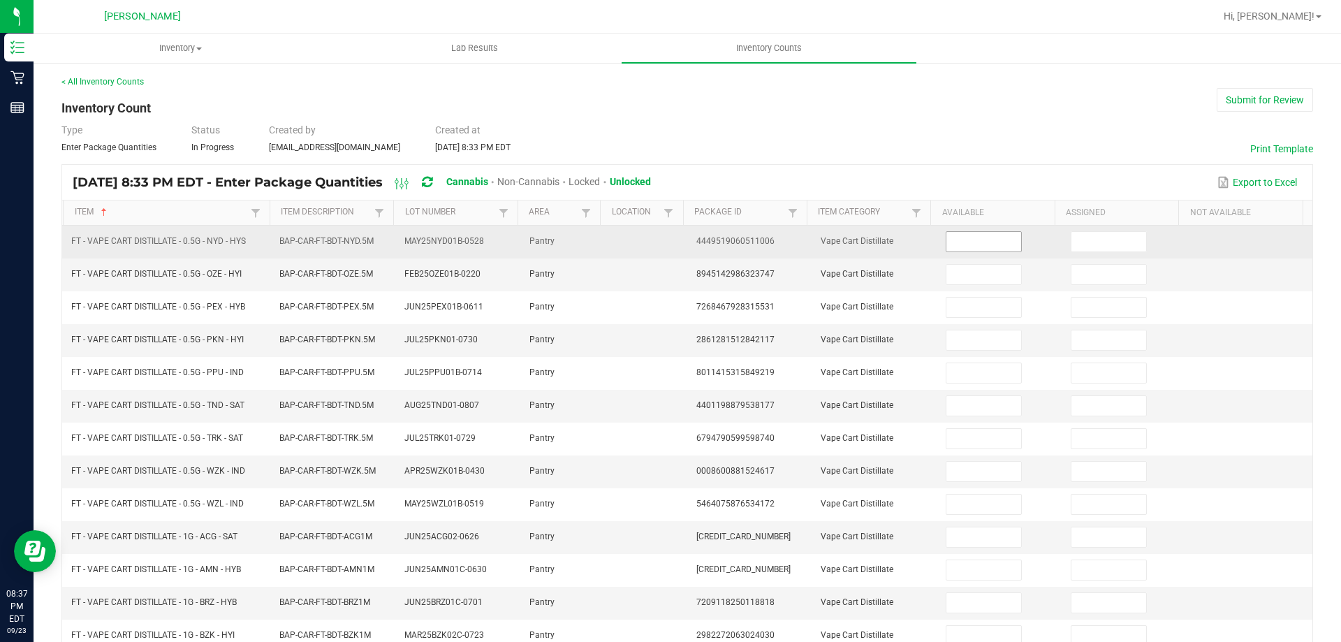
click at [962, 236] on input at bounding box center [983, 242] width 74 height 20
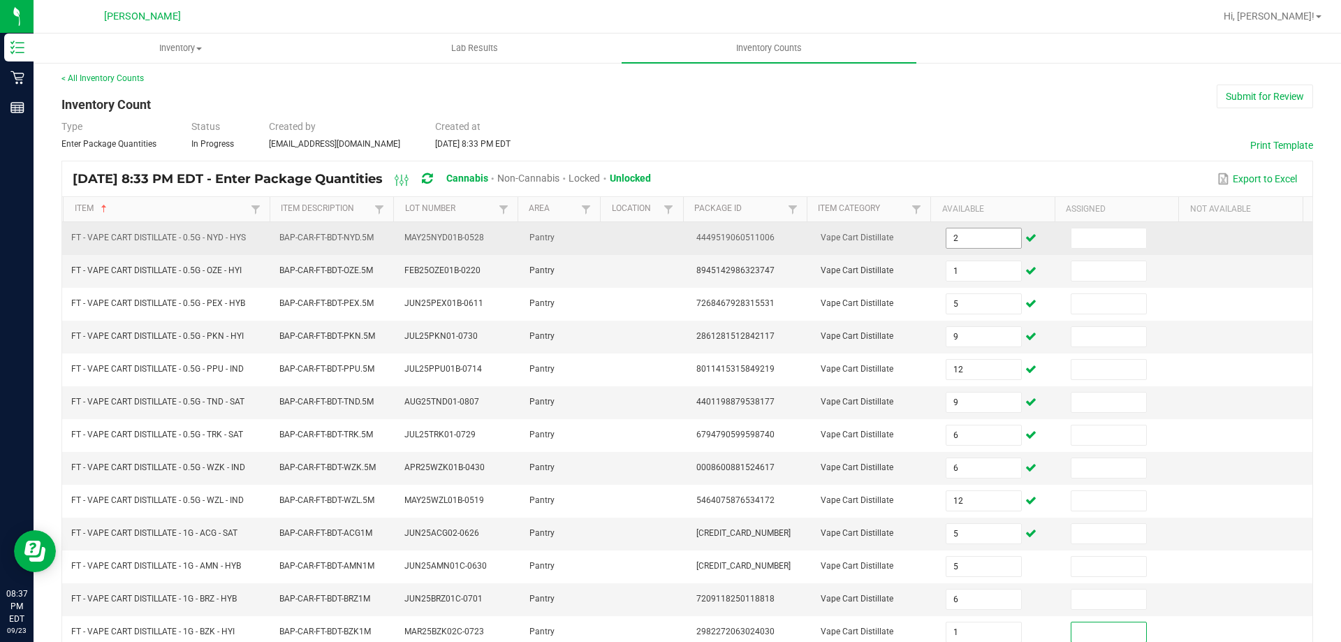
scroll to position [290, 0]
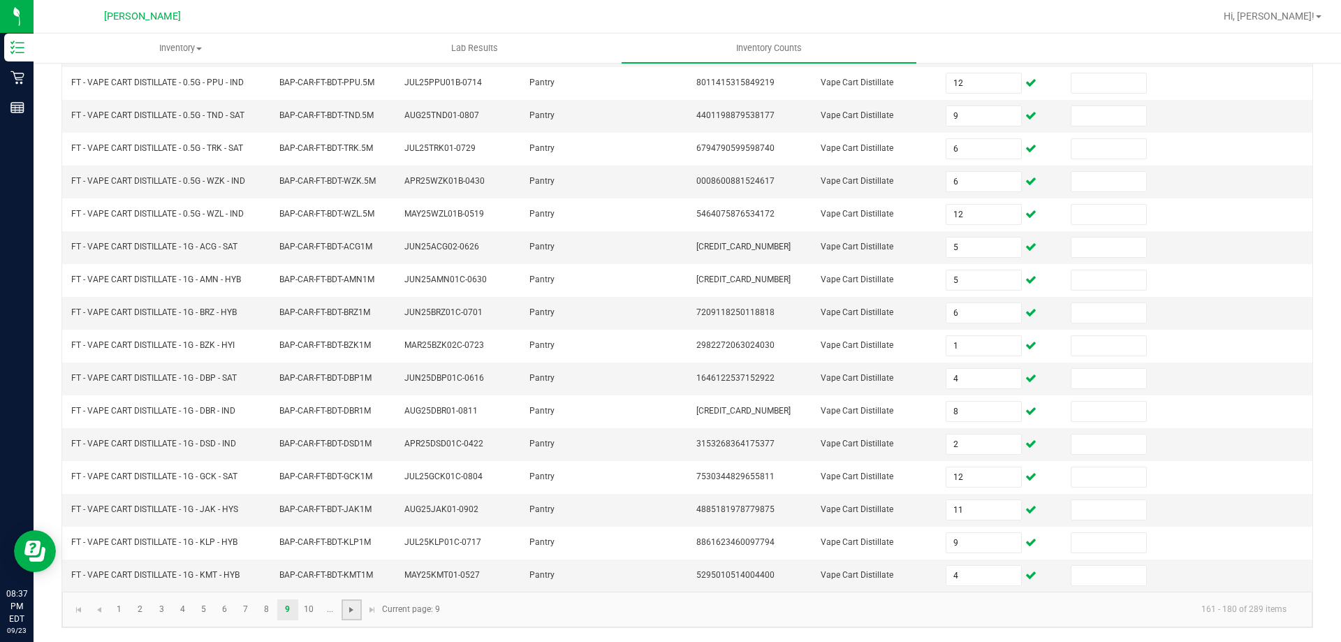
click at [353, 608] on span "Go to the next page" at bounding box center [351, 609] width 11 height 11
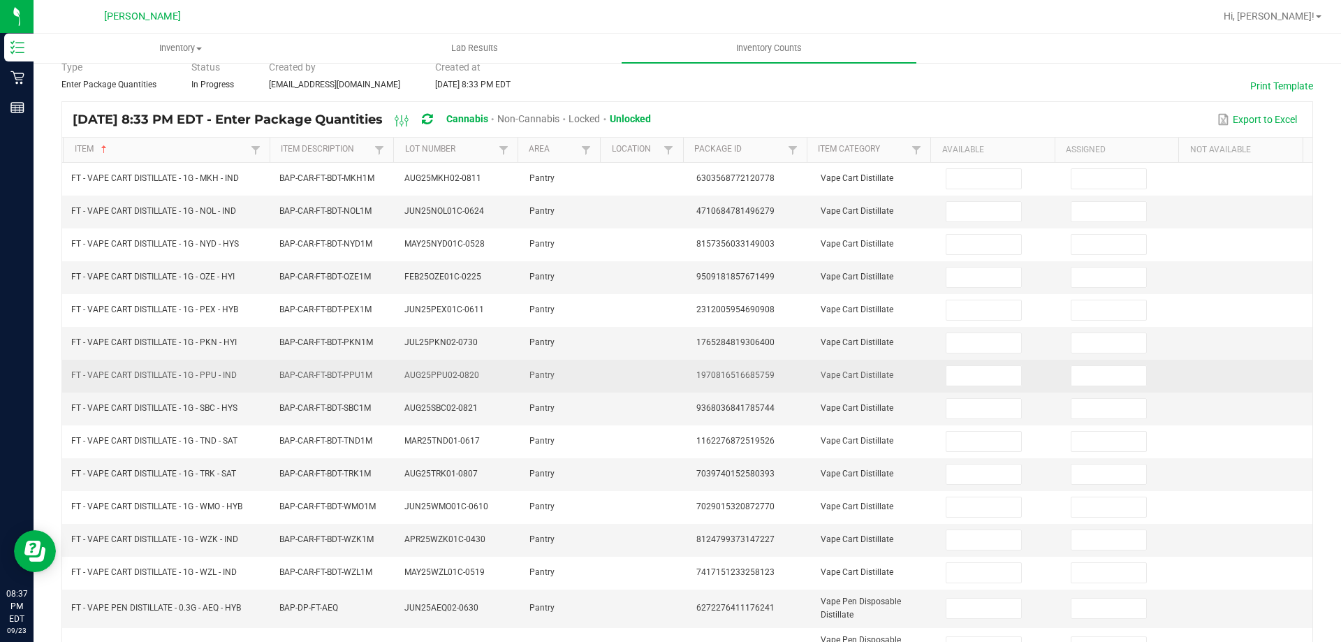
scroll to position [0, 0]
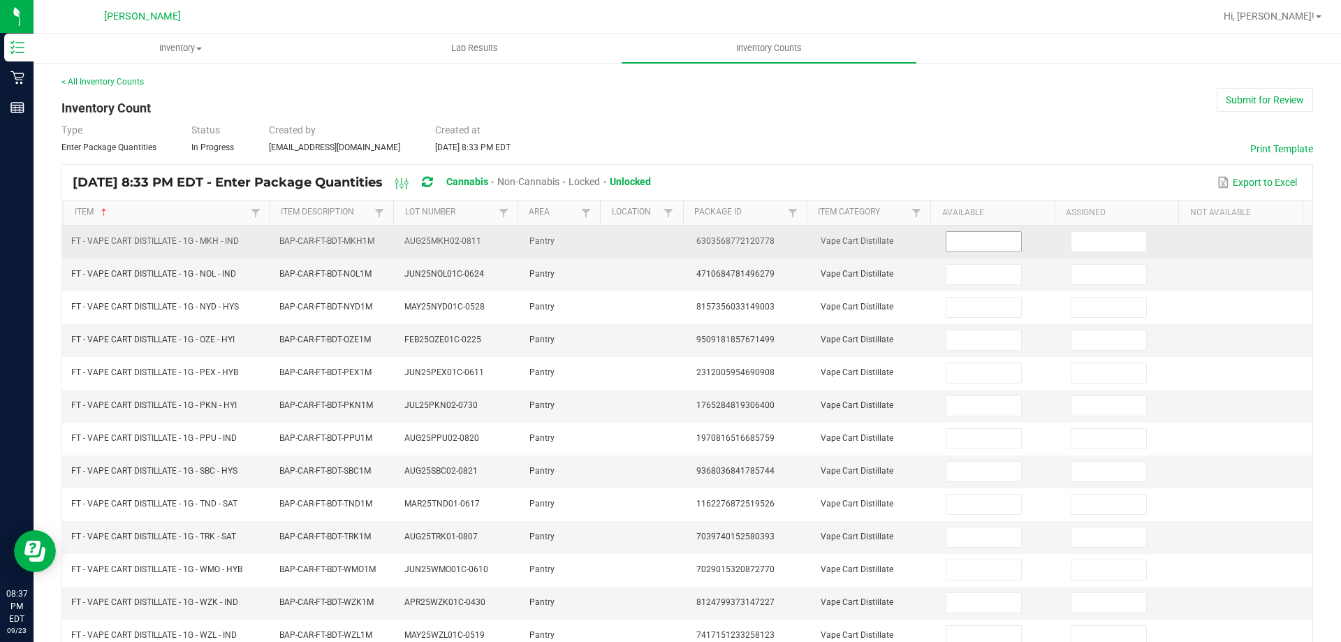
click at [960, 251] on input at bounding box center [983, 242] width 74 height 20
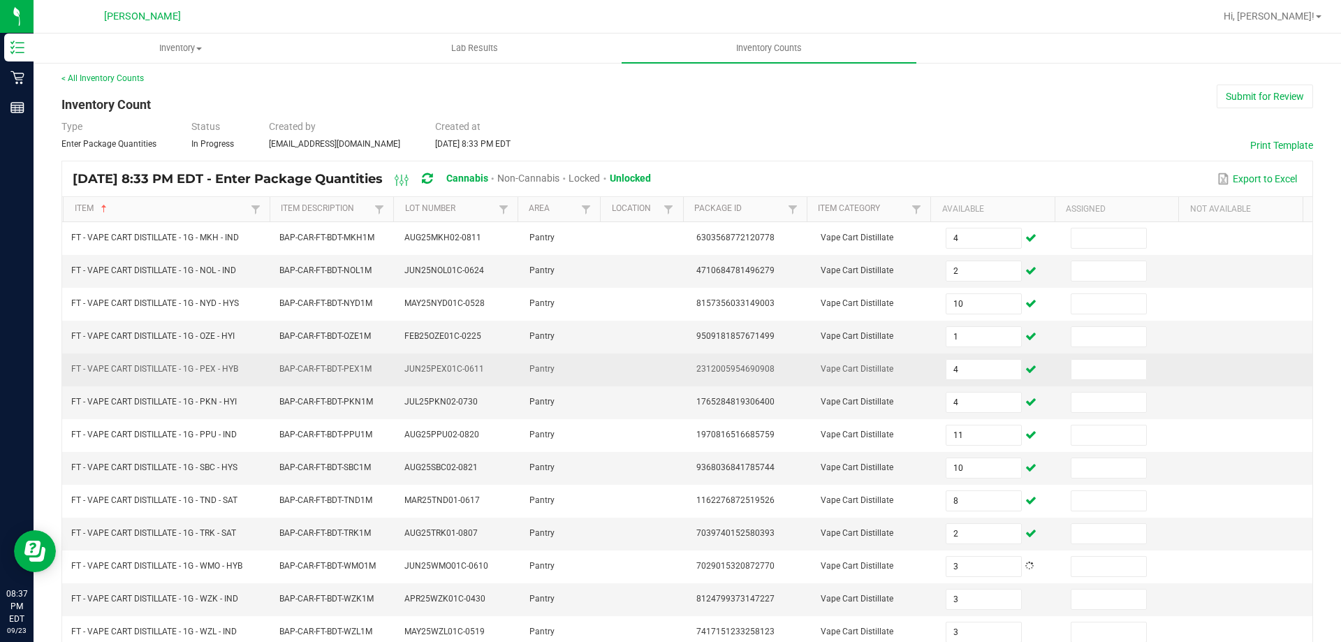
scroll to position [326, 0]
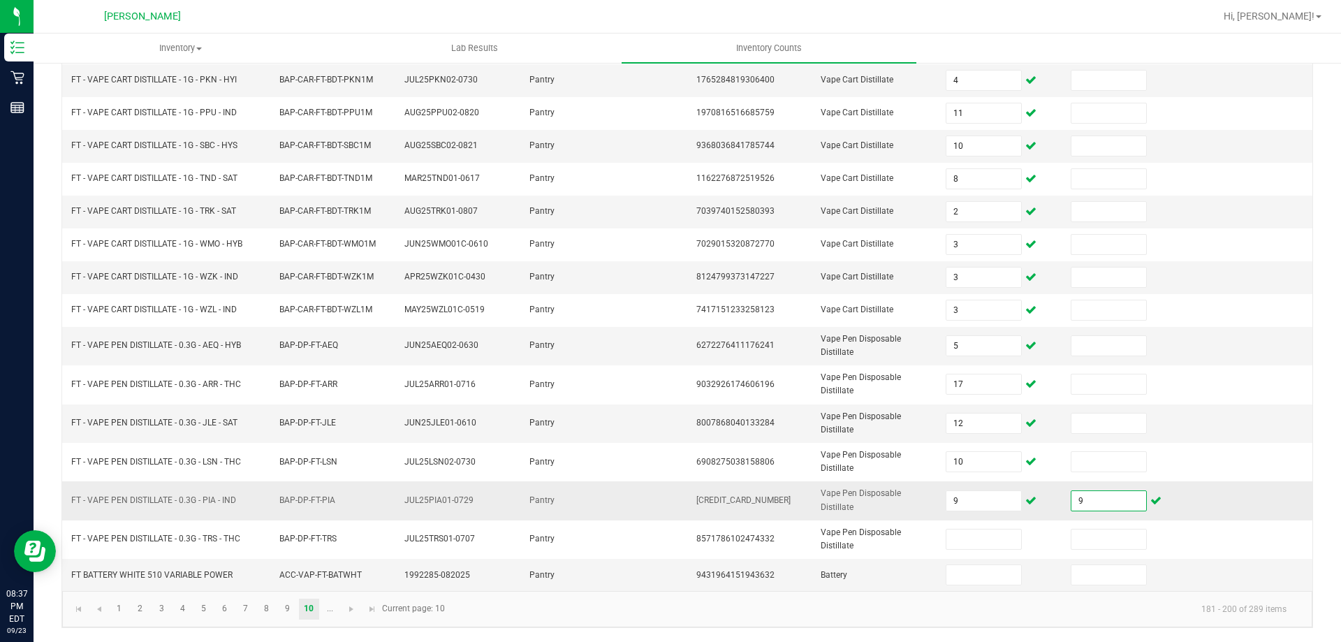
click at [1072, 502] on input "9" at bounding box center [1109, 501] width 74 height 20
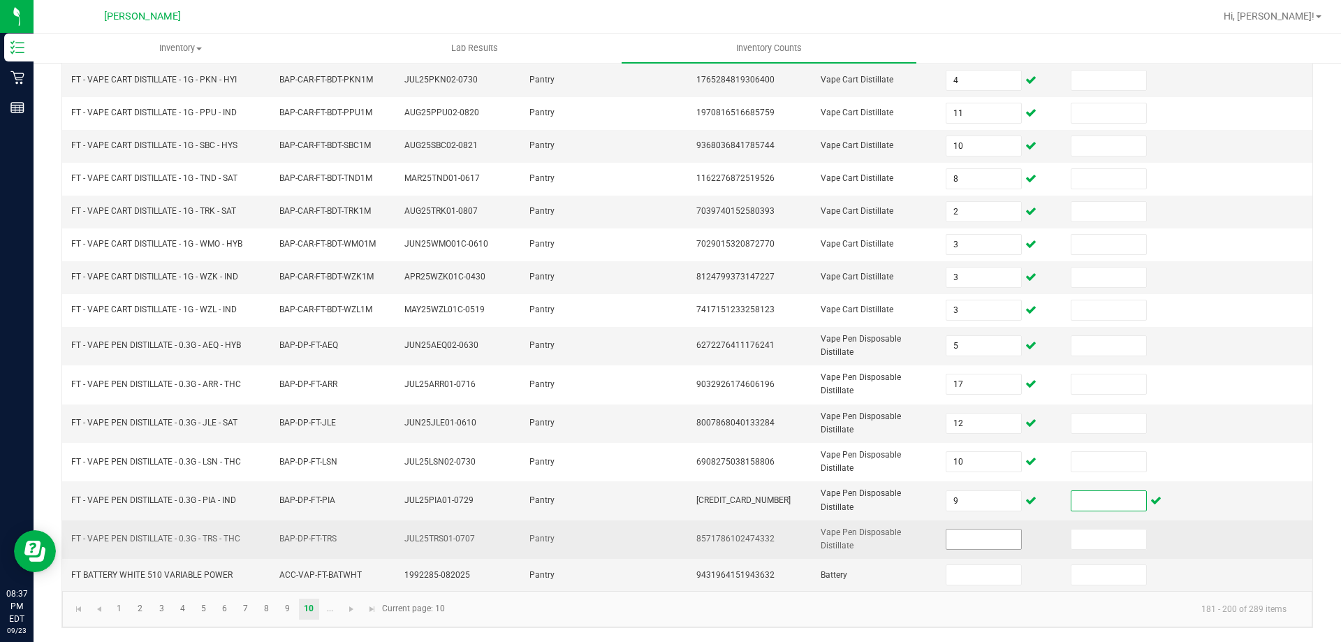
click at [947, 534] on input at bounding box center [983, 539] width 74 height 20
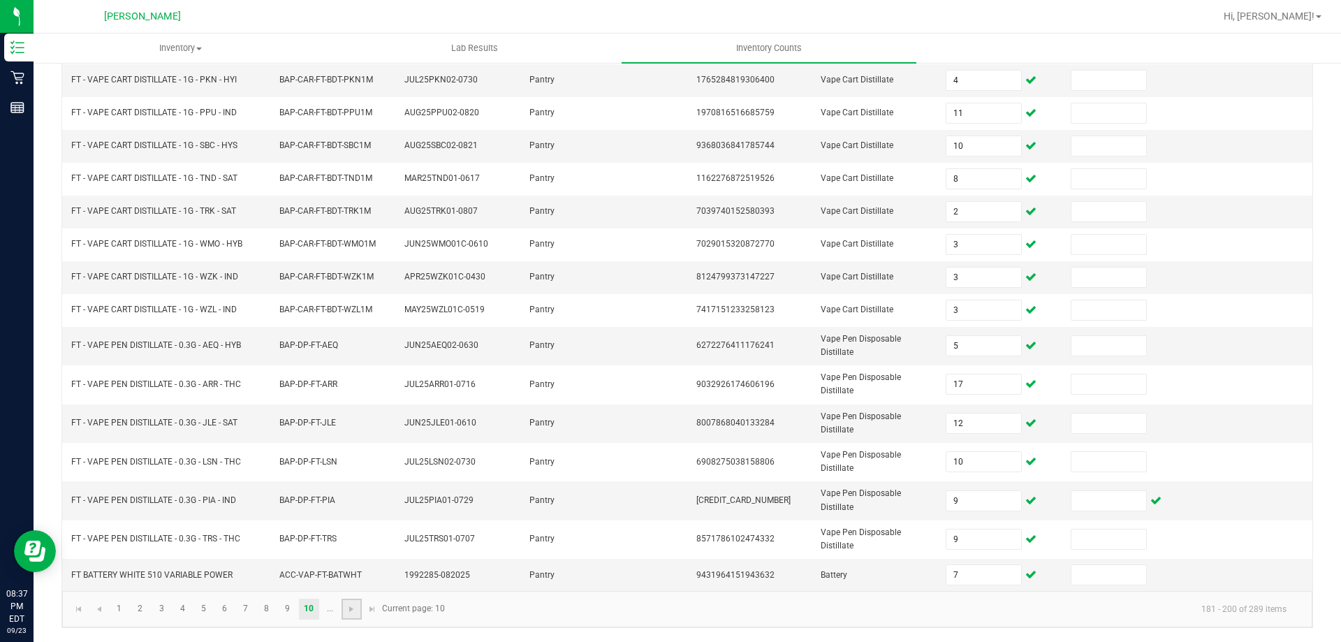
click at [344, 607] on link at bounding box center [352, 609] width 20 height 21
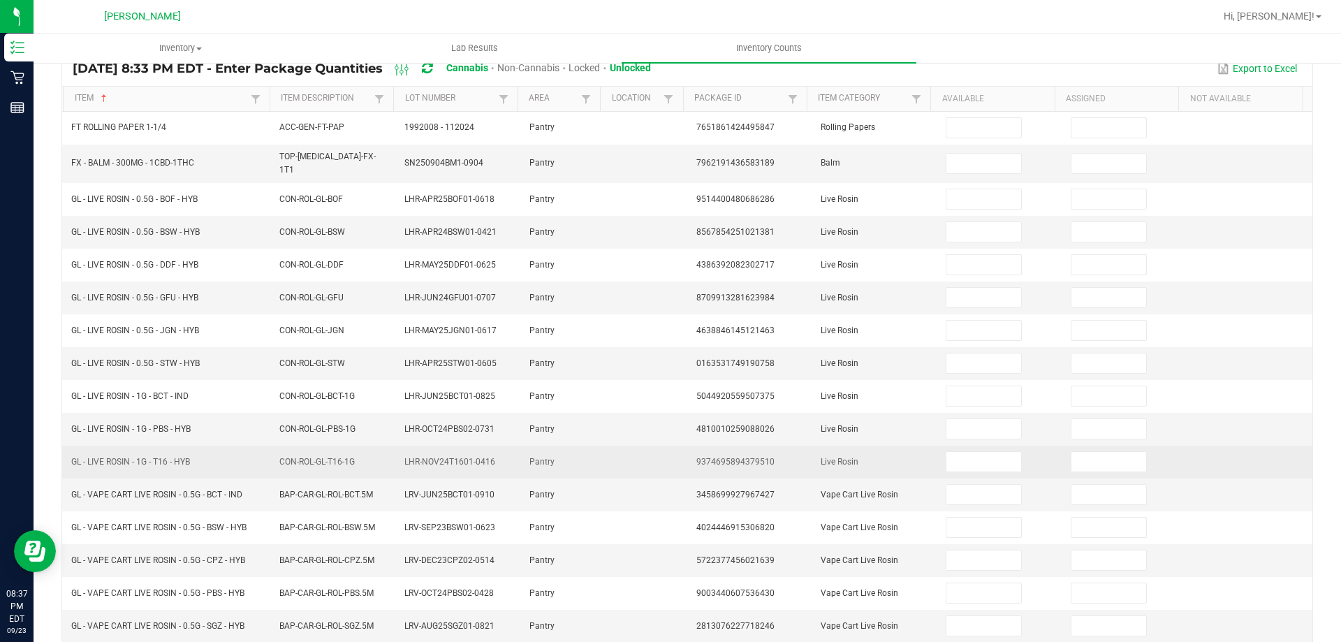
scroll to position [0, 0]
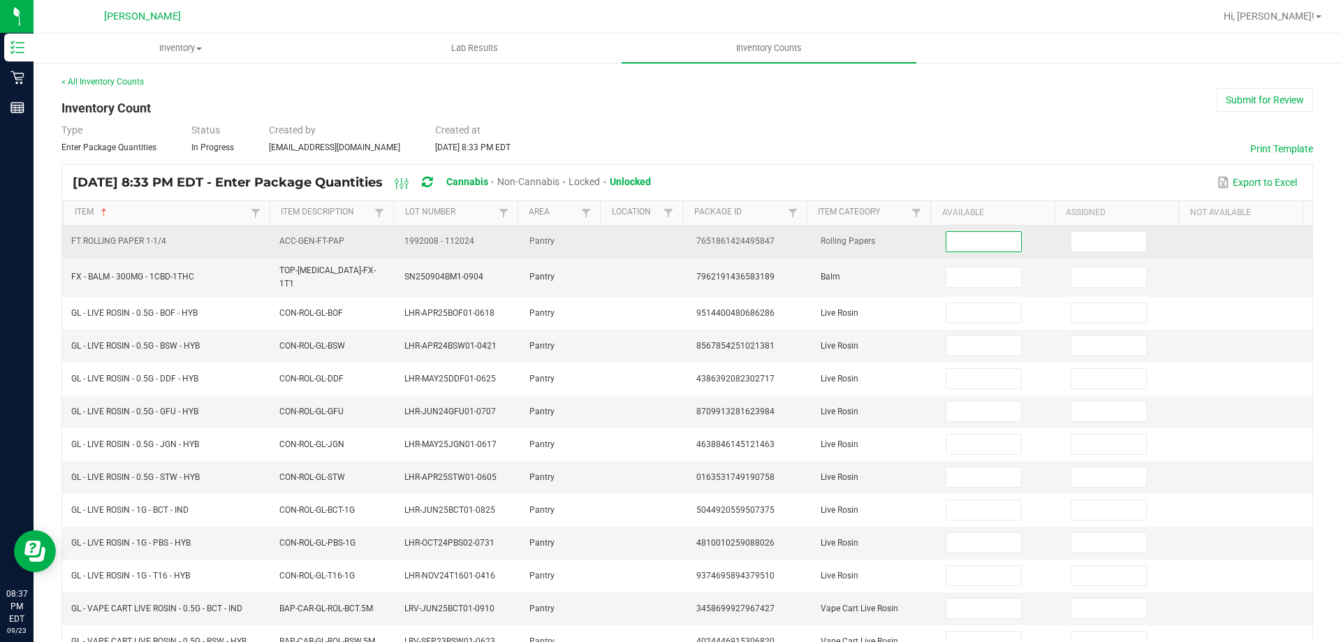
click at [946, 247] on input at bounding box center [983, 242] width 74 height 20
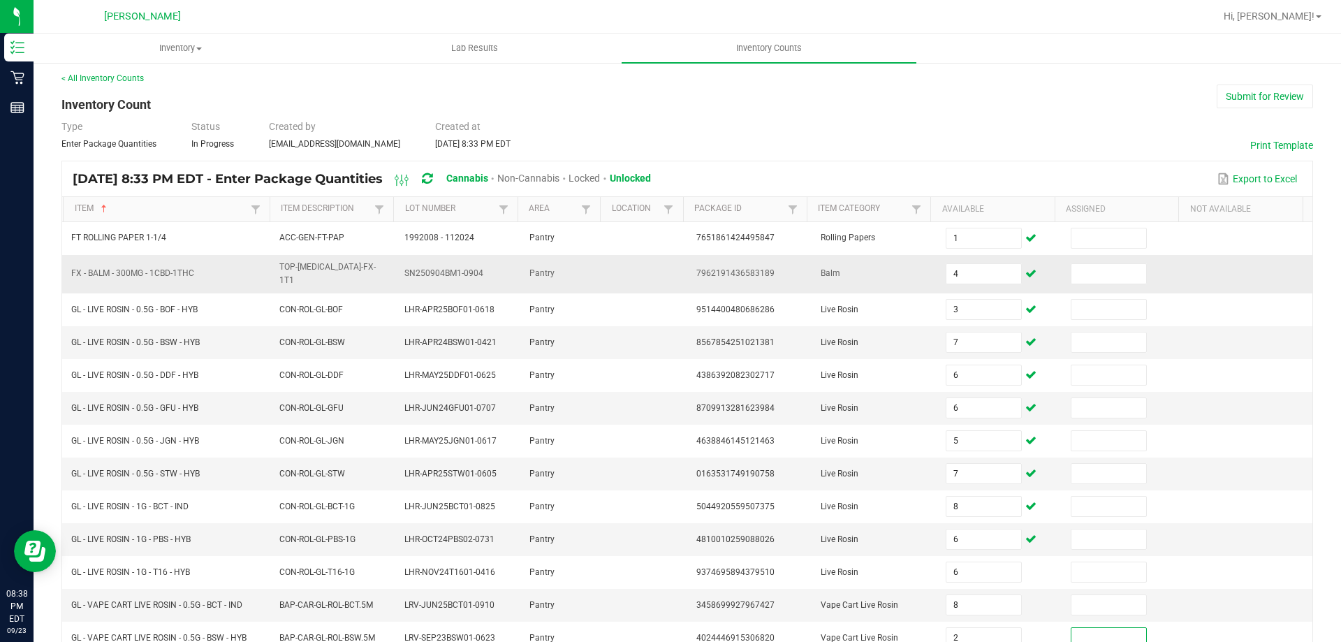
scroll to position [307, 0]
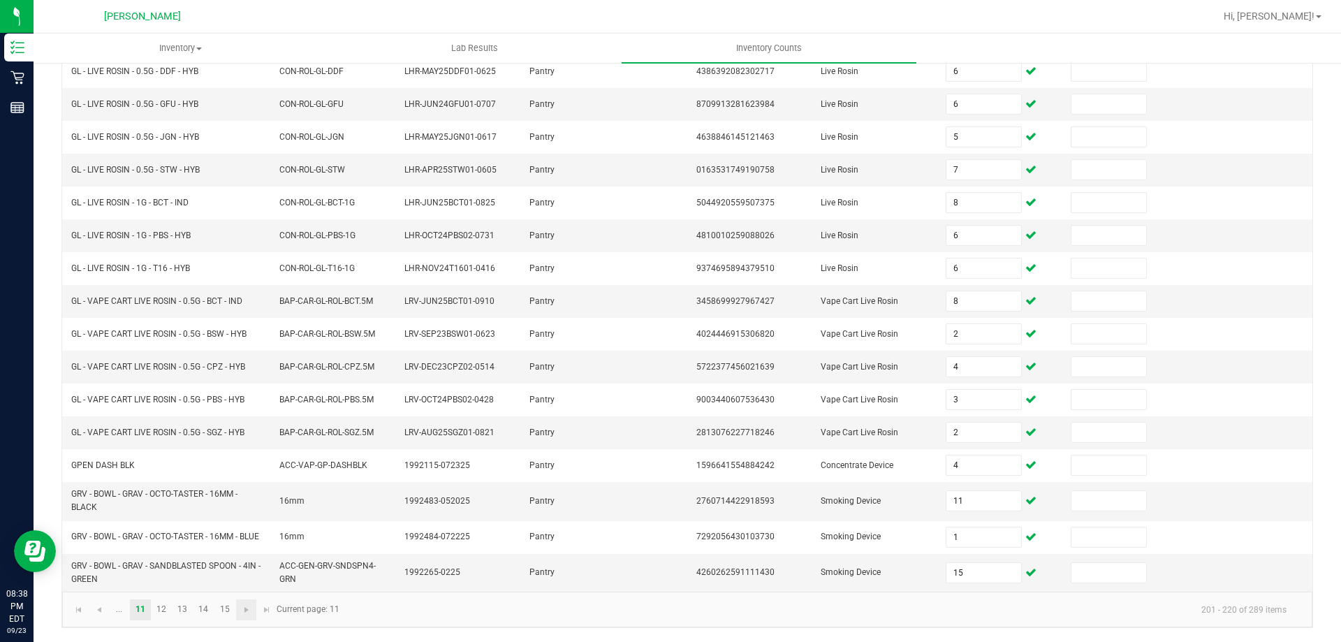
click at [254, 614] on link at bounding box center [246, 609] width 20 height 21
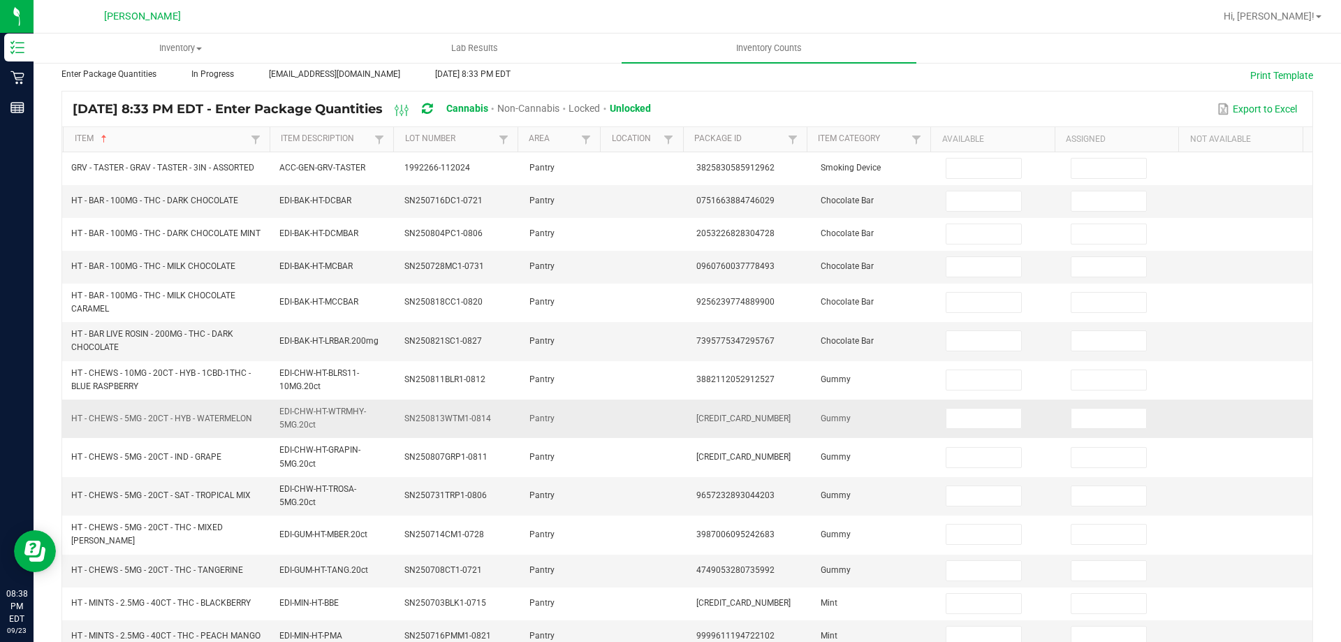
scroll to position [0, 0]
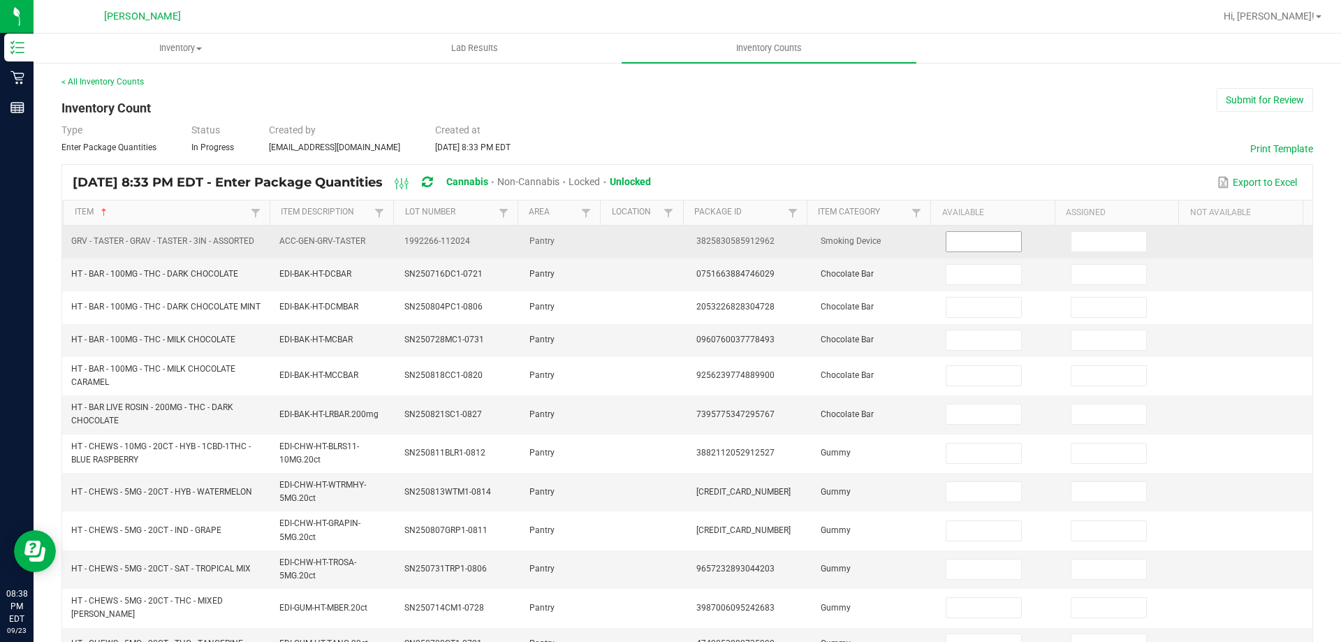
click at [975, 249] on input at bounding box center [983, 242] width 74 height 20
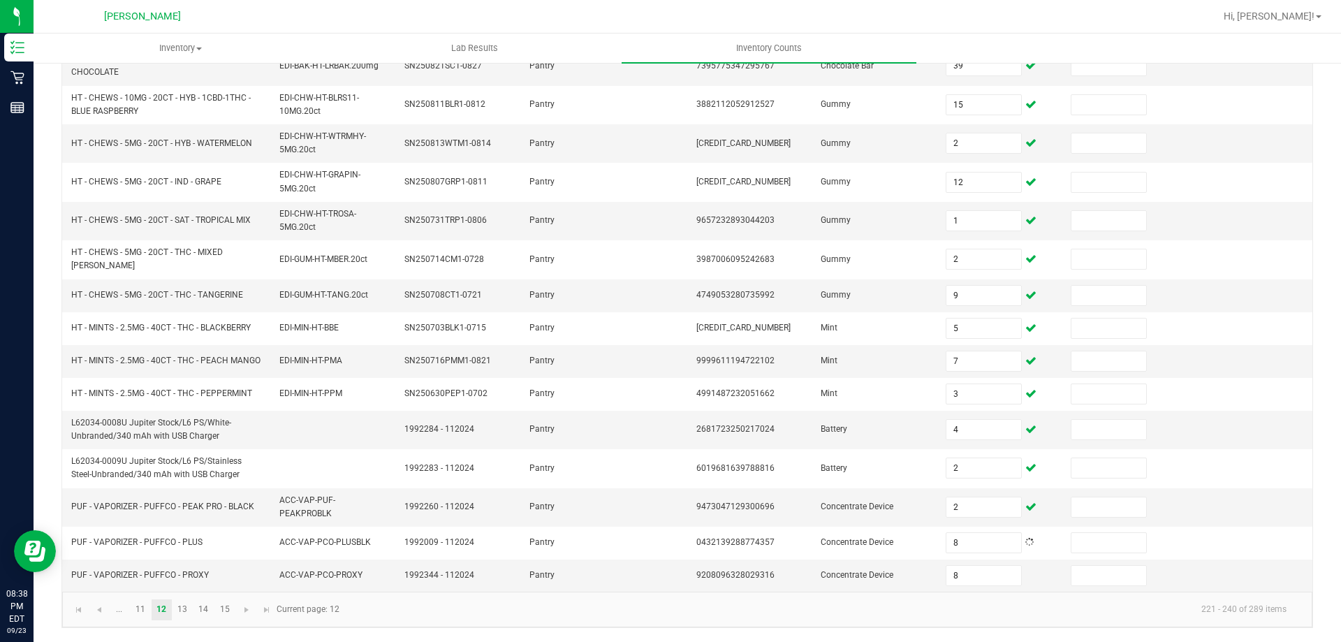
scroll to position [355, 0]
click at [247, 610] on span "Go to the next page" at bounding box center [246, 609] width 11 height 11
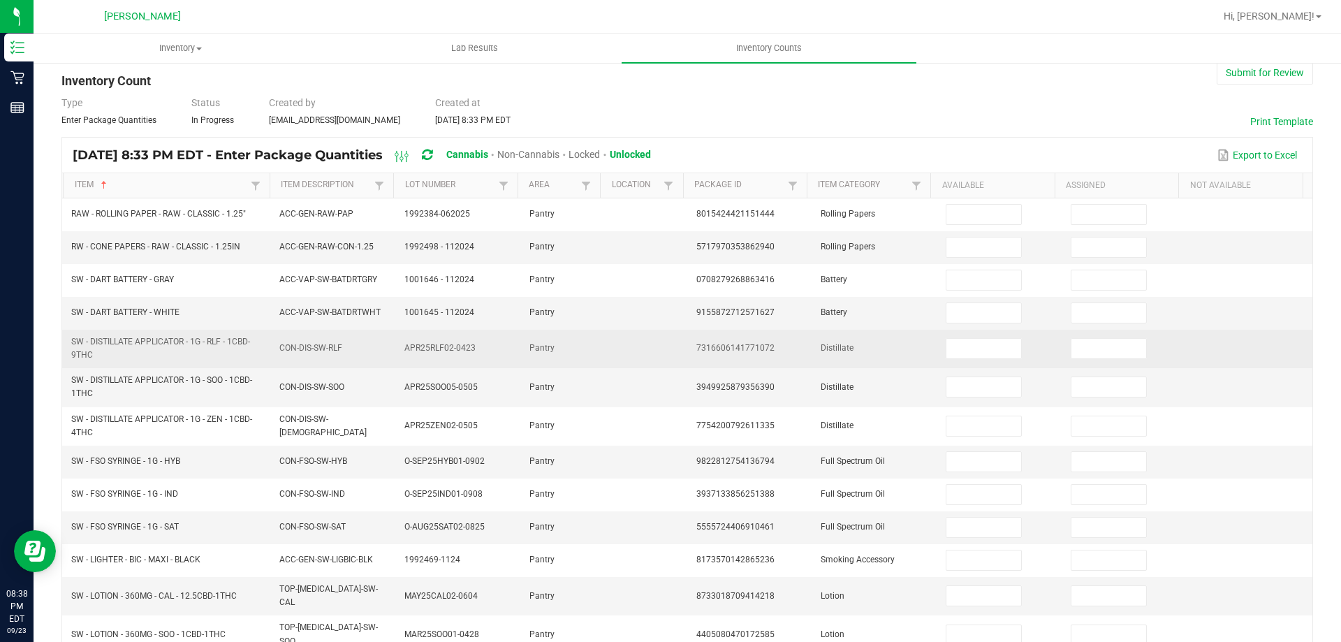
scroll to position [0, 0]
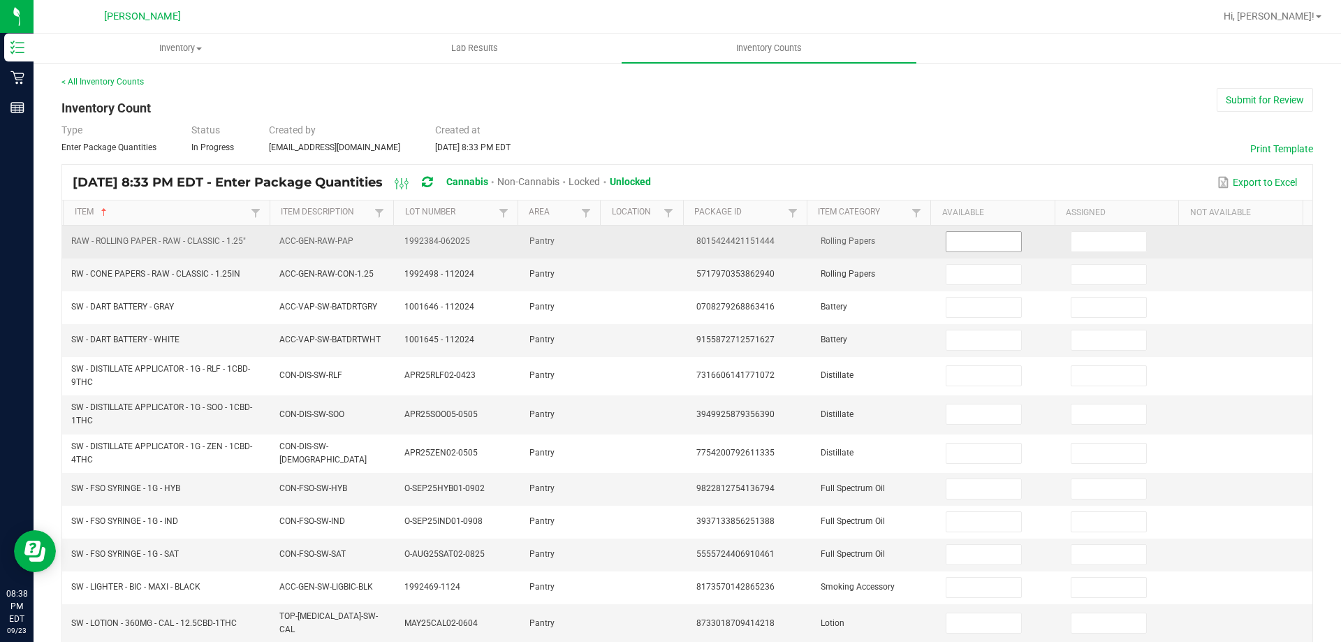
click at [960, 233] on input at bounding box center [983, 242] width 74 height 20
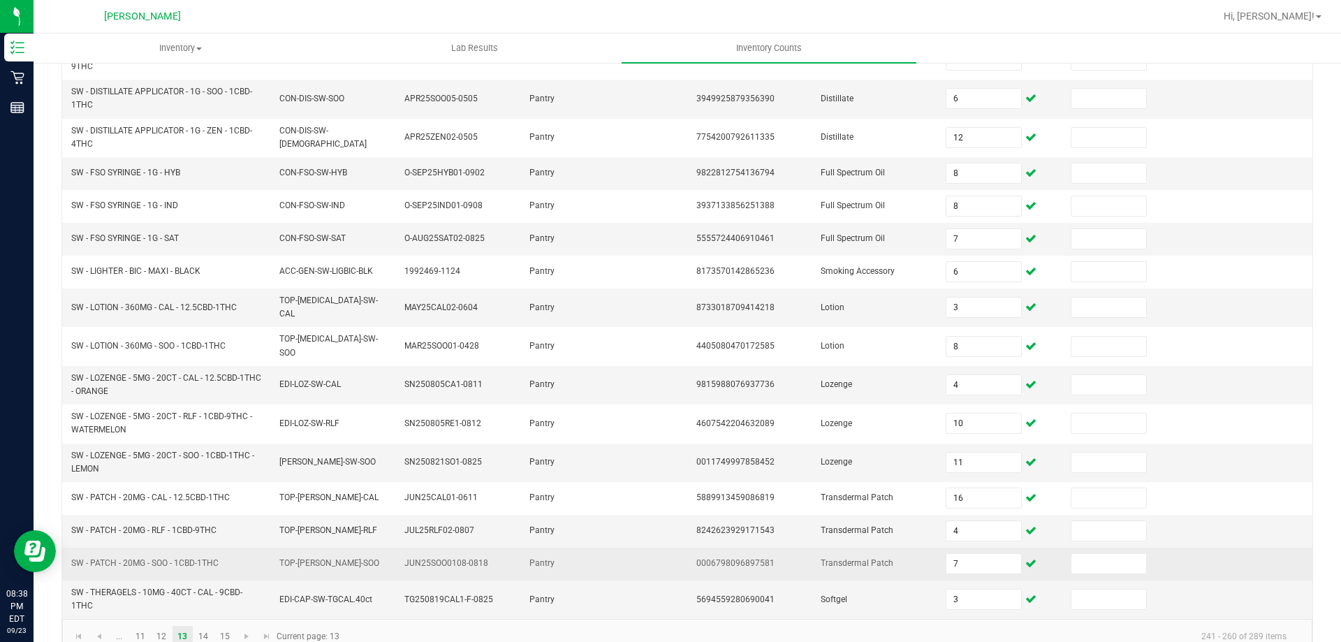
drag, startPoint x: 721, startPoint y: 538, endPoint x: 661, endPoint y: 560, distance: 64.1
click at [710, 548] on td "0006798096897581" at bounding box center [750, 564] width 125 height 33
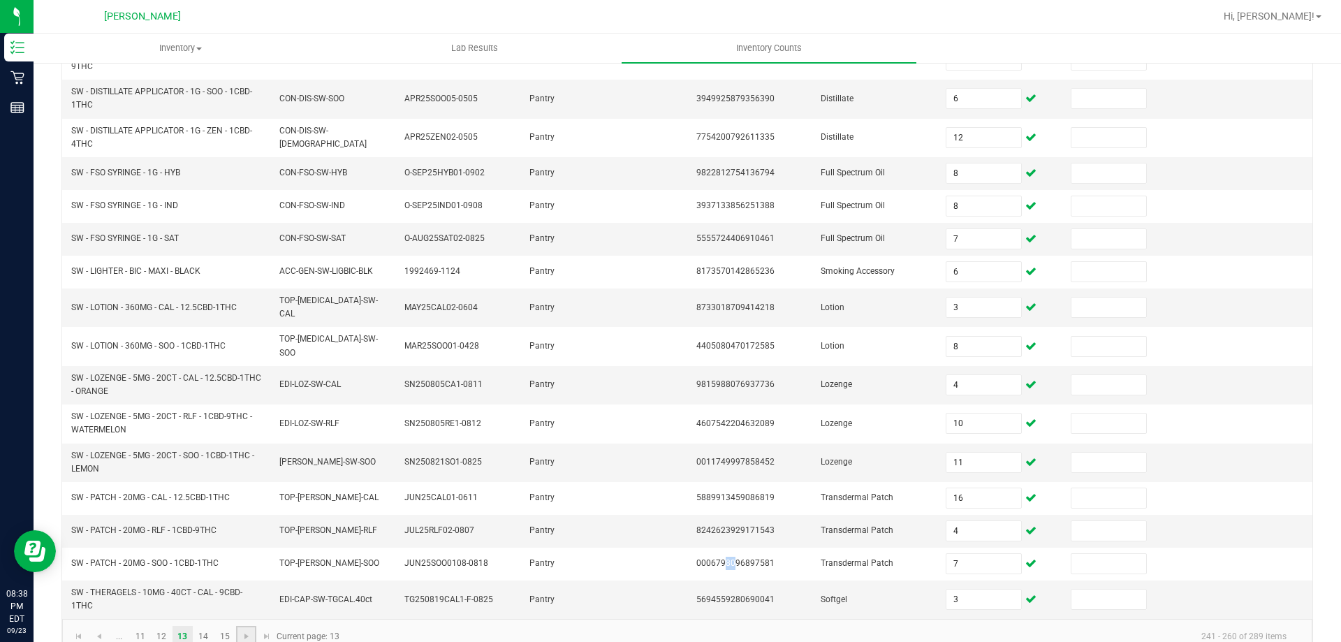
click at [254, 627] on link at bounding box center [246, 636] width 20 height 21
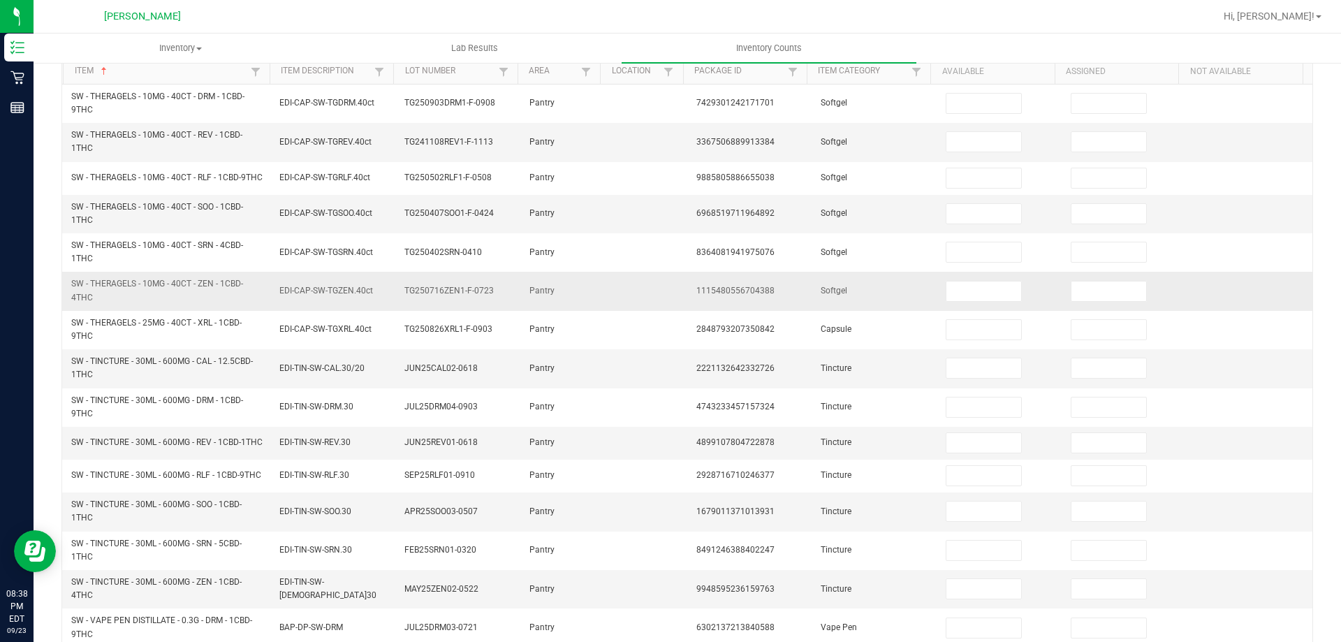
scroll to position [0, 0]
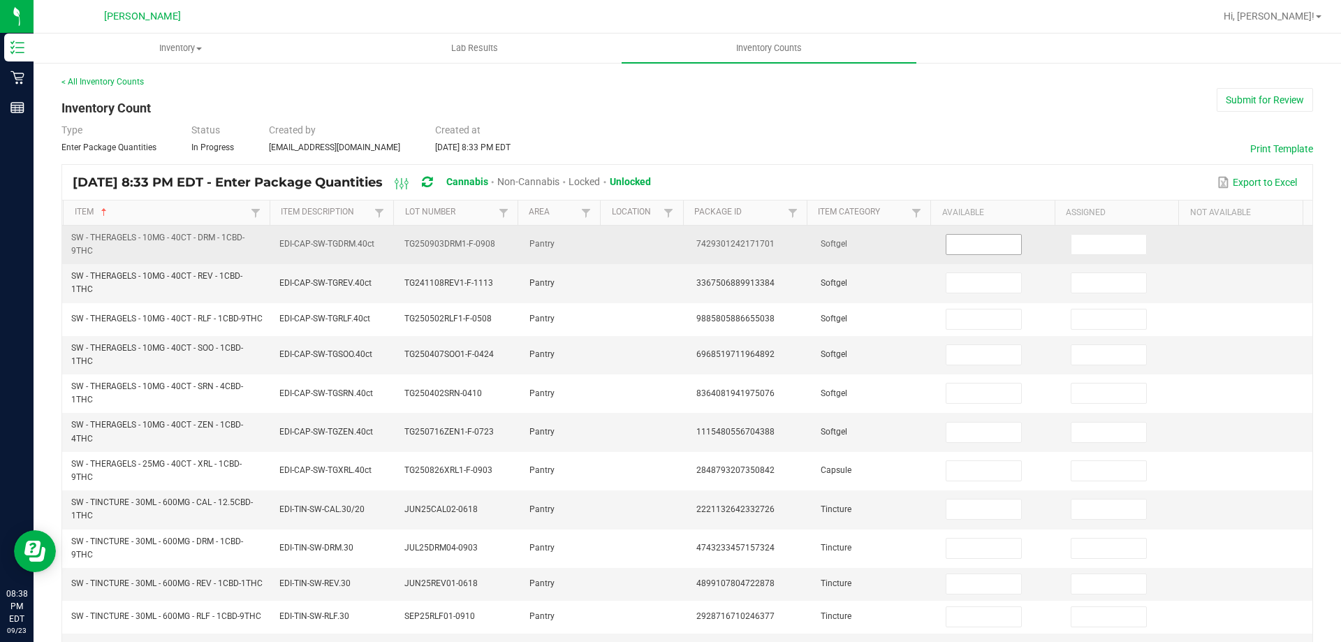
click at [974, 245] on input at bounding box center [983, 245] width 74 height 20
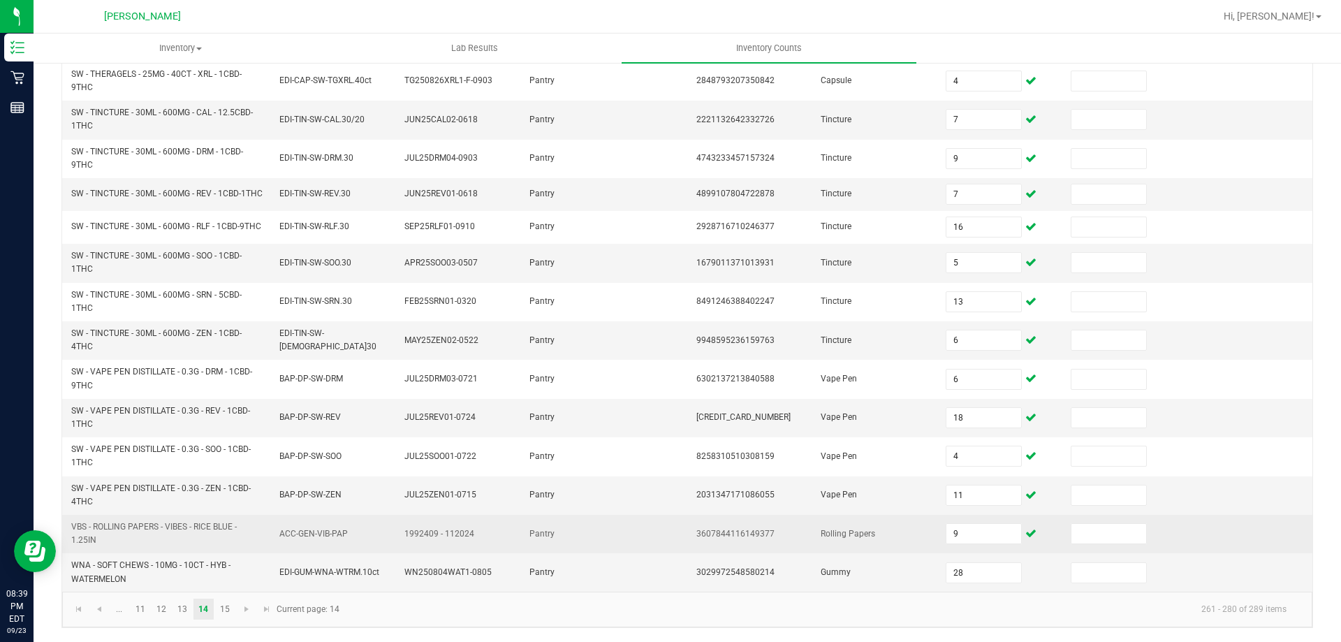
scroll to position [407, 0]
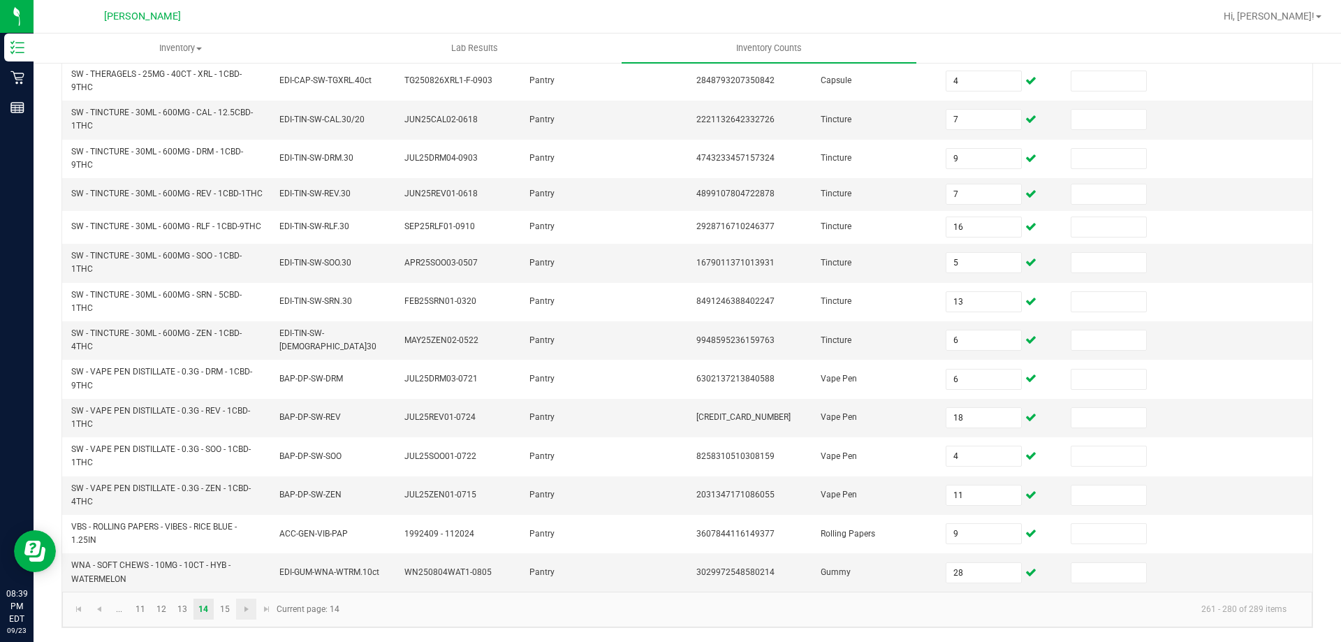
click at [239, 612] on link at bounding box center [246, 609] width 20 height 21
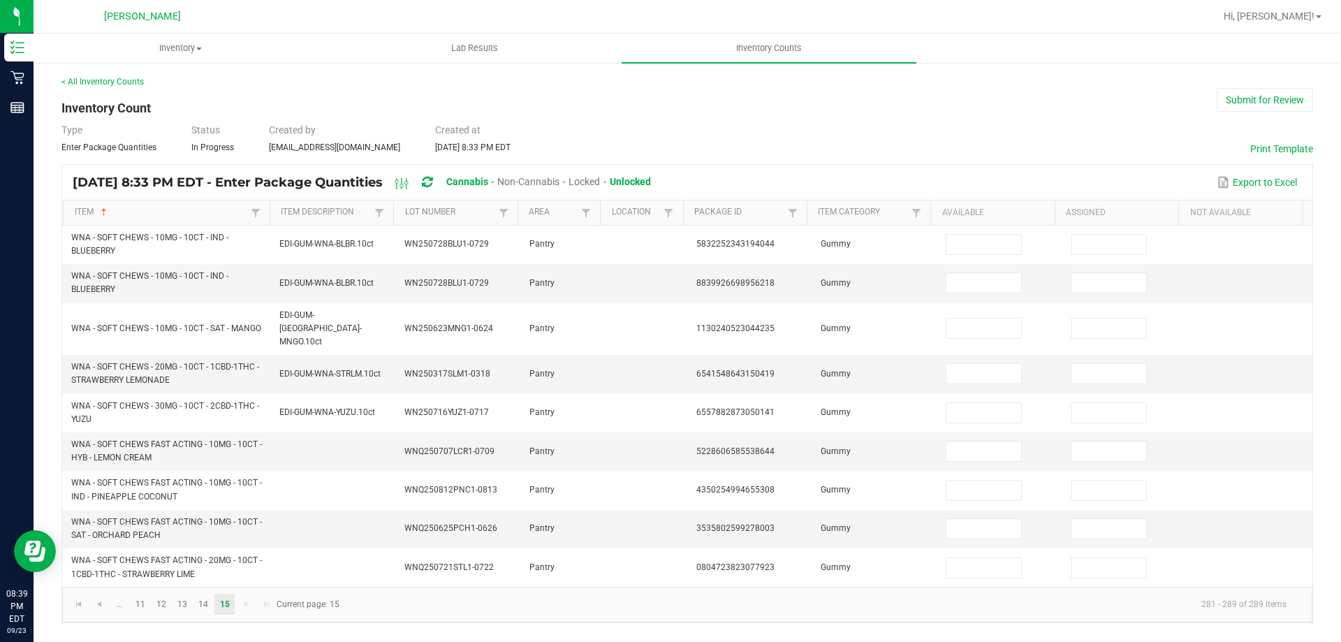
scroll to position [0, 0]
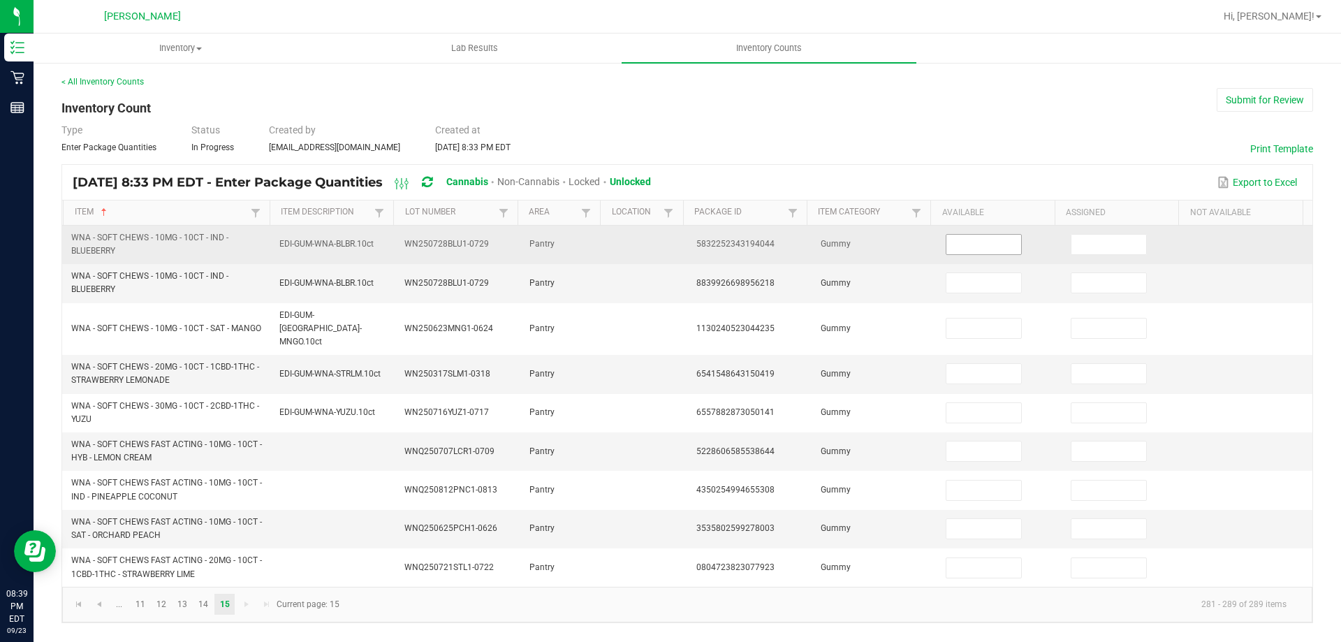
click at [956, 240] on input at bounding box center [983, 245] width 74 height 20
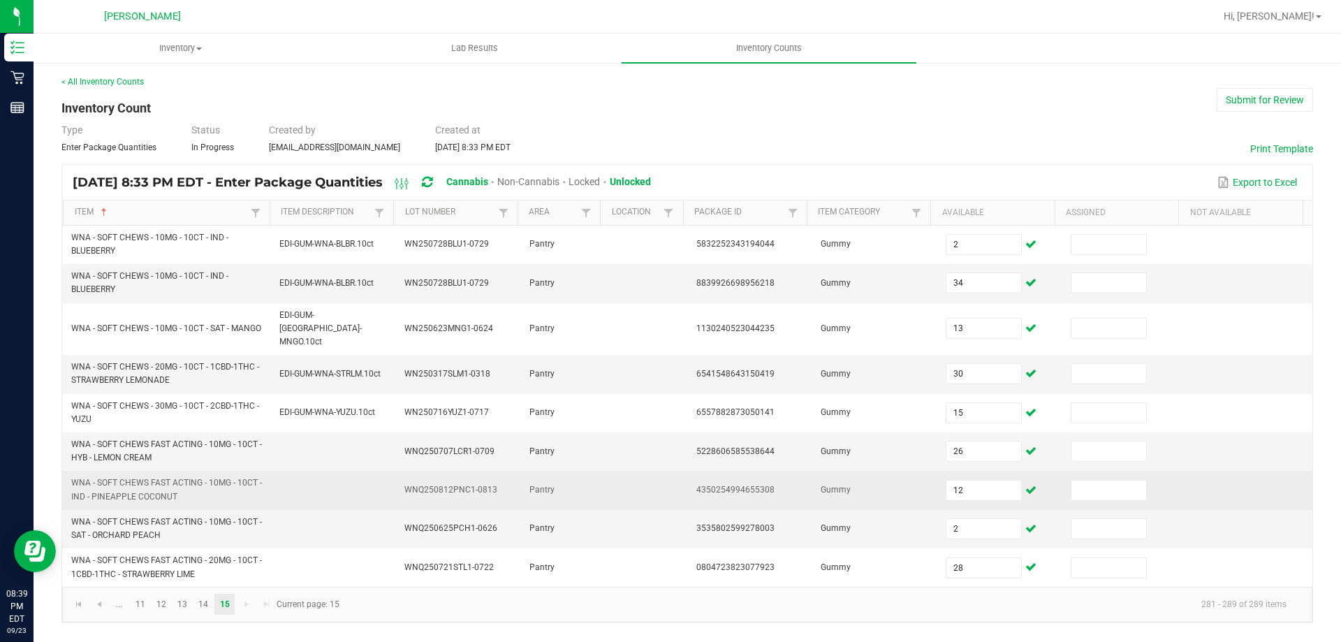
click at [881, 471] on td "Gummy" at bounding box center [874, 490] width 125 height 38
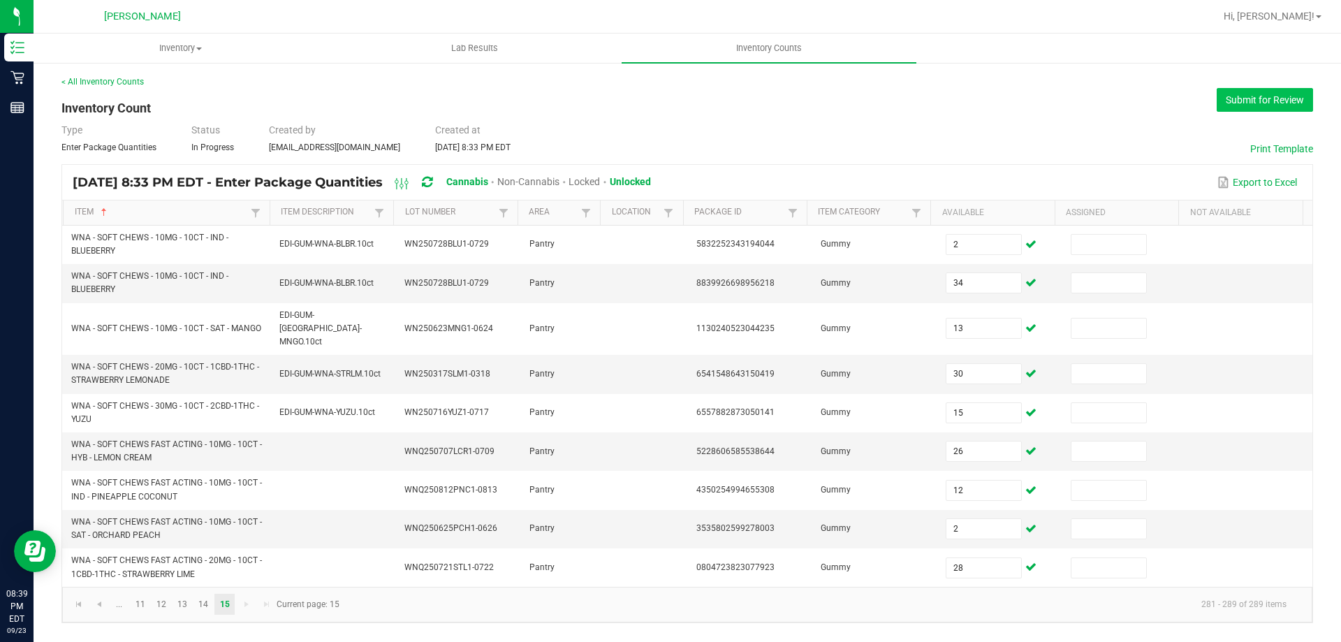
click at [1285, 106] on button "Submit for Review" at bounding box center [1265, 100] width 96 height 24
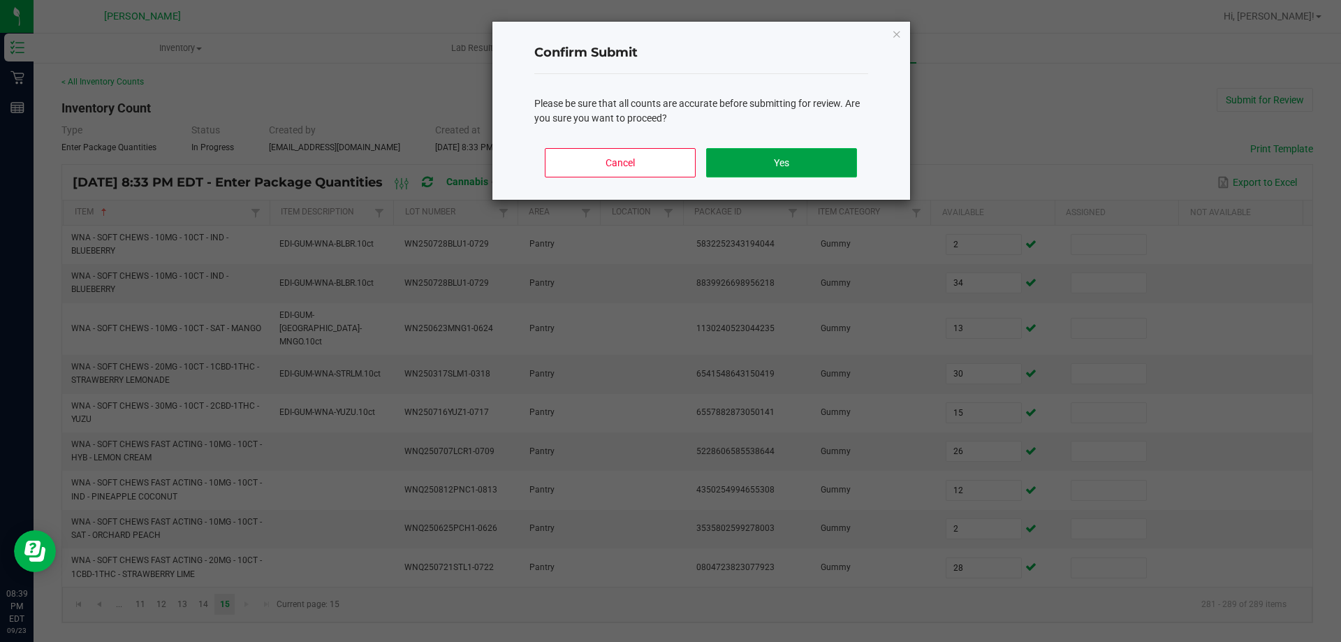
click at [807, 163] on button "Yes" at bounding box center [781, 162] width 150 height 29
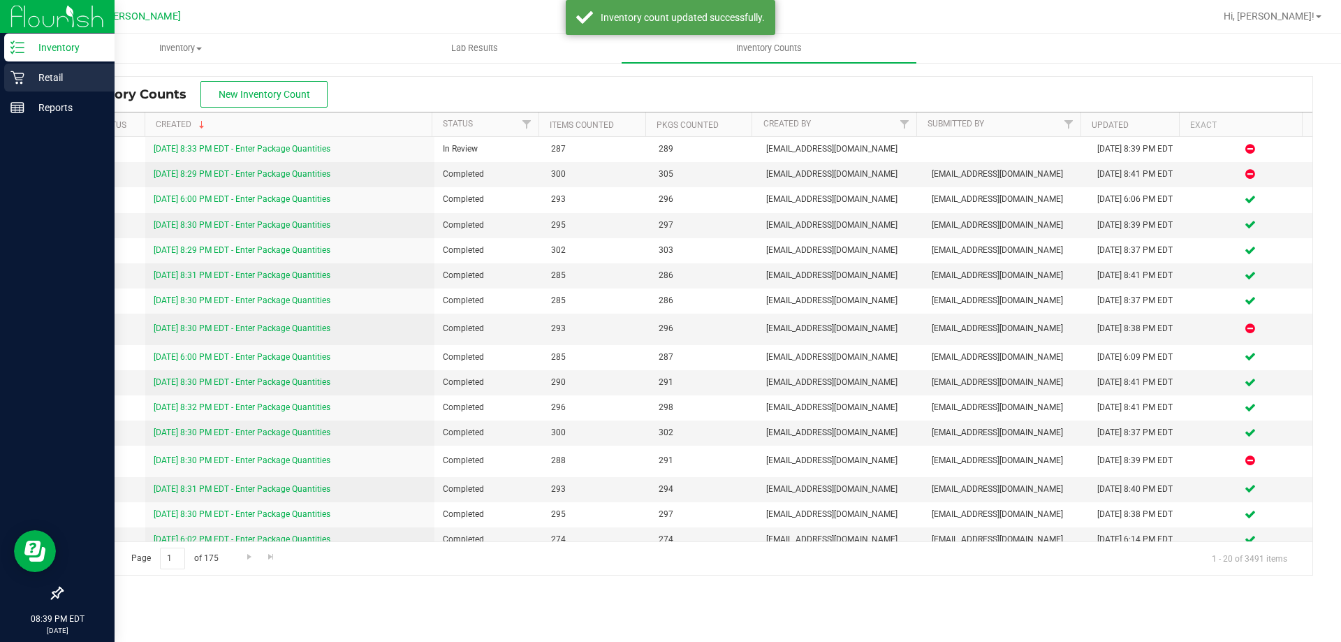
click at [25, 67] on div "Retail" at bounding box center [59, 78] width 110 height 28
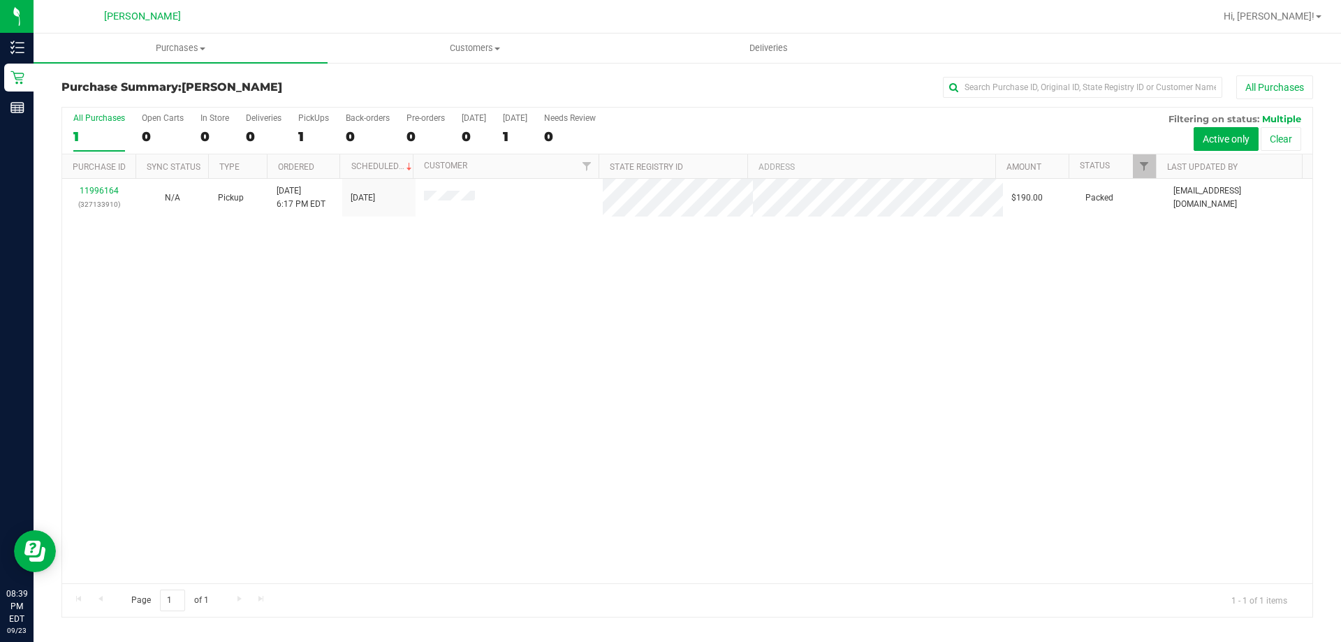
drag, startPoint x: 154, startPoint y: 371, endPoint x: 56, endPoint y: 277, distance: 135.9
click at [73, 461] on div "11996164 (327133910) N/A Pickup [DATE] 6:17 PM EDT 9/24/2025 $190.00 Packed [EM…" at bounding box center [687, 381] width 1250 height 404
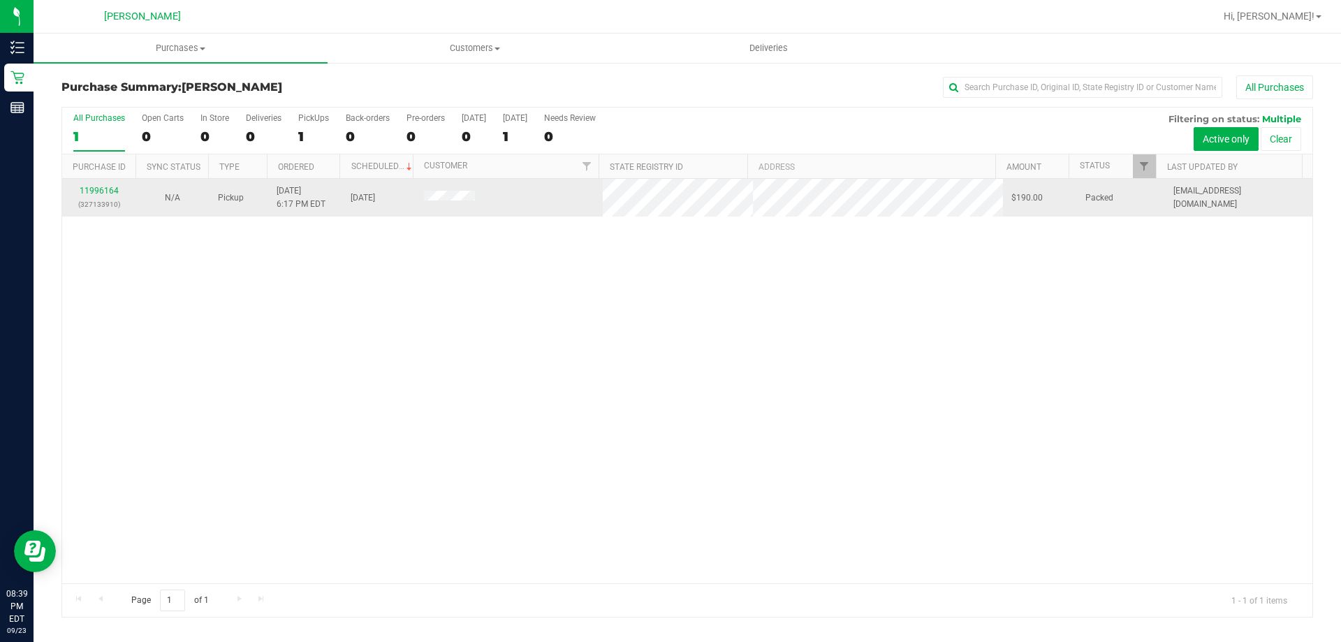
click at [90, 196] on div "11996164 (327133910)" at bounding box center [99, 197] width 57 height 27
click at [91, 192] on link "11996164" at bounding box center [99, 191] width 39 height 10
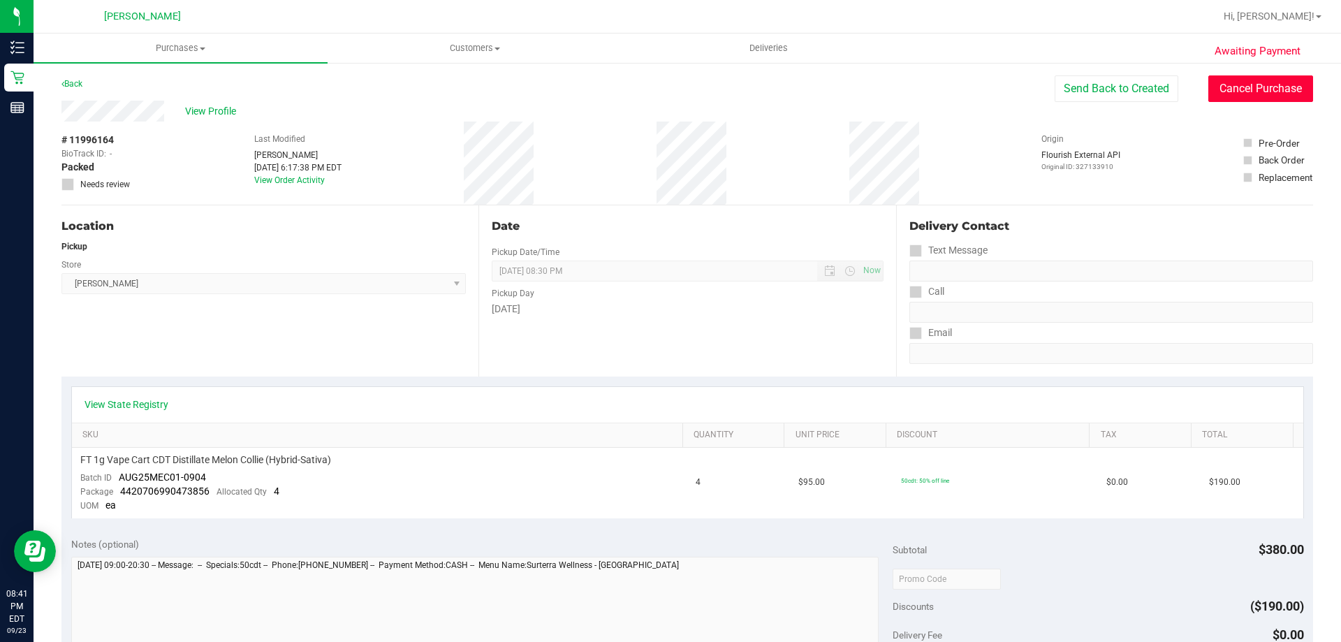
click at [1253, 98] on button "Cancel Purchase" at bounding box center [1260, 88] width 105 height 27
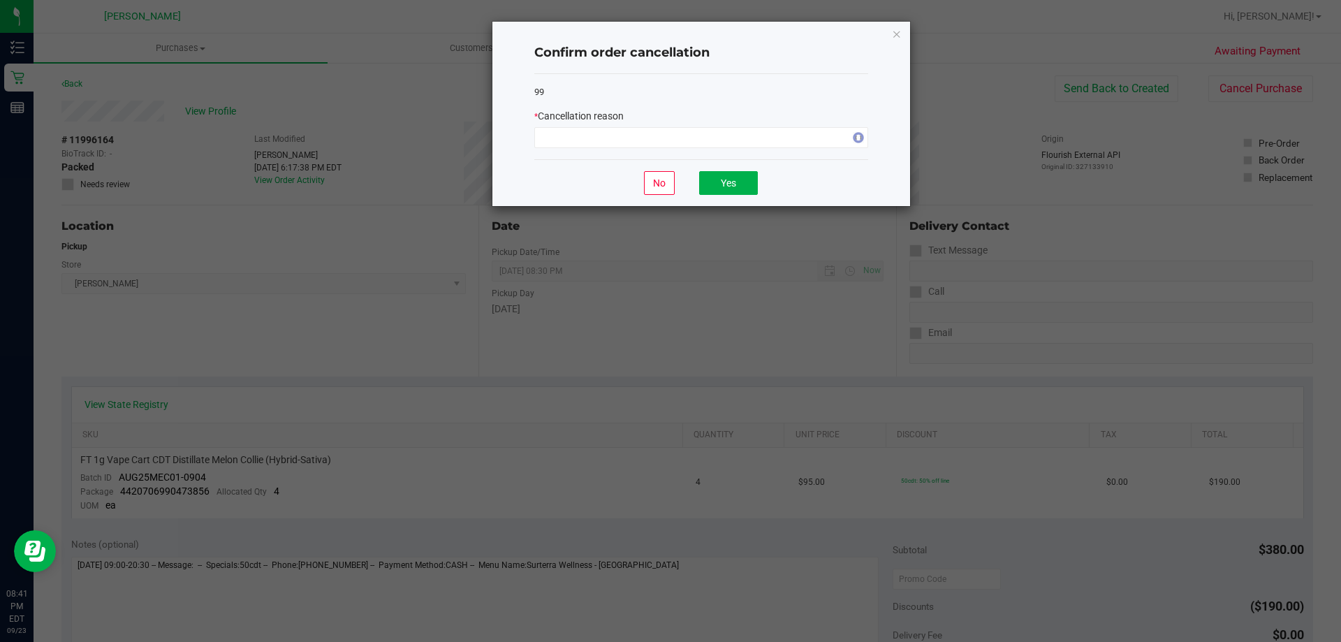
click at [753, 152] on div "99 * Cancellation reason" at bounding box center [701, 117] width 334 height 86
click at [754, 146] on span at bounding box center [692, 138] width 315 height 20
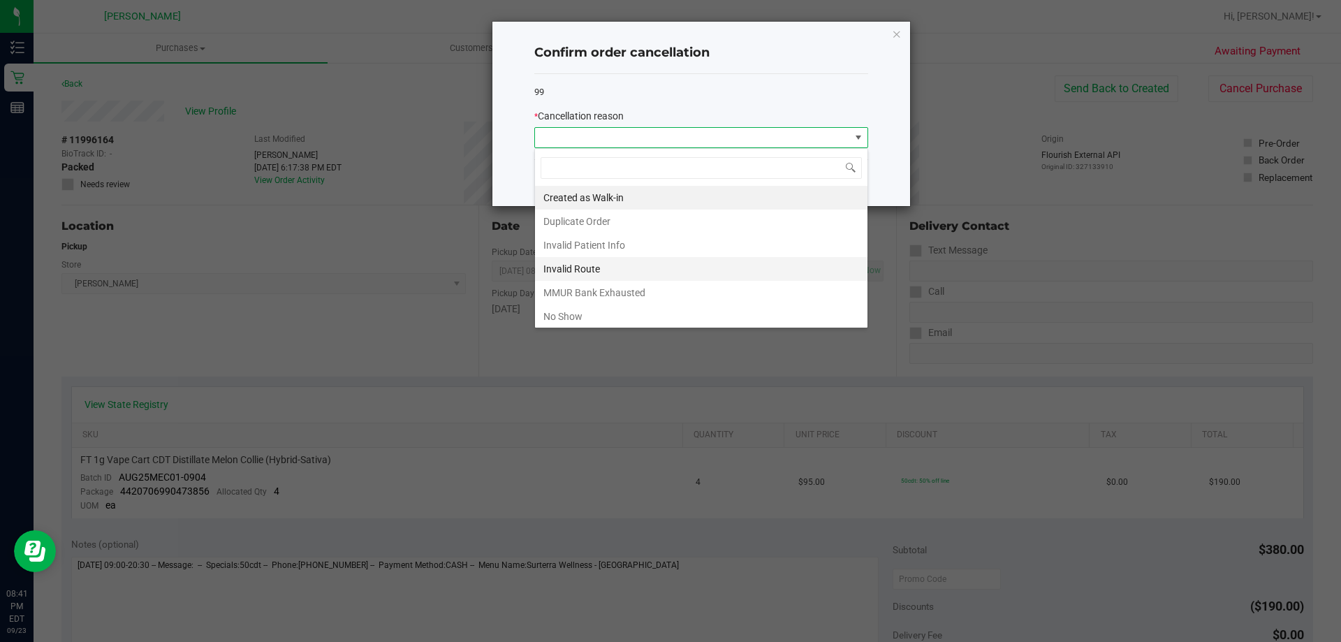
scroll to position [21, 334]
click at [575, 313] on li "No Show" at bounding box center [701, 317] width 332 height 24
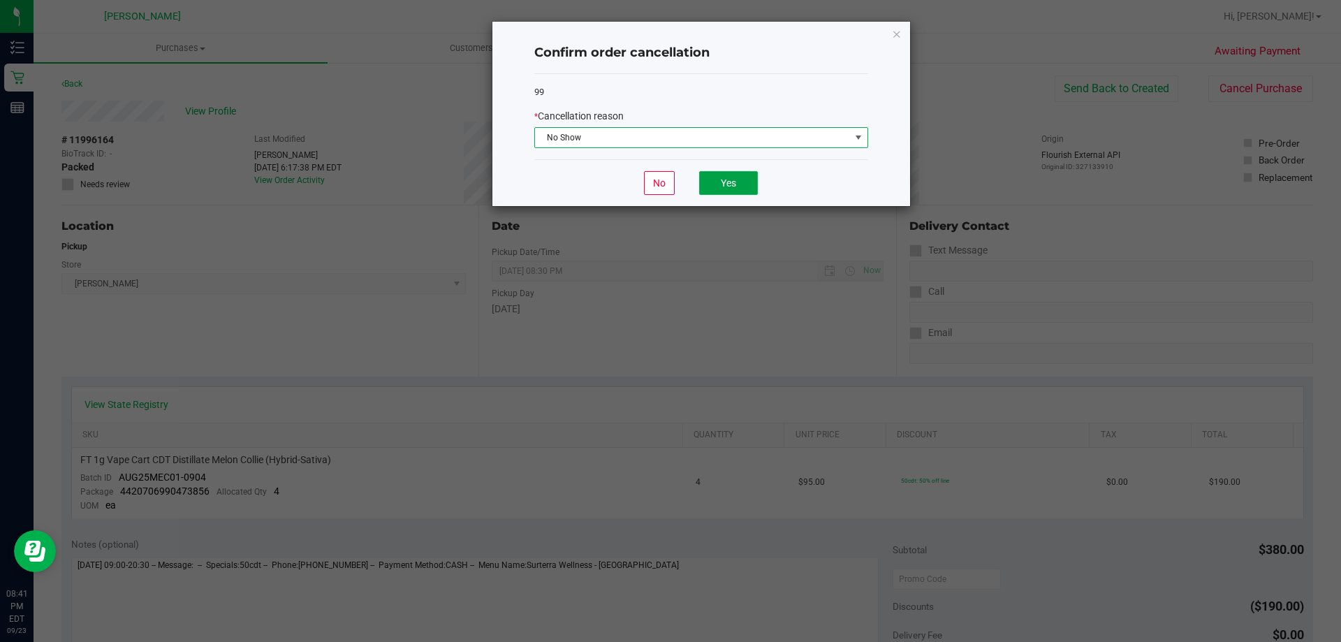
click at [722, 174] on button "Yes" at bounding box center [728, 183] width 59 height 24
